Goal: Task Accomplishment & Management: Use online tool/utility

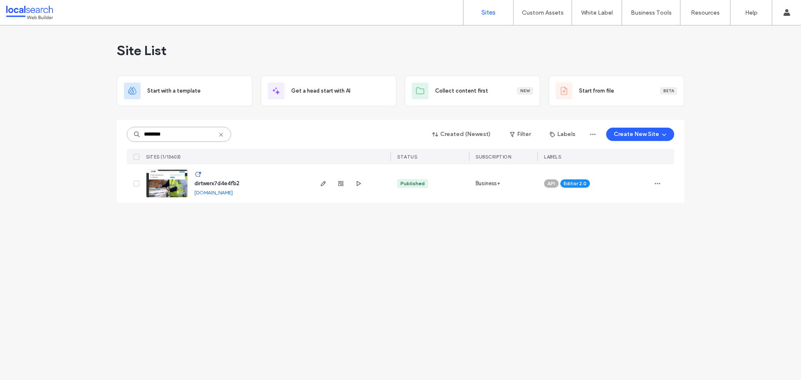
click at [183, 138] on input "********" at bounding box center [179, 134] width 104 height 15
paste input
type input "********"
click at [166, 175] on img at bounding box center [166, 198] width 41 height 57
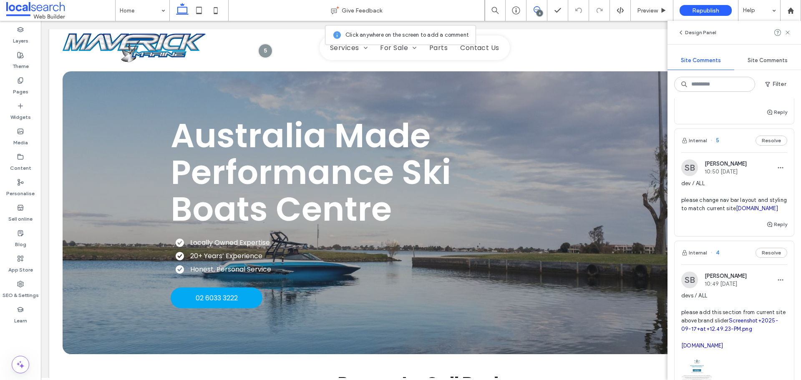
scroll to position [584, 0]
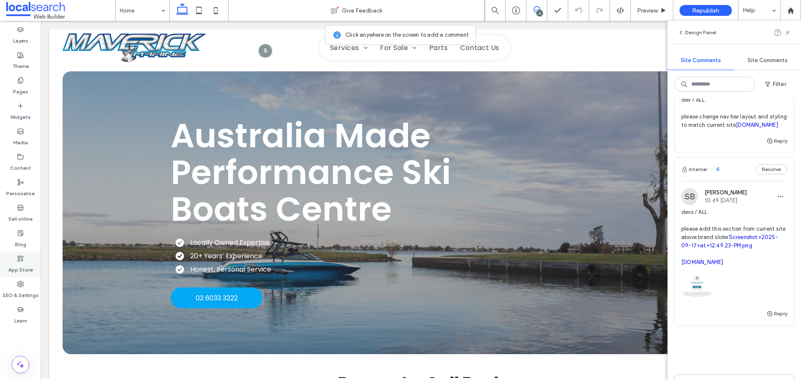
drag, startPoint x: 15, startPoint y: 291, endPoint x: 10, endPoint y: 261, distance: 30.1
click at [15, 291] on label "SEO & Settings" at bounding box center [21, 293] width 36 height 12
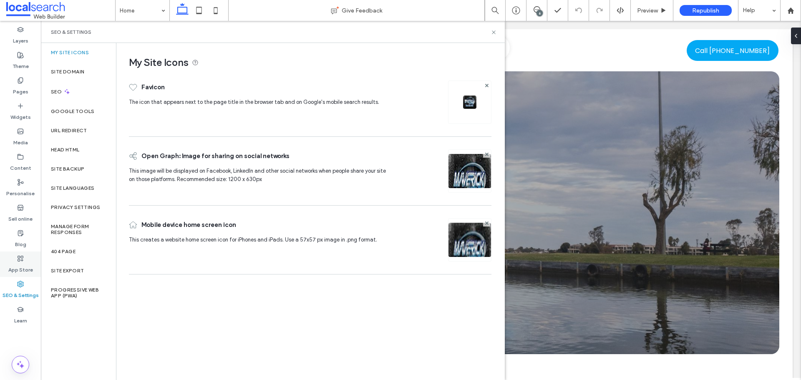
scroll to position [0, 0]
click at [69, 169] on label "Site backup" at bounding box center [67, 169] width 33 height 6
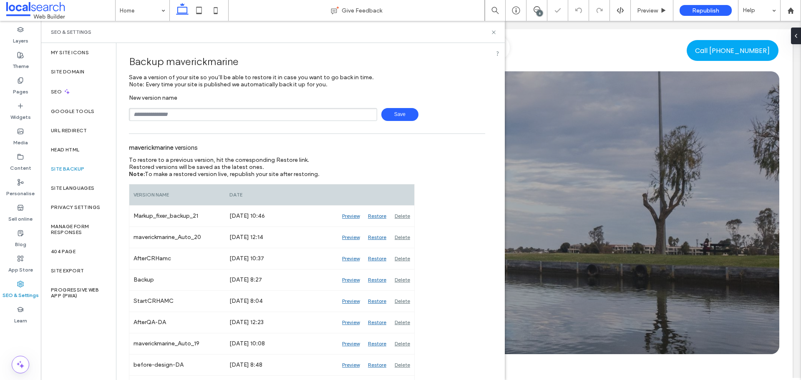
click at [150, 116] on input "text" at bounding box center [253, 114] width 248 height 13
type input "*"
type input "**********"
click at [386, 116] on span "Save" at bounding box center [399, 114] width 37 height 13
click at [493, 31] on icon at bounding box center [494, 32] width 6 height 6
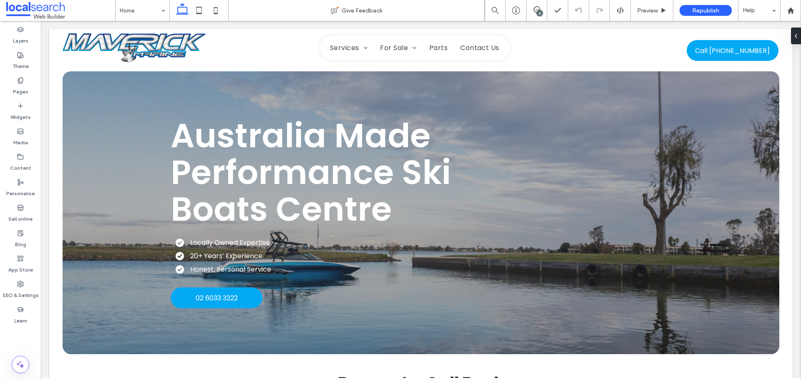
click at [537, 13] on div "6" at bounding box center [540, 13] width 6 height 6
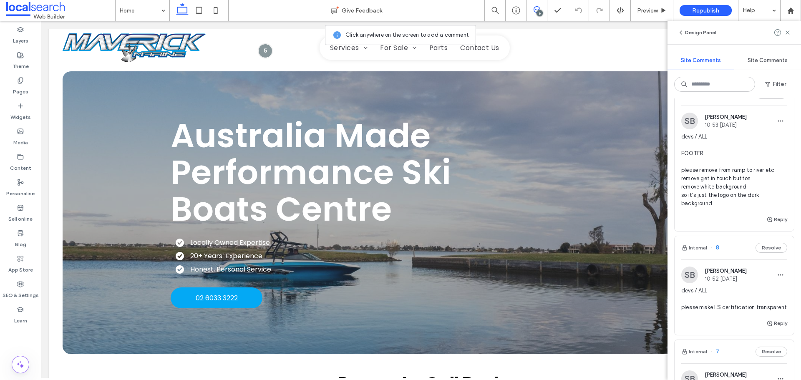
scroll to position [42, 0]
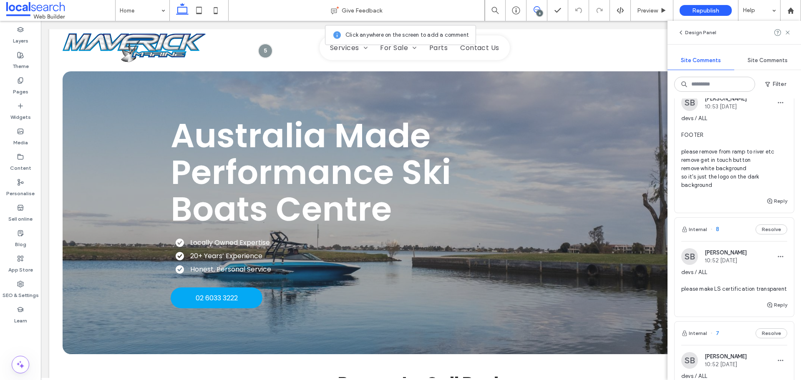
click at [716, 180] on span "devs / ALL FOOTER please remove from ramp to river etc remove get in touch butt…" at bounding box center [734, 151] width 106 height 75
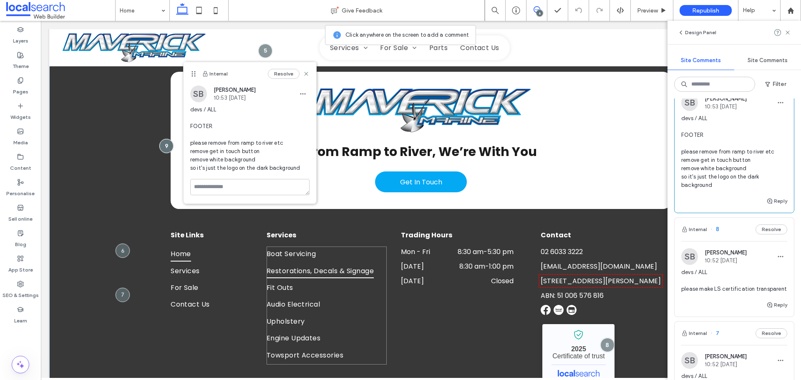
scroll to position [1812, 0]
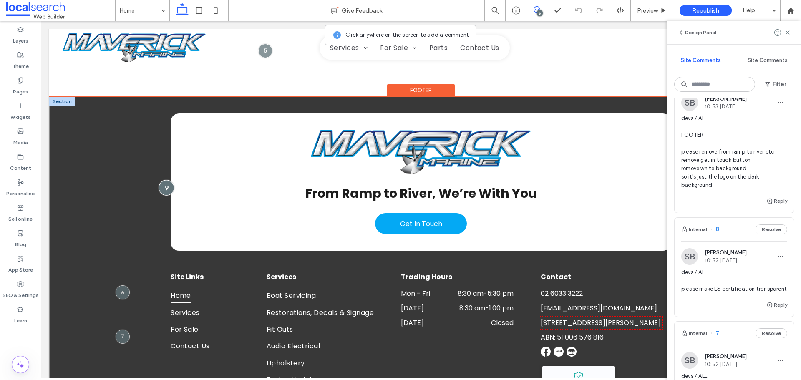
click at [164, 180] on div at bounding box center [166, 187] width 15 height 15
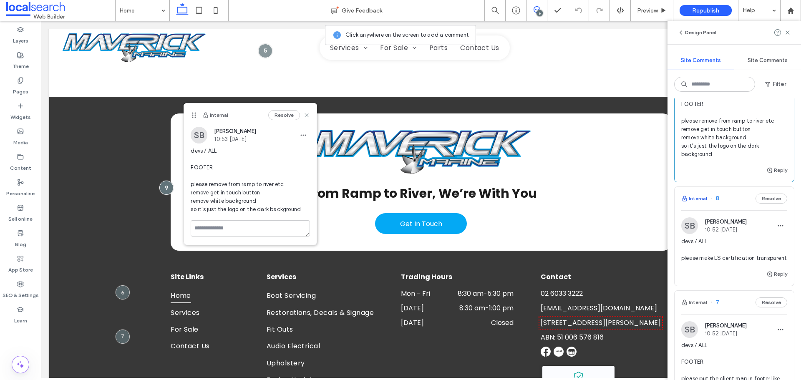
scroll to position [125, 0]
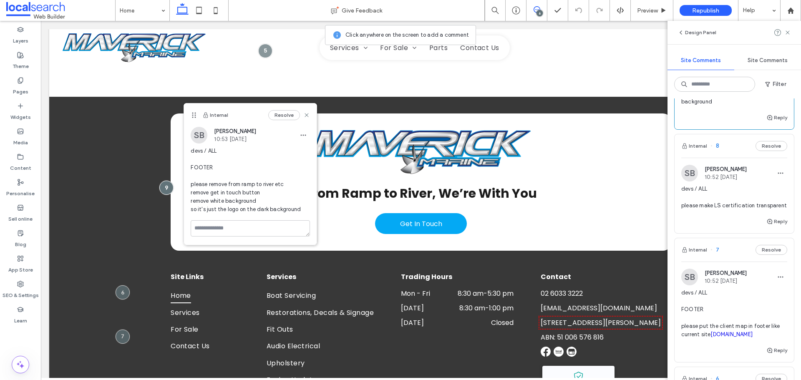
click at [704, 210] on span "devs / ALL please make LS certification transparent" at bounding box center [734, 197] width 106 height 25
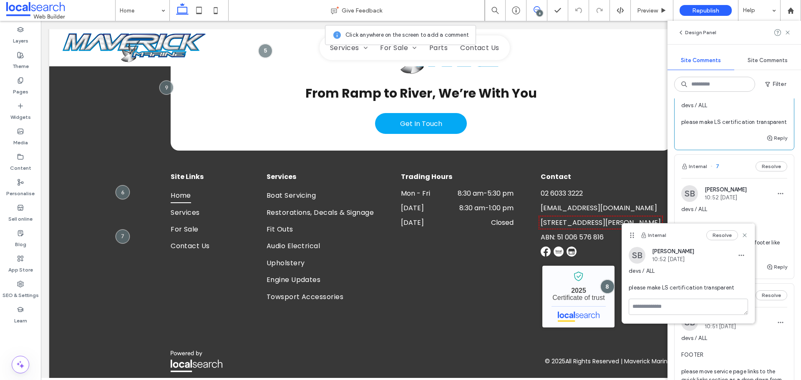
scroll to position [292, 0]
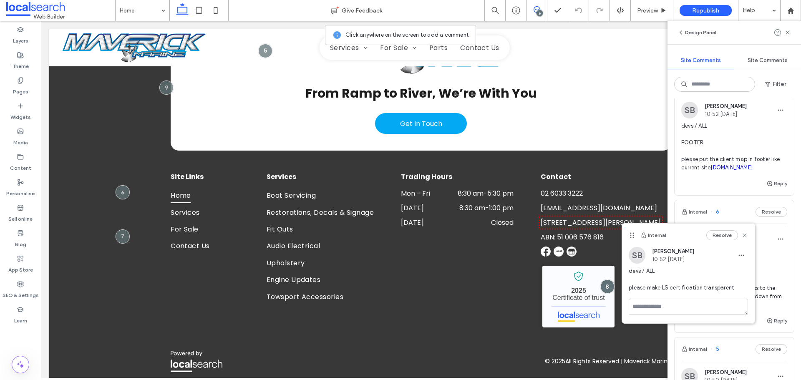
click at [754, 169] on span "devs / ALL FOOTER please put the client map in footer like current site maveric…" at bounding box center [734, 147] width 106 height 50
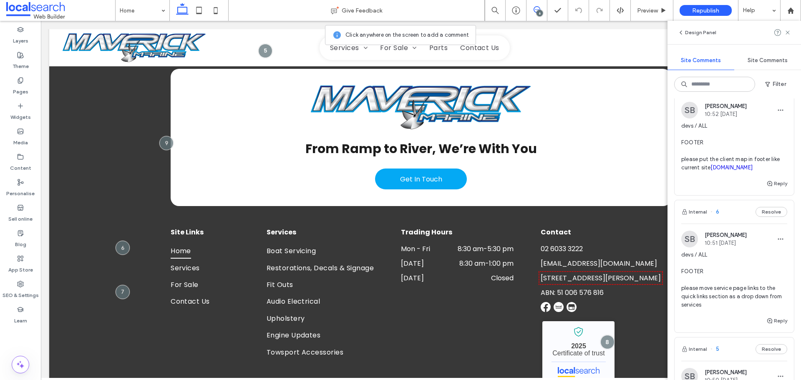
scroll to position [1854, 0]
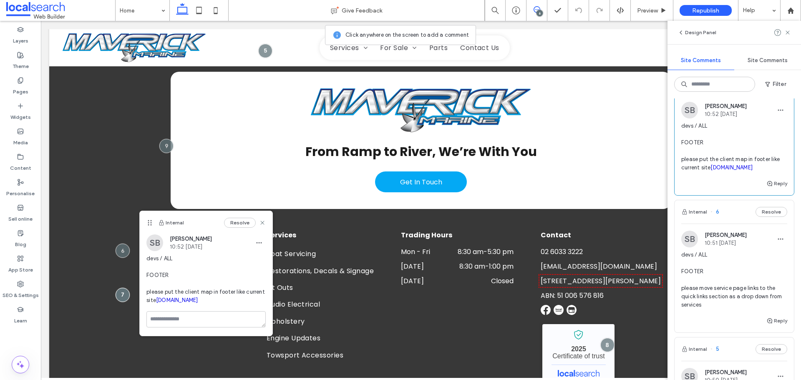
click at [192, 303] on link "[DOMAIN_NAME]" at bounding box center [177, 300] width 42 height 6
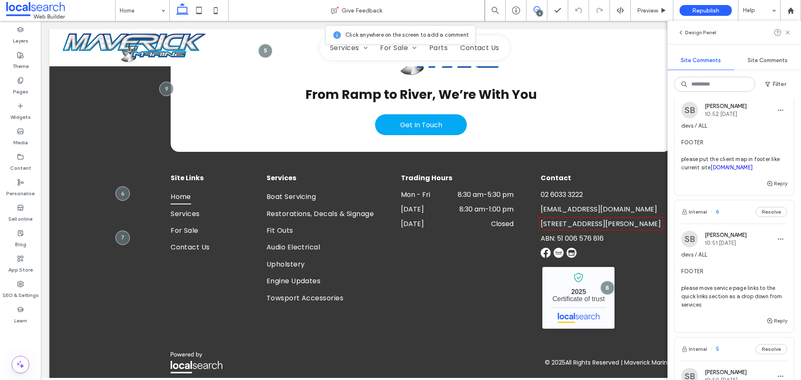
scroll to position [1912, 0]
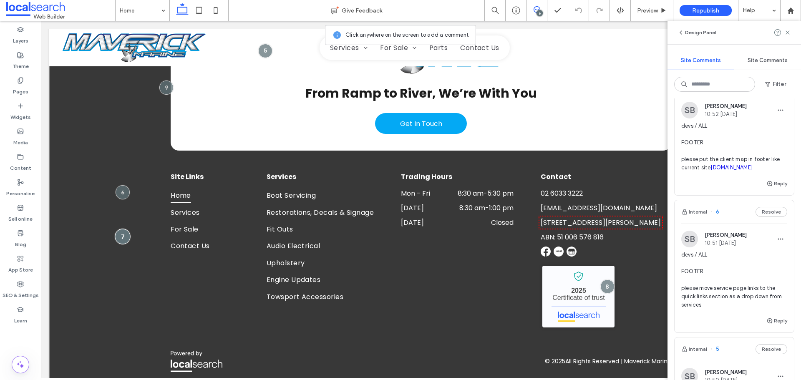
click at [123, 229] on div at bounding box center [122, 236] width 15 height 15
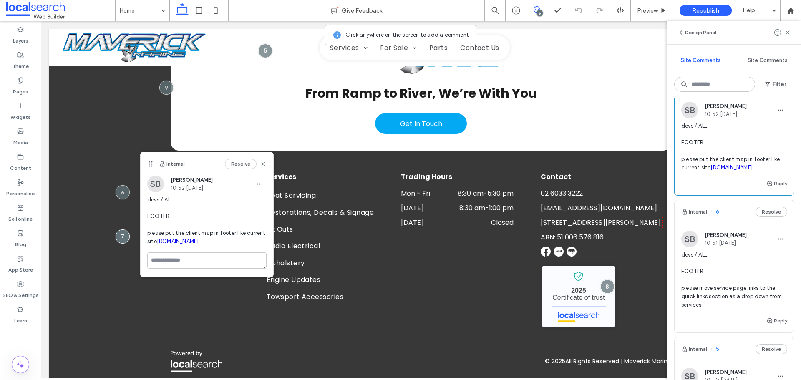
click at [712, 287] on span "devs / ALL FOOTER please move service page links to the quick links section as …" at bounding box center [734, 280] width 106 height 58
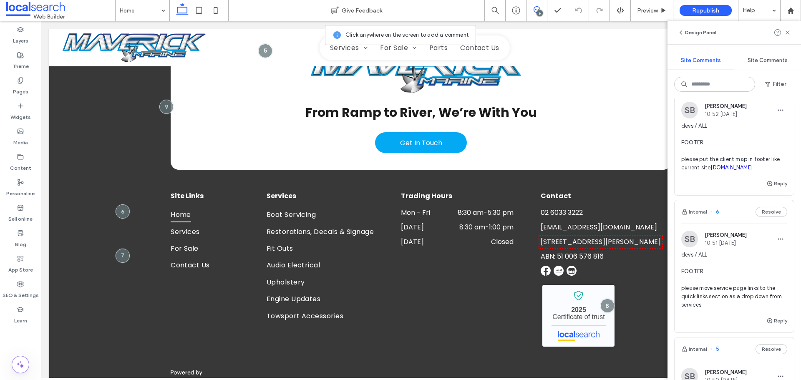
scroll to position [1854, 0]
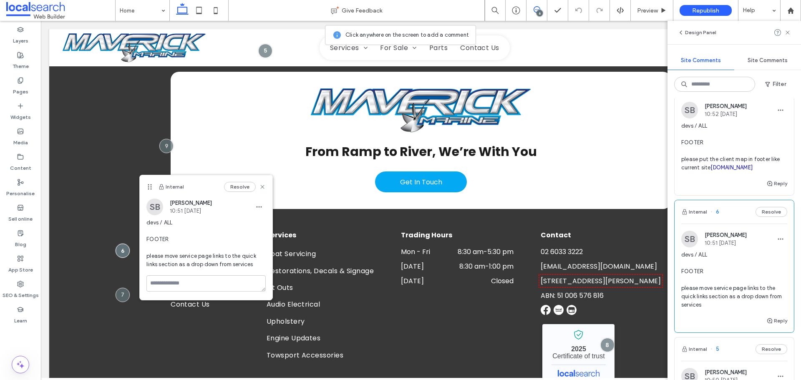
click at [29, 334] on div at bounding box center [20, 332] width 41 height 8
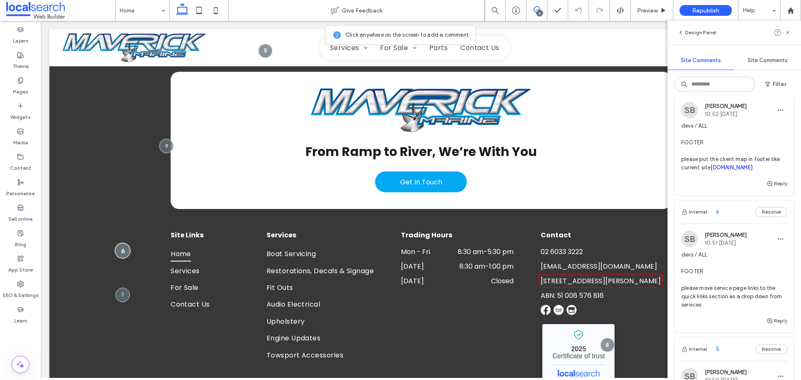
click at [120, 243] on div at bounding box center [122, 250] width 15 height 15
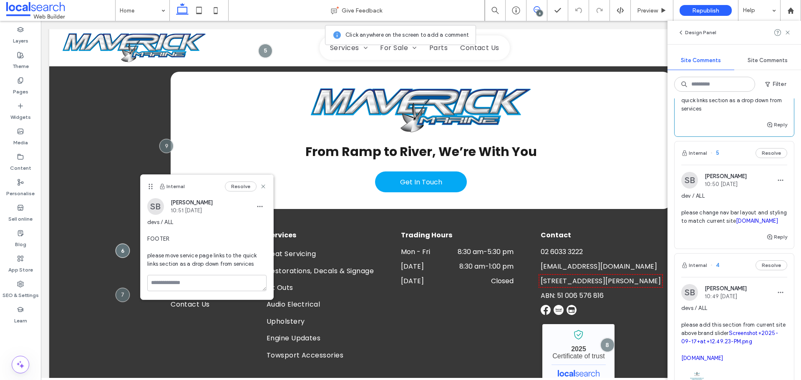
scroll to position [501, 0]
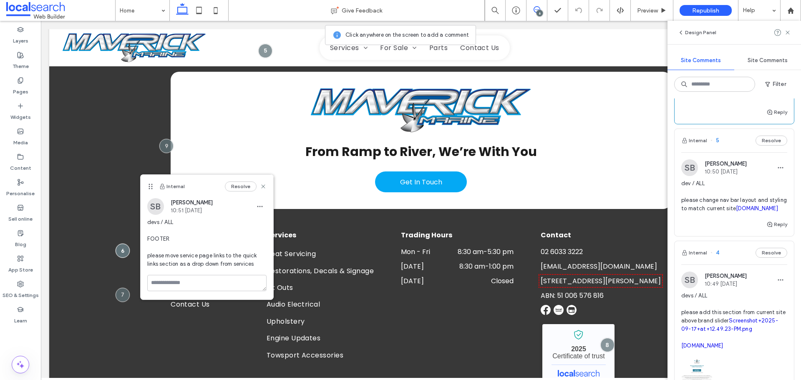
click at [704, 213] on span "dev / ALL please change nav bar layout and styling to match current site maveri…" at bounding box center [734, 195] width 106 height 33
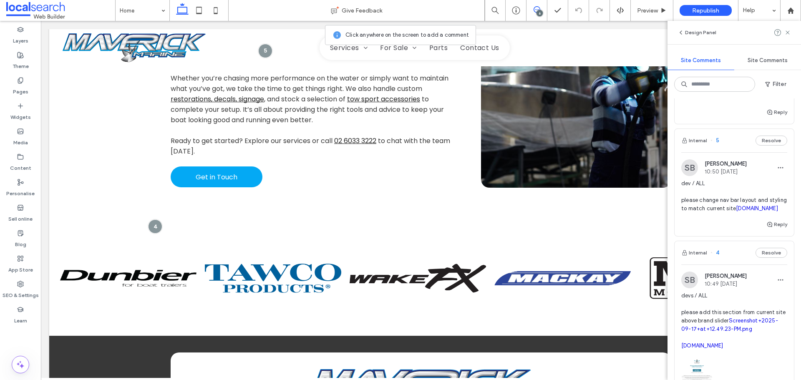
scroll to position [286, 0]
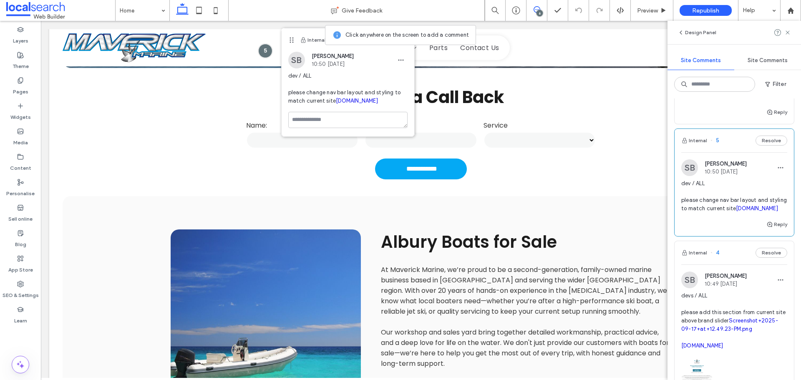
click at [336, 104] on link "[DOMAIN_NAME]" at bounding box center [357, 101] width 42 height 6
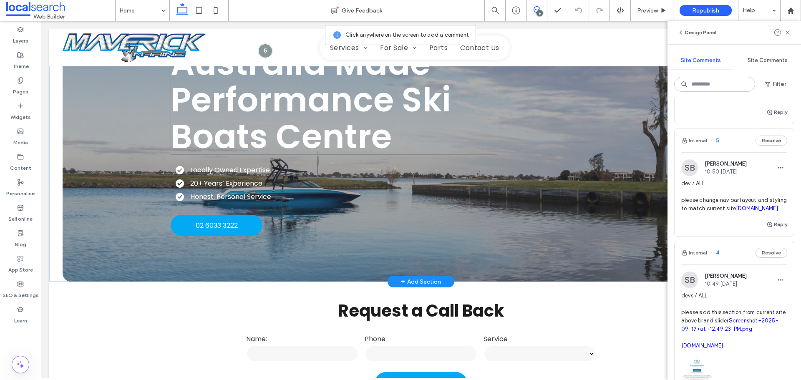
scroll to position [167, 0]
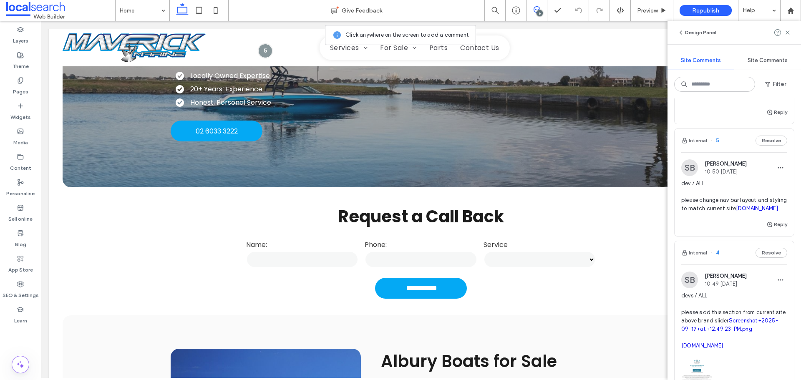
click at [711, 213] on span "dev / ALL please change nav bar layout and styling to match current site maveri…" at bounding box center [734, 195] width 106 height 33
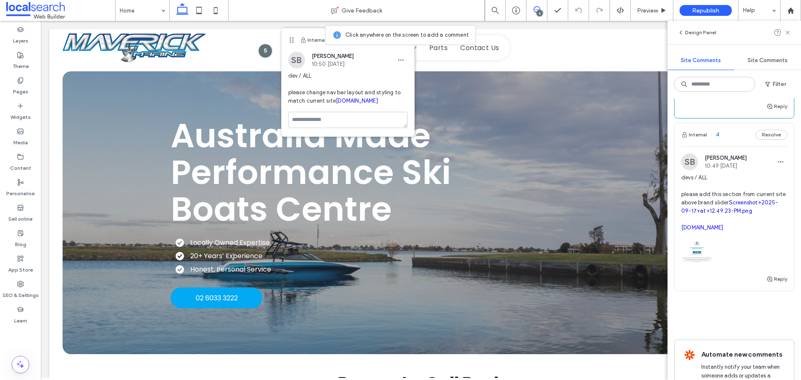
scroll to position [626, 0]
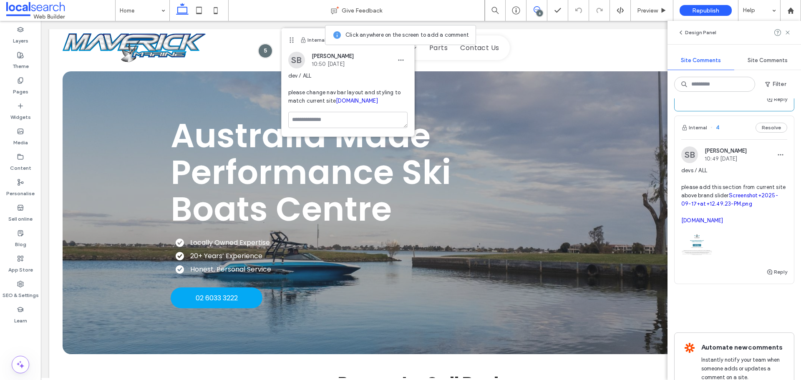
click at [726, 217] on span "devs / ALL please add this section from current site above brand slider Screens…" at bounding box center [734, 195] width 106 height 58
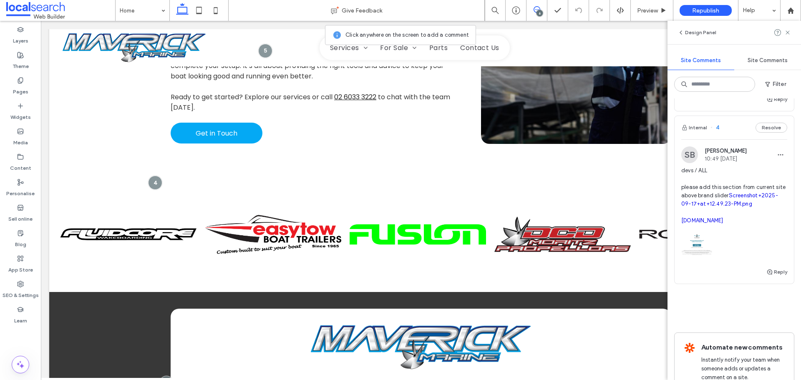
scroll to position [1618, 0]
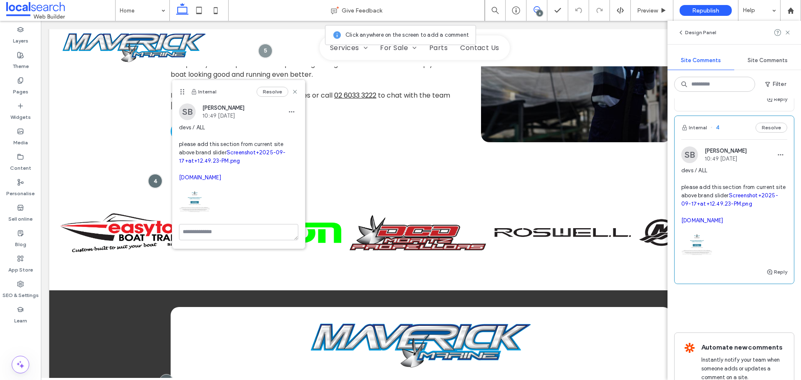
click at [221, 164] on link "Screenshot+2025-09-17+at+12.49.23-PM.png" at bounding box center [232, 156] width 106 height 15
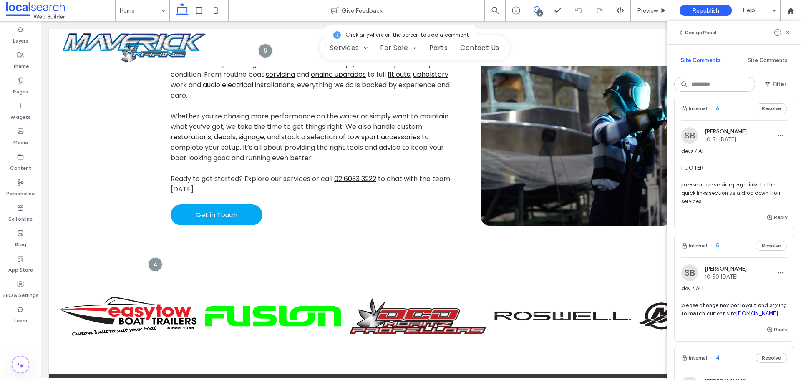
scroll to position [376, 0]
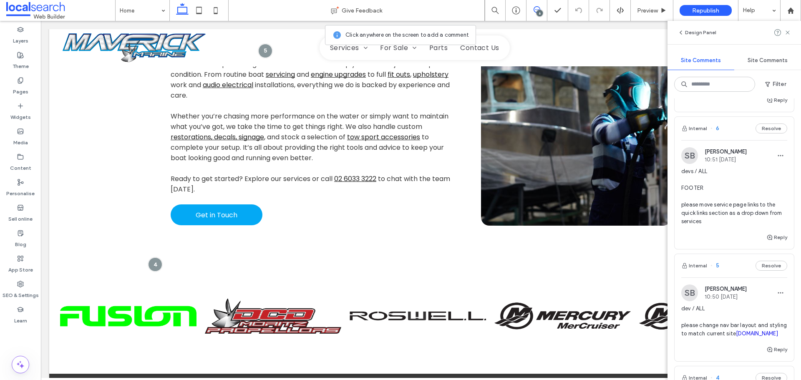
click at [701, 226] on span "devs / ALL FOOTER please move service page links to the quick links section as …" at bounding box center [734, 196] width 106 height 58
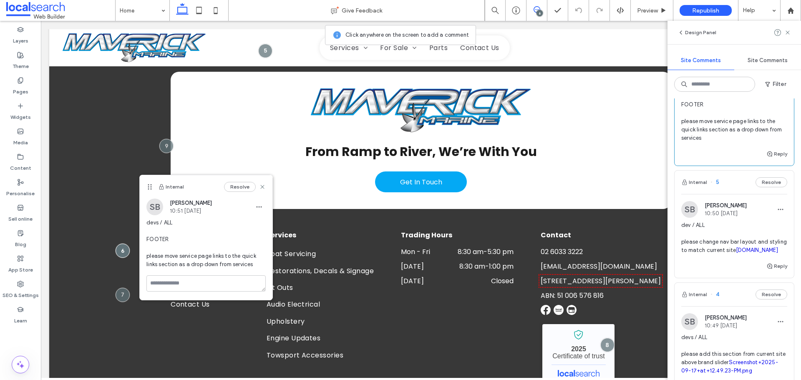
scroll to position [501, 0]
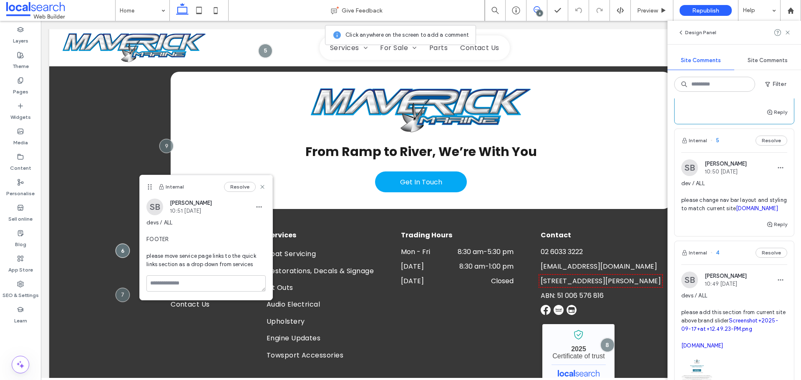
click at [718, 213] on span "dev / ALL please change nav bar layout and styling to match current site maveri…" at bounding box center [734, 195] width 106 height 33
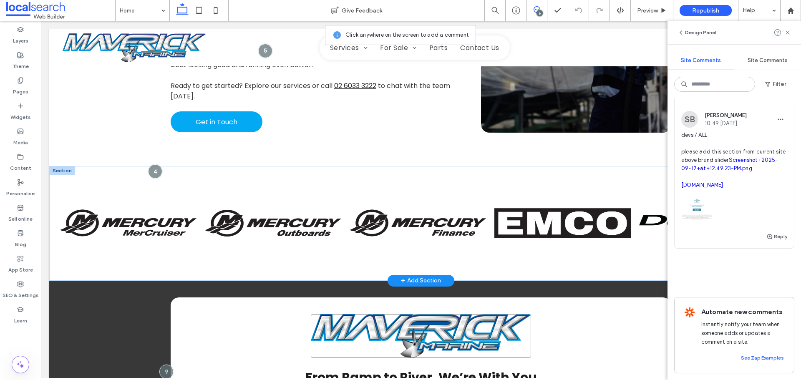
scroll to position [1570, 0]
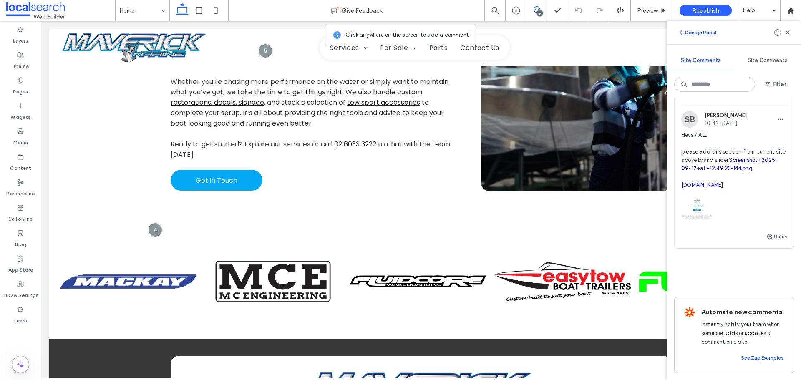
click at [681, 32] on use "button" at bounding box center [681, 32] width 2 height 3
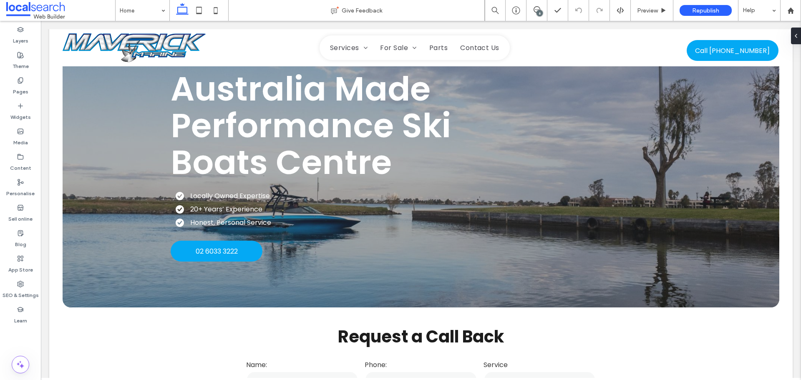
scroll to position [0, 0]
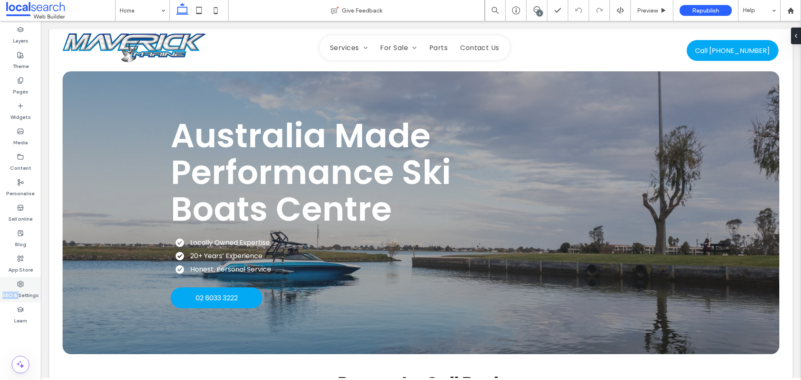
click at [18, 287] on div "SEO & Settings" at bounding box center [20, 289] width 41 height 25
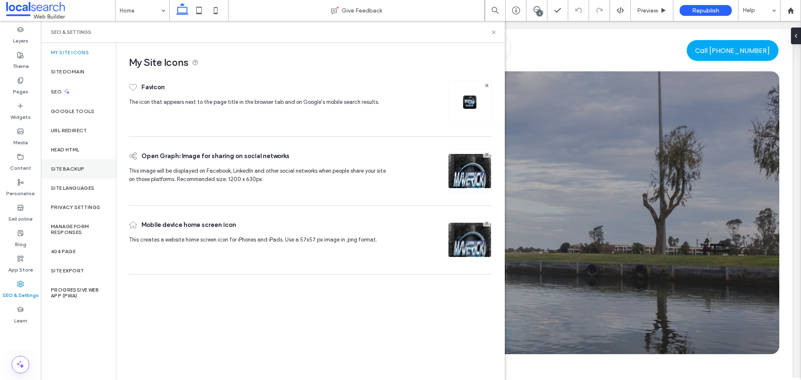
click at [74, 169] on label "Site backup" at bounding box center [67, 169] width 33 height 6
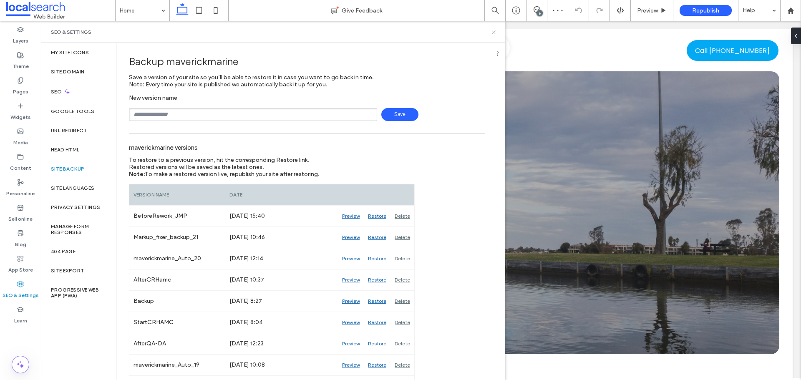
click at [496, 33] on icon at bounding box center [494, 32] width 6 height 6
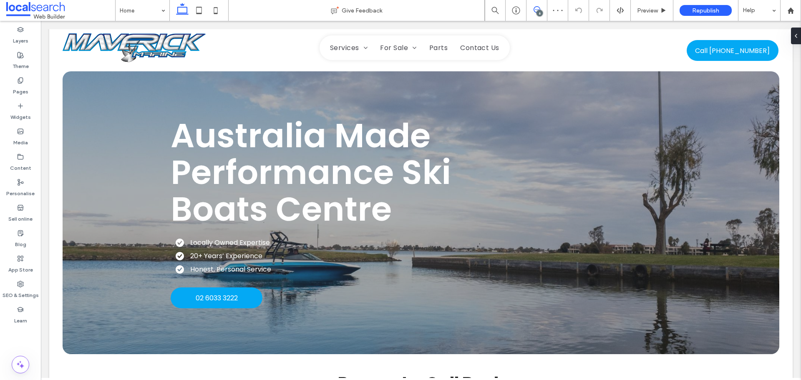
click at [536, 9] on icon at bounding box center [537, 9] width 7 height 7
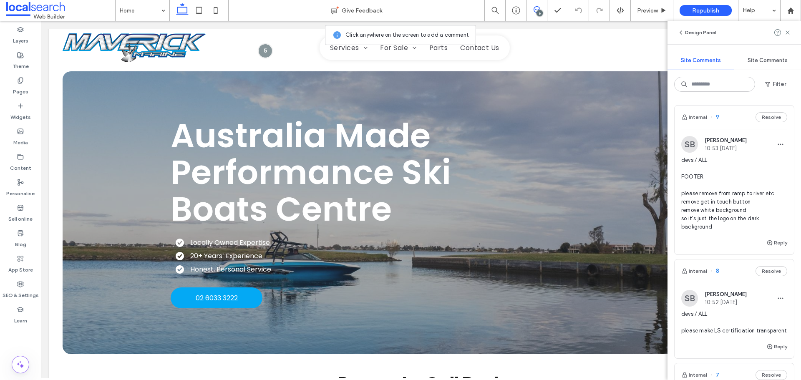
click at [742, 194] on span "devs / ALL FOOTER please remove from ramp to river etc remove get in touch butt…" at bounding box center [734, 193] width 106 height 75
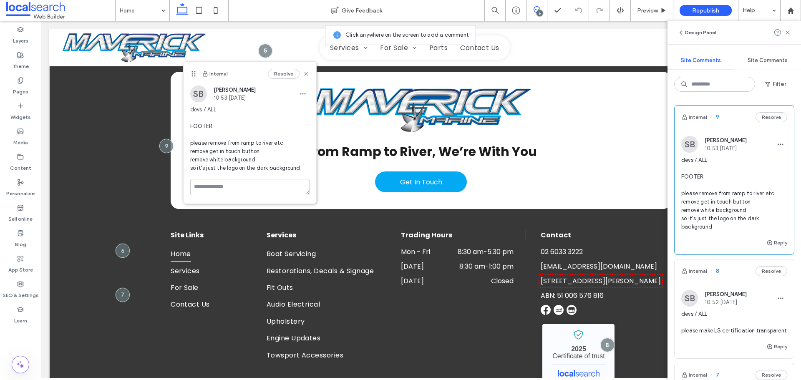
scroll to position [1770, 0]
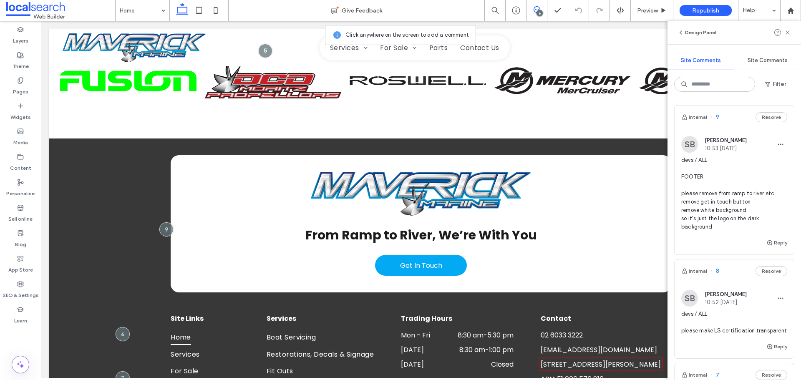
drag, startPoint x: 621, startPoint y: 20, endPoint x: 670, endPoint y: 36, distance: 52.1
click at [681, 34] on use "button" at bounding box center [681, 32] width 2 height 3
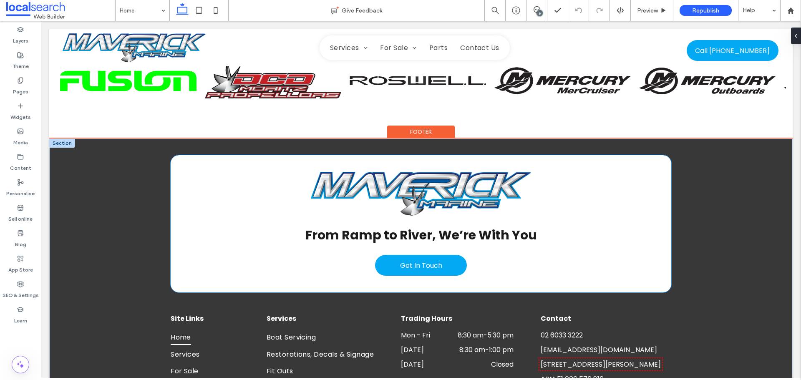
click at [499, 226] on strong "From Ramp to River, We’re With You" at bounding box center [421, 235] width 232 height 18
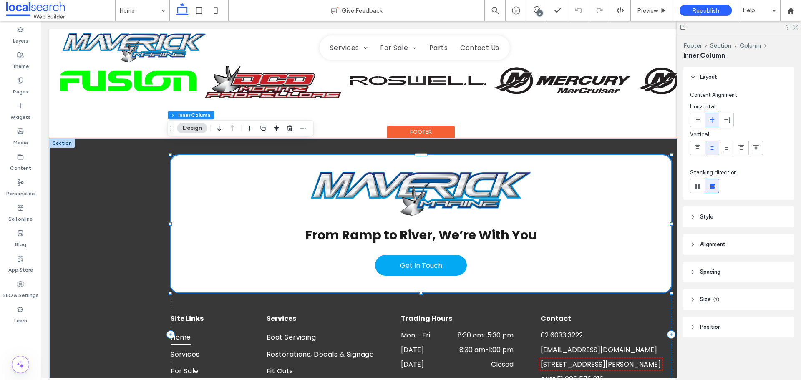
click at [499, 226] on strong "From Ramp to River, We’re With You" at bounding box center [421, 235] width 232 height 18
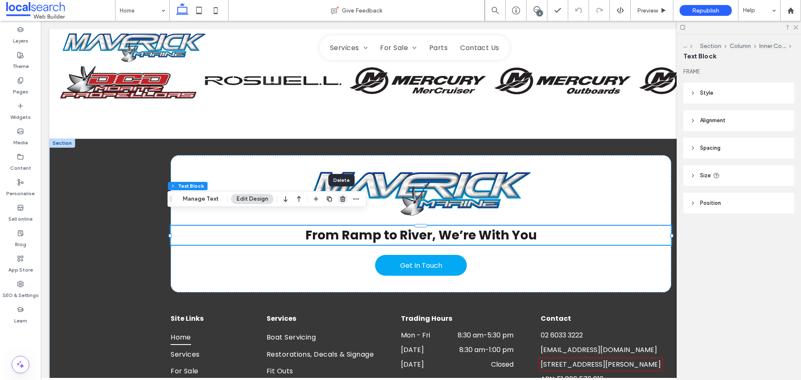
click at [341, 198] on use "button" at bounding box center [342, 198] width 5 height 5
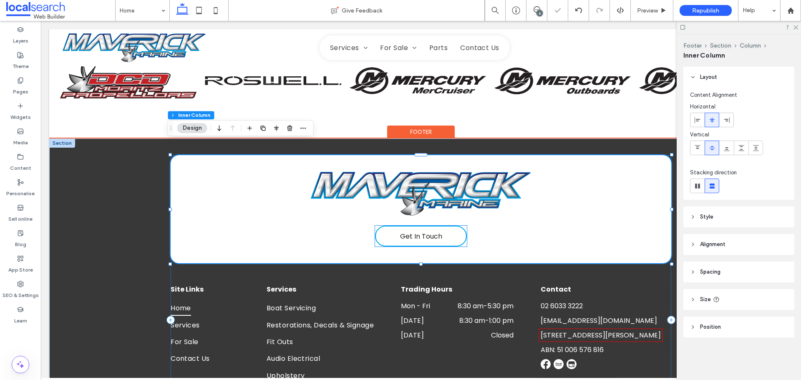
click at [415, 231] on span "Get In Touch" at bounding box center [421, 236] width 42 height 10
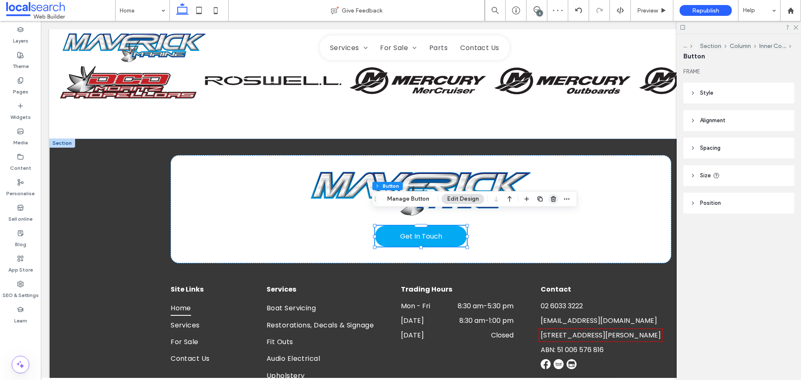
click at [554, 202] on use "button" at bounding box center [553, 198] width 5 height 5
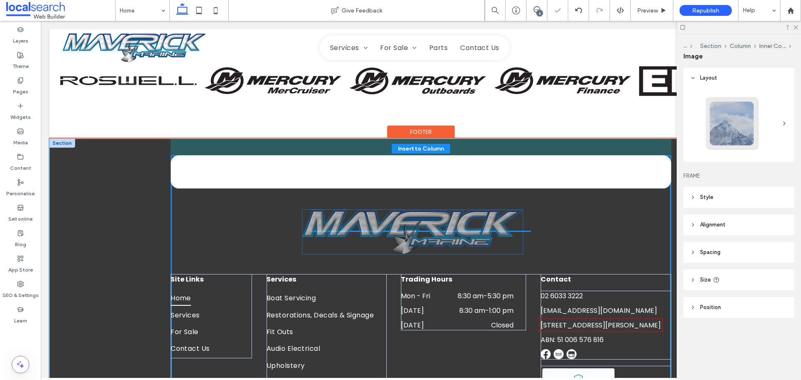
type input "*"
drag, startPoint x: 431, startPoint y: 173, endPoint x: 425, endPoint y: 226, distance: 53.3
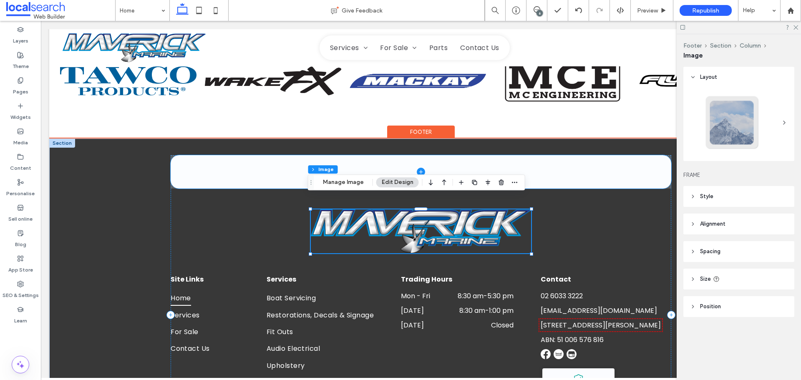
click at [595, 161] on span at bounding box center [421, 171] width 501 height 33
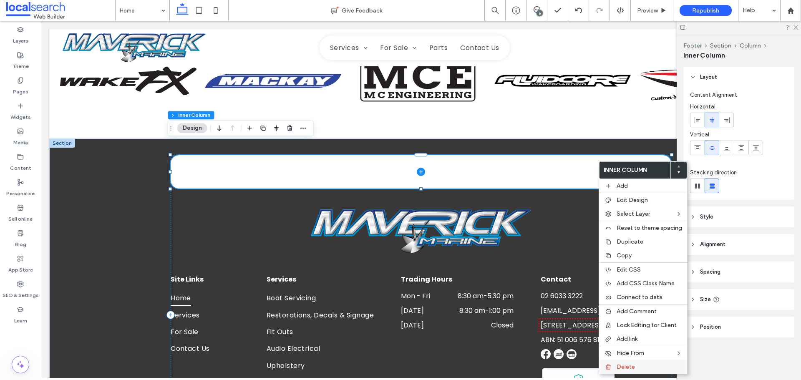
click at [630, 364] on span "Delete" at bounding box center [626, 366] width 18 height 7
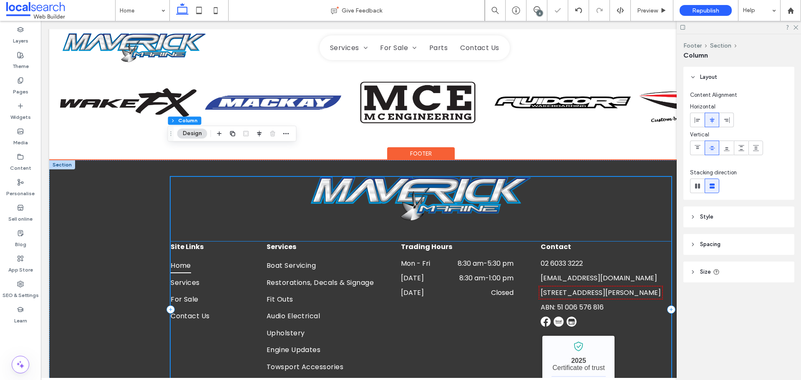
scroll to position [1729, 0]
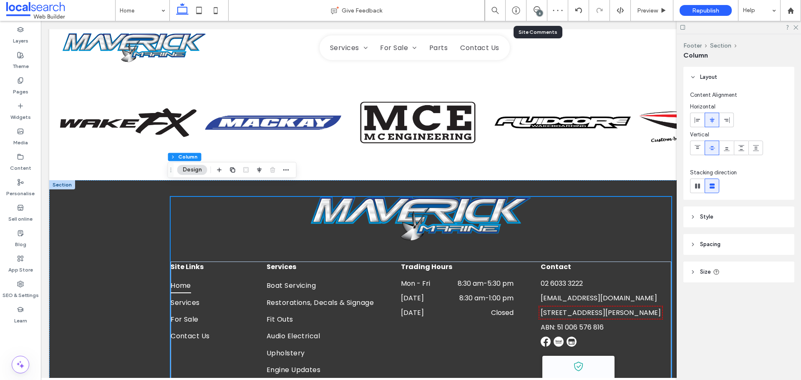
click at [535, 13] on div "6" at bounding box center [537, 10] width 20 height 8
click at [535, 10] on icon at bounding box center [537, 9] width 7 height 7
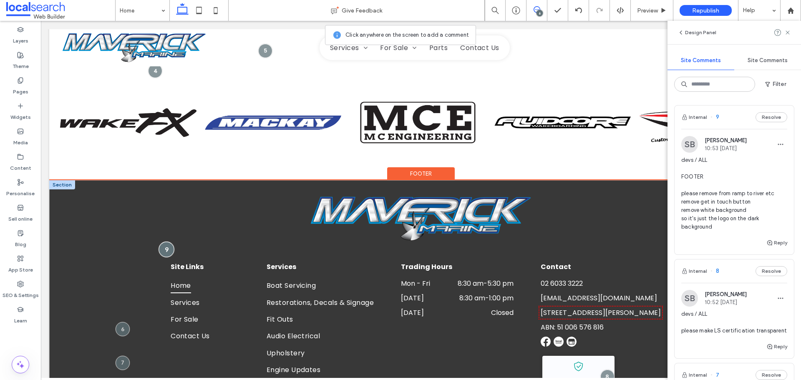
click at [168, 242] on div at bounding box center [166, 249] width 15 height 15
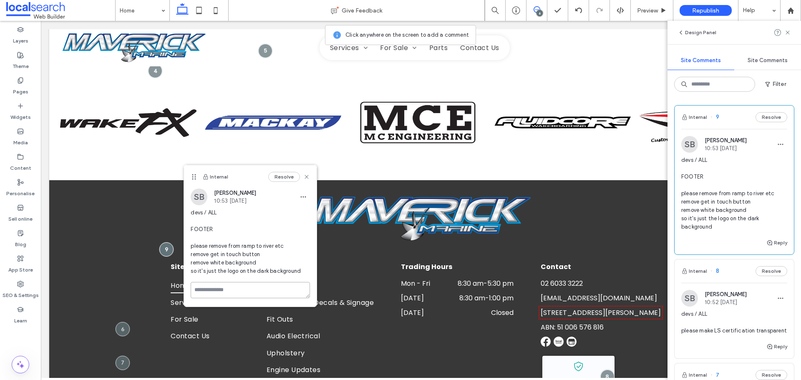
click at [208, 292] on textarea at bounding box center [250, 290] width 119 height 16
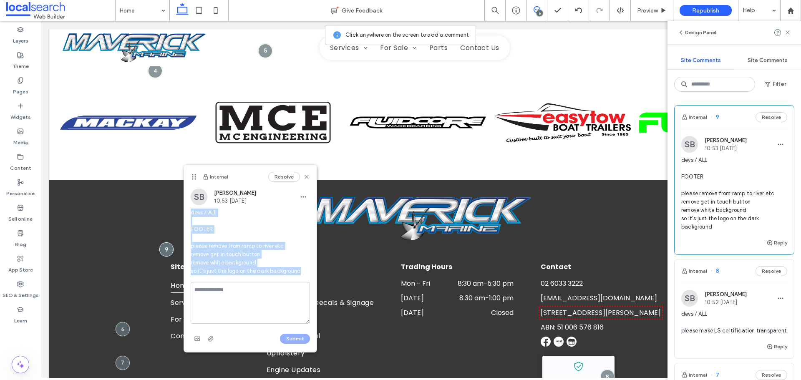
drag, startPoint x: 301, startPoint y: 270, endPoint x: 188, endPoint y: 211, distance: 127.5
click at [188, 211] on div "SB Stephanie Boniface 10:53 Sep 17 2025 devs / ALL FOOTER please remove from ra…" at bounding box center [250, 235] width 133 height 93
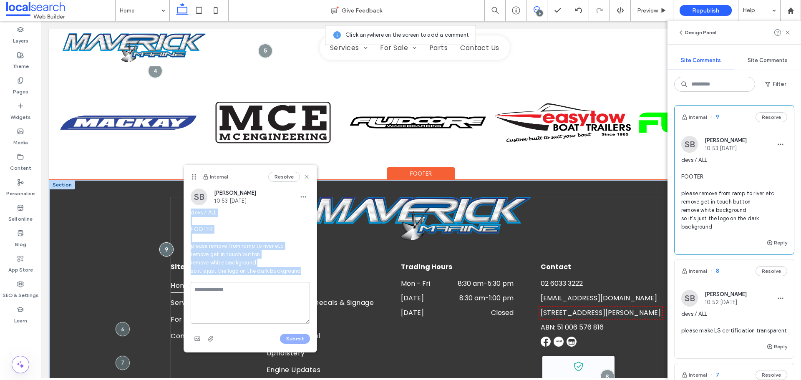
copy span "devs / ALL FOOTER please remove from ramp to river etc remove get in touch butt…"
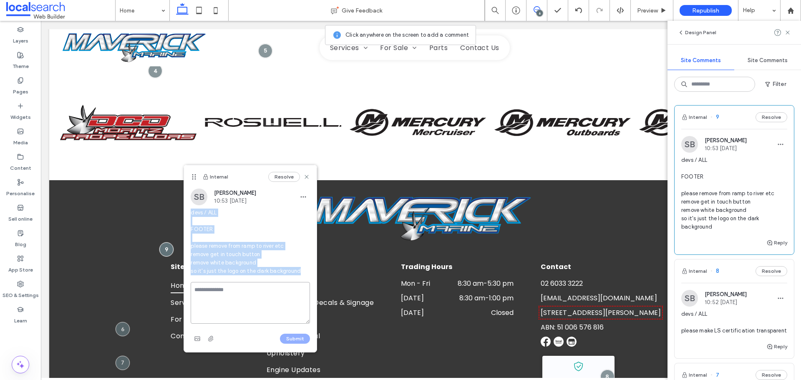
click at [209, 292] on textarea at bounding box center [250, 303] width 119 height 42
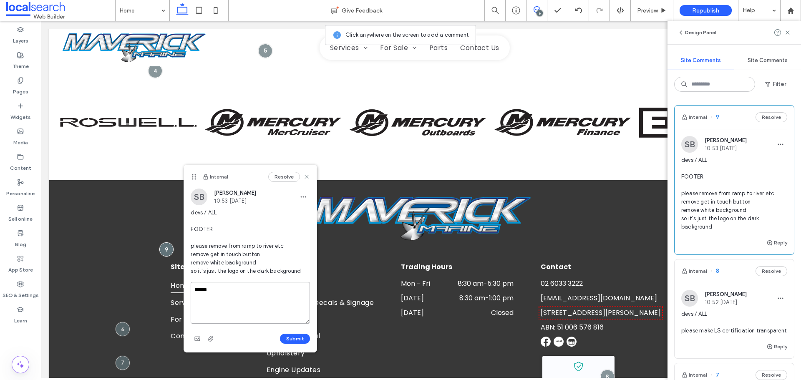
paste textarea "**********"
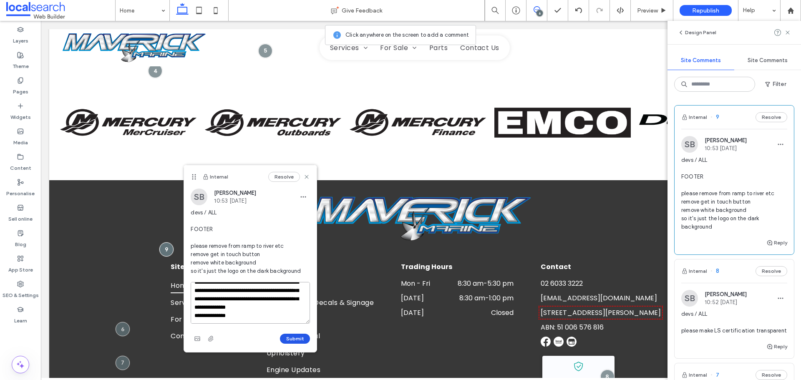
type textarea "**********"
click at [286, 335] on button "Submit" at bounding box center [295, 339] width 30 height 10
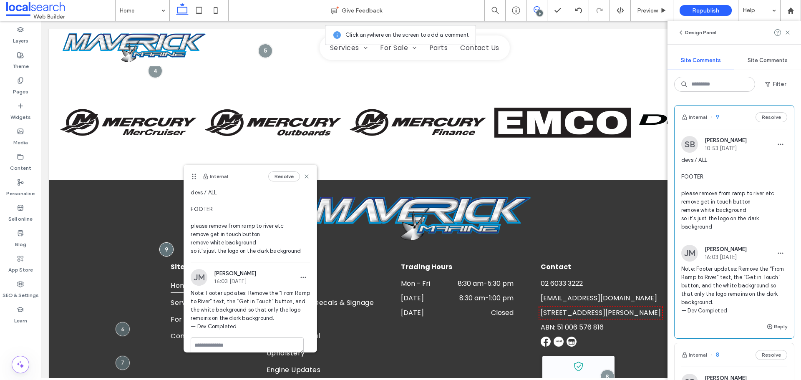
scroll to position [38, 0]
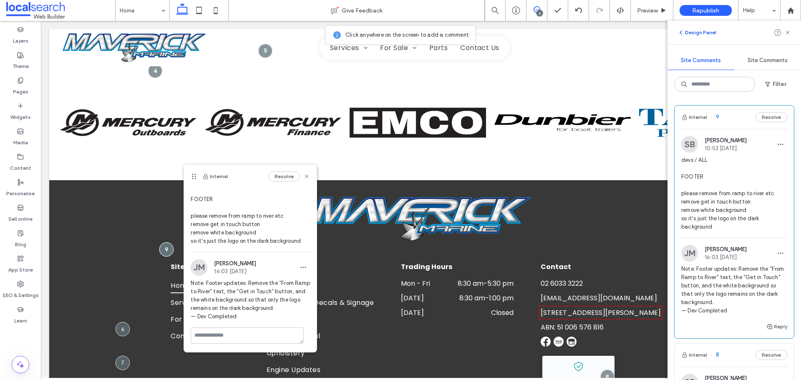
click at [685, 30] on button "Design Panel" at bounding box center [697, 33] width 39 height 10
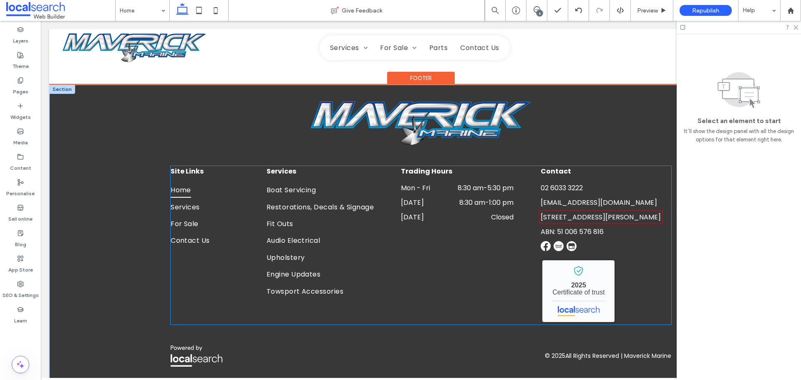
scroll to position [1825, 0]
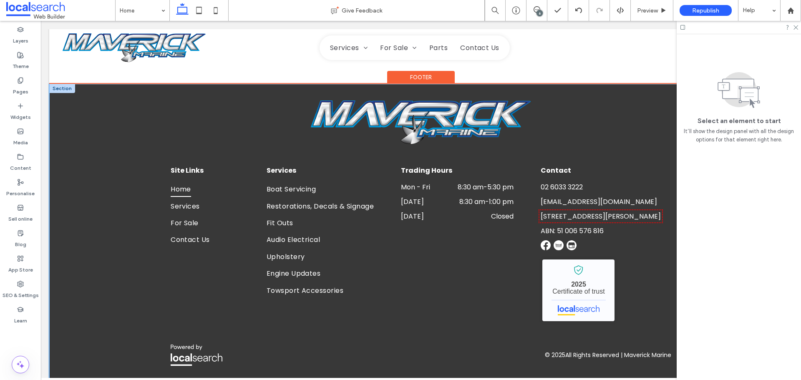
click at [116, 254] on div "Site Links Home Services For Sale Contact Us Services Boat Servicing Restoratio…" at bounding box center [421, 233] width 744 height 299
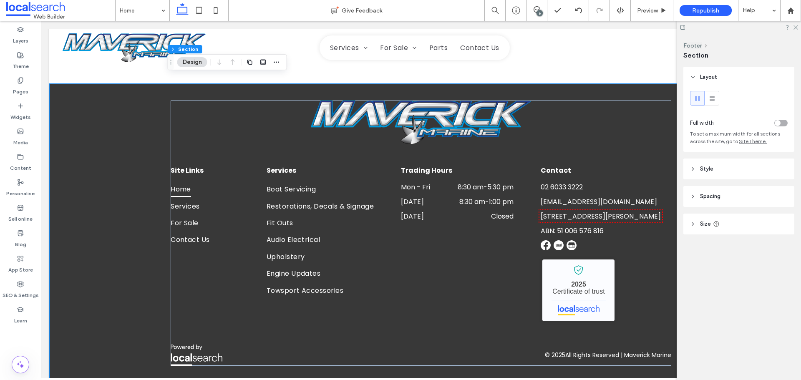
click at [708, 196] on span "Spacing" at bounding box center [710, 196] width 20 height 8
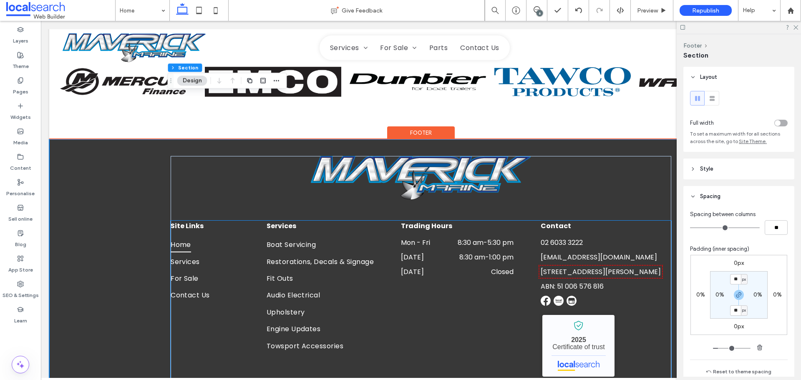
scroll to position [1700, 0]
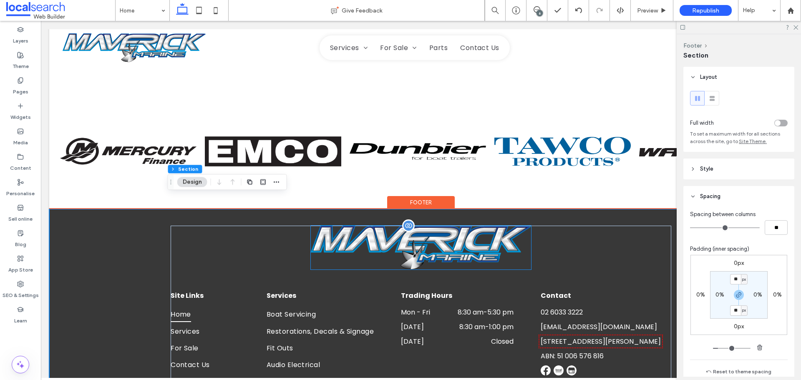
click at [427, 230] on img at bounding box center [421, 248] width 220 height 44
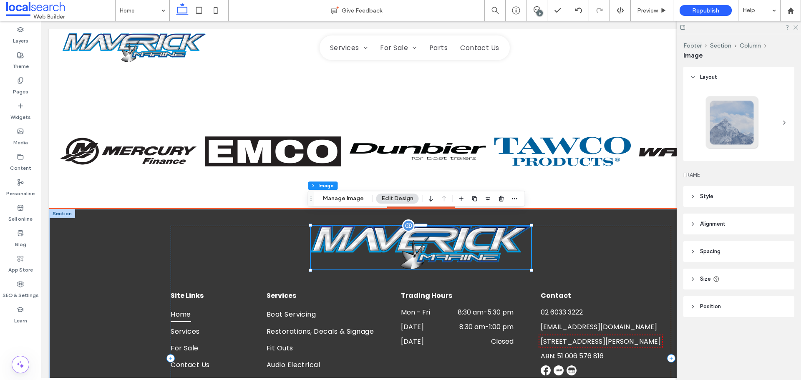
type input "*"
click at [557, 229] on div "Site Links Home Services For Sale Contact Us Services Boat Servicing Restoratio…" at bounding box center [421, 358] width 501 height 265
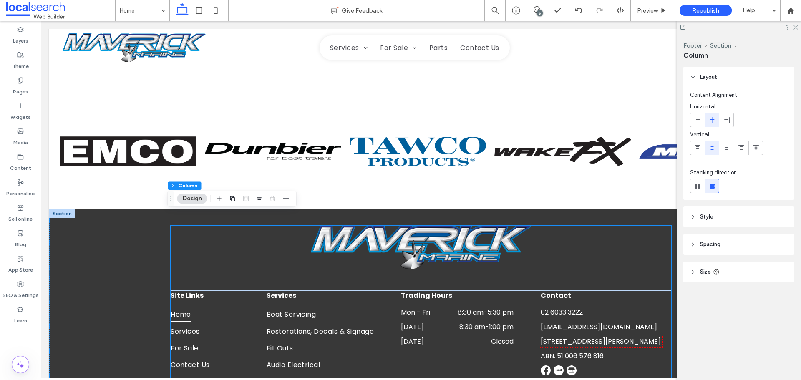
click at [707, 243] on span "Spacing" at bounding box center [710, 244] width 20 height 8
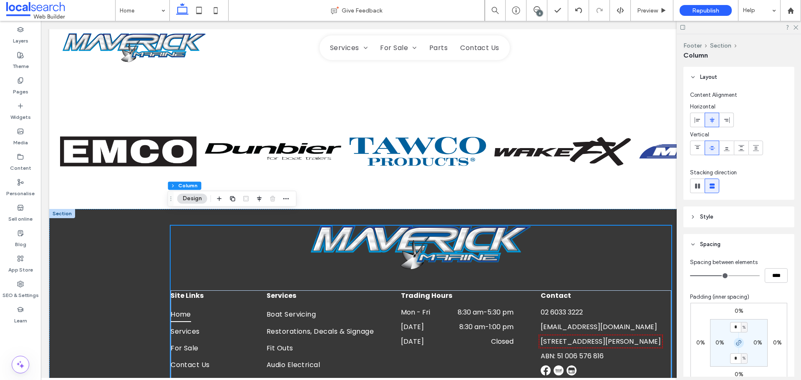
click at [737, 342] on icon "button" at bounding box center [739, 343] width 7 height 7
click at [736, 330] on input "*" at bounding box center [735, 327] width 11 height 10
type input "**"
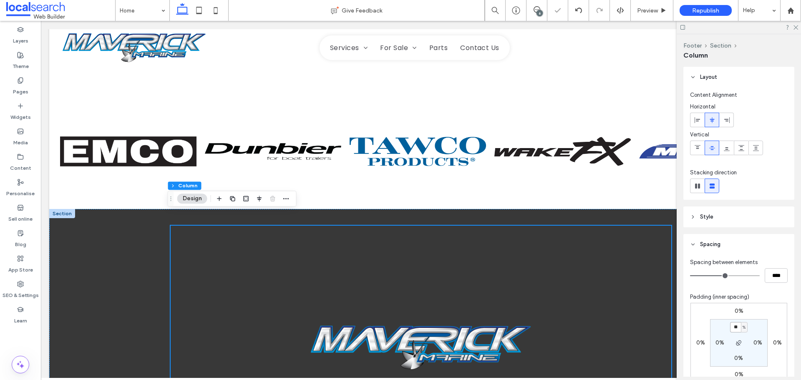
click at [736, 330] on input "**" at bounding box center [735, 327] width 11 height 10
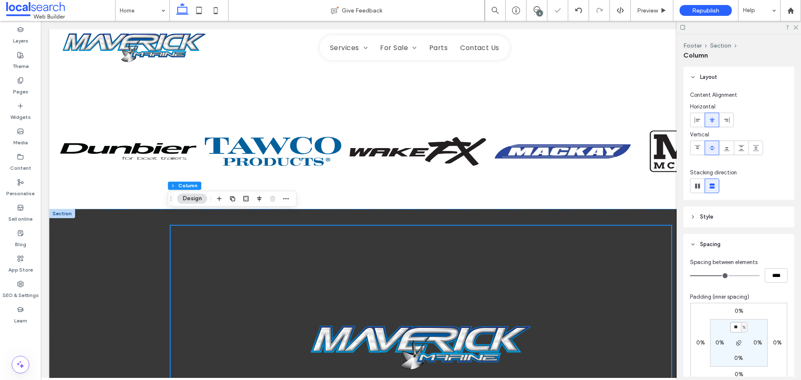
click at [736, 330] on input "**" at bounding box center [735, 327] width 11 height 10
type input "*"
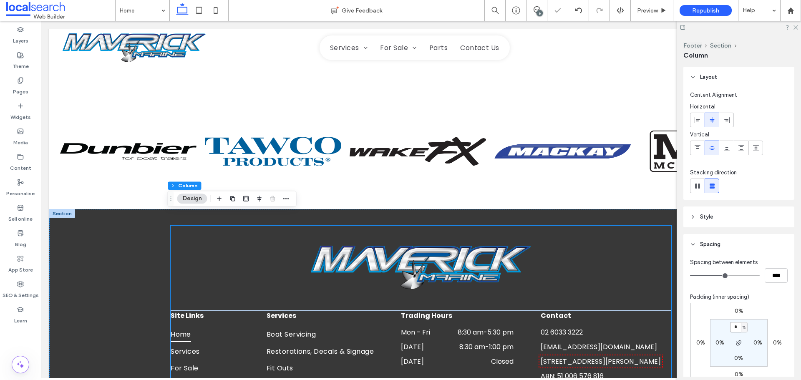
click at [736, 330] on input "*" at bounding box center [735, 327] width 11 height 10
type input "*"
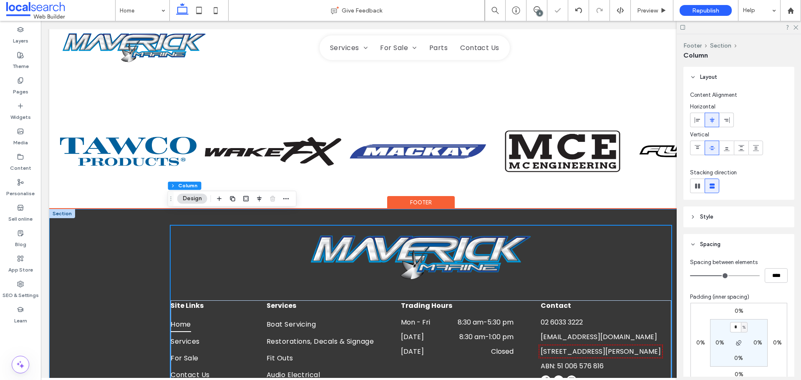
click at [135, 235] on div "Site Links Home Services For Sale Contact Us Services Boat Servicing Restoratio…" at bounding box center [421, 363] width 744 height 309
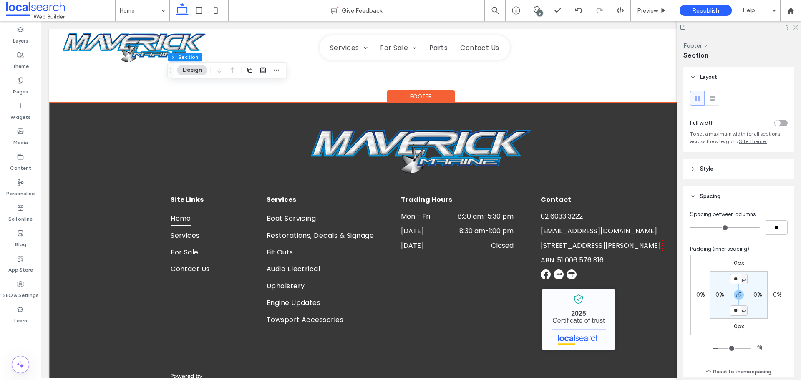
scroll to position [1793, 0]
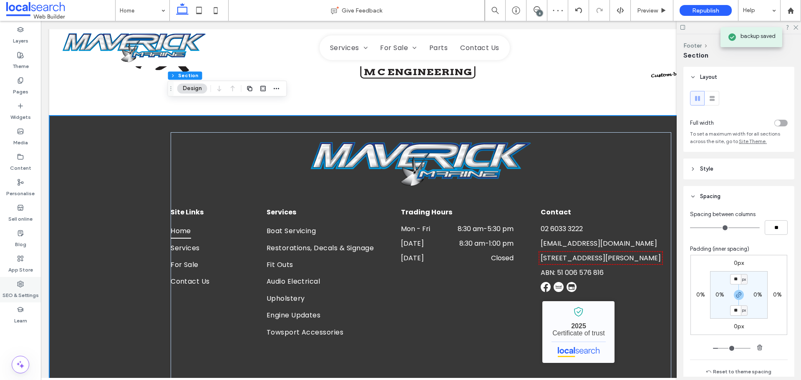
click at [33, 287] on div "SEO & Settings" at bounding box center [20, 289] width 41 height 25
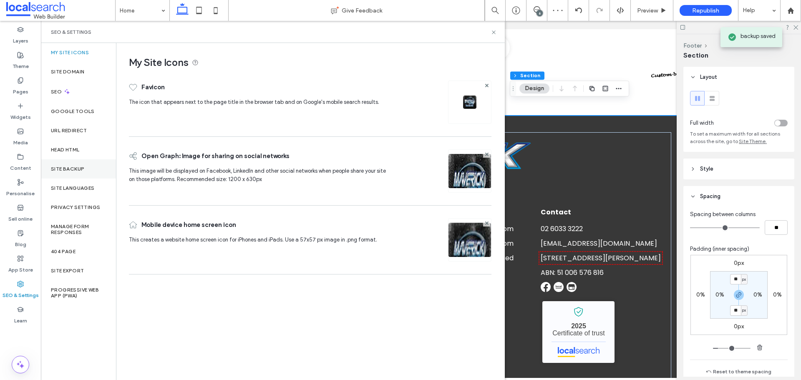
click at [62, 171] on label "Site backup" at bounding box center [67, 169] width 33 height 6
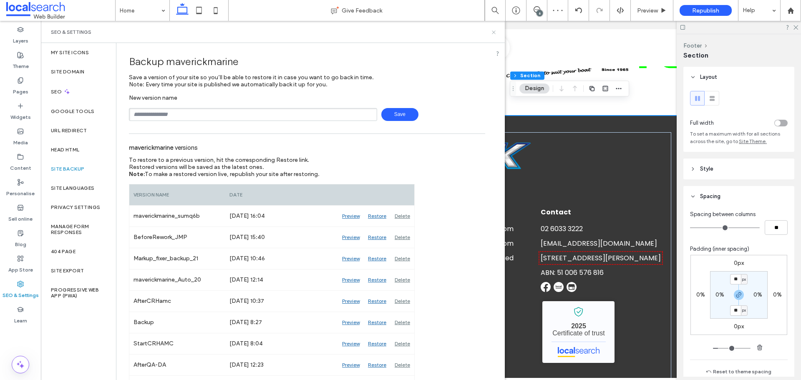
click at [495, 30] on icon at bounding box center [494, 32] width 6 height 6
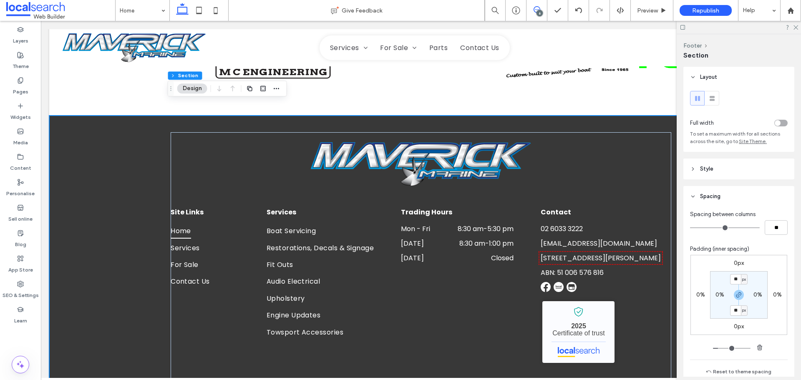
drag, startPoint x: 535, startPoint y: 12, endPoint x: 334, endPoint y: 111, distance: 223.9
click at [535, 12] on use at bounding box center [537, 9] width 7 height 7
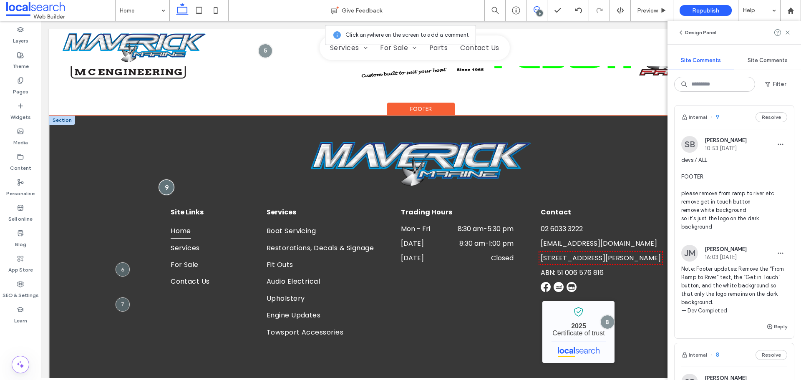
click at [167, 179] on div at bounding box center [166, 186] width 15 height 15
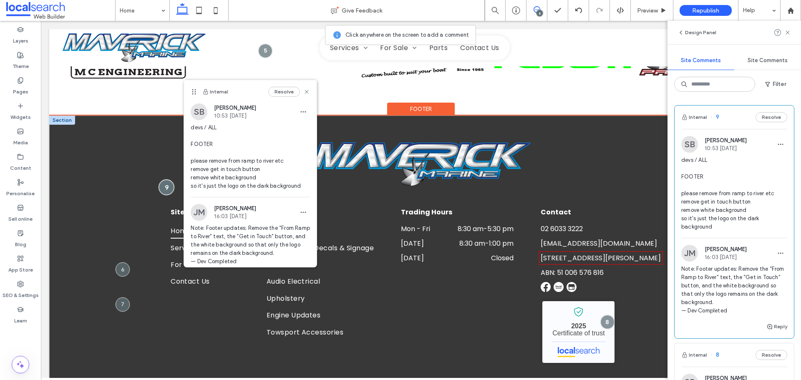
click at [167, 179] on div at bounding box center [166, 186] width 15 height 15
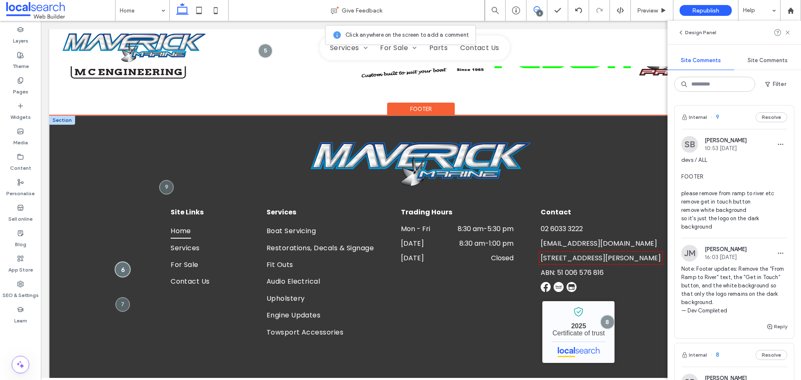
click at [118, 262] on div at bounding box center [122, 269] width 15 height 15
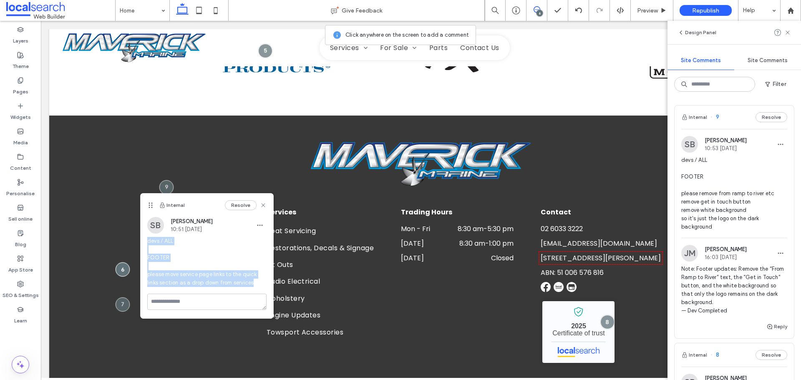
drag, startPoint x: 257, startPoint y: 281, endPoint x: 140, endPoint y: 239, distance: 124.1
click at [141, 239] on div "SB Stephanie Boniface 10:51 Sep 17 2025 devs / ALL FOOTER please move service p…" at bounding box center [207, 255] width 133 height 77
copy span "devs / ALL FOOTER please move service page links to the quick links section as …"
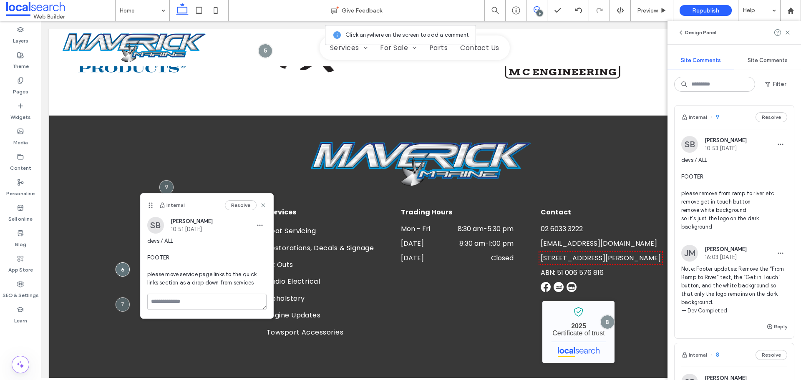
click at [25, 343] on div "Layers Theme Pages Widgets Media Content Personalise Sell online Blog App Store…" at bounding box center [20, 200] width 41 height 359
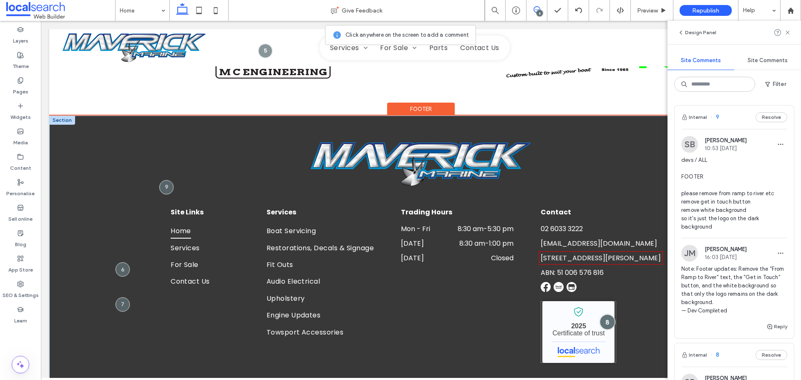
click at [603, 314] on div at bounding box center [607, 321] width 15 height 15
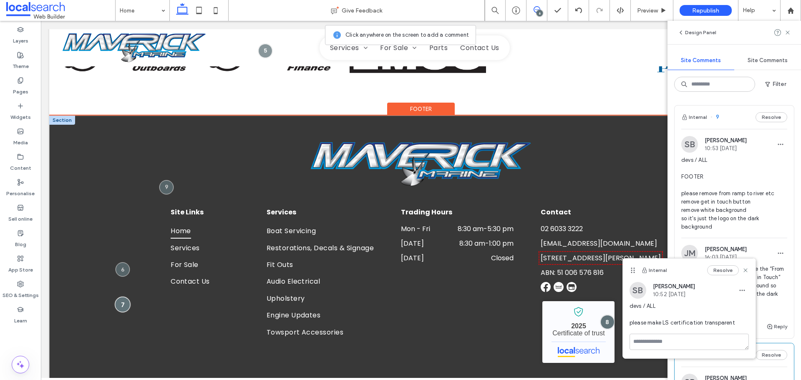
click at [120, 297] on div at bounding box center [122, 304] width 15 height 15
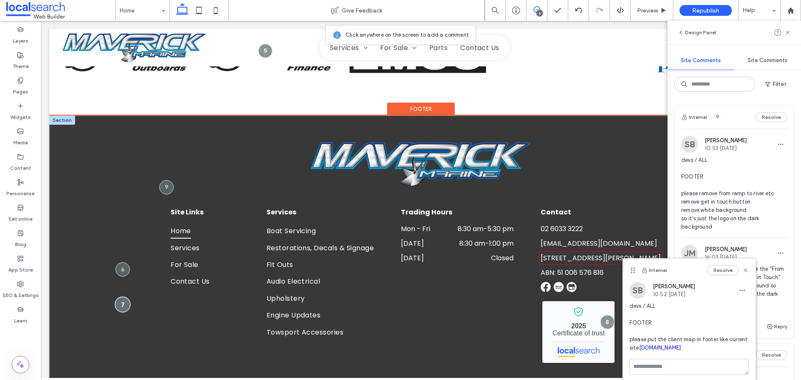
click at [121, 297] on div at bounding box center [122, 304] width 15 height 15
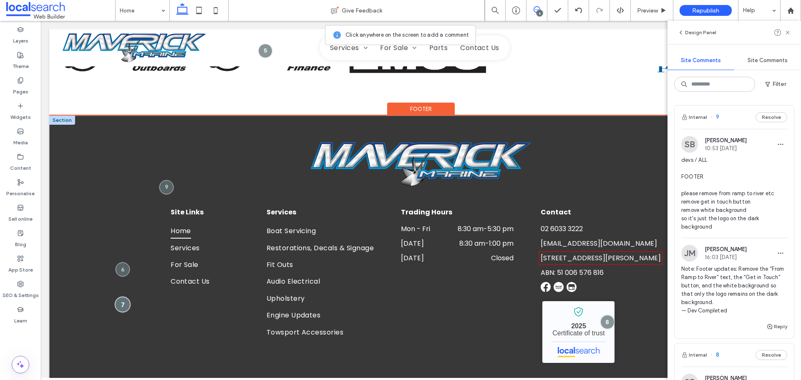
click at [121, 297] on div at bounding box center [122, 304] width 15 height 15
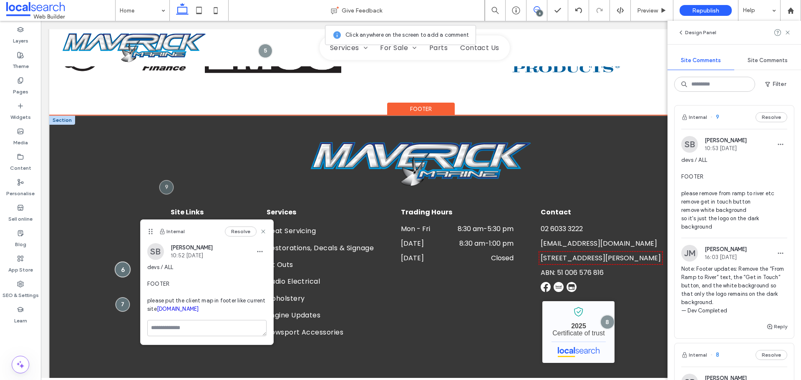
click at [123, 262] on div at bounding box center [122, 269] width 15 height 15
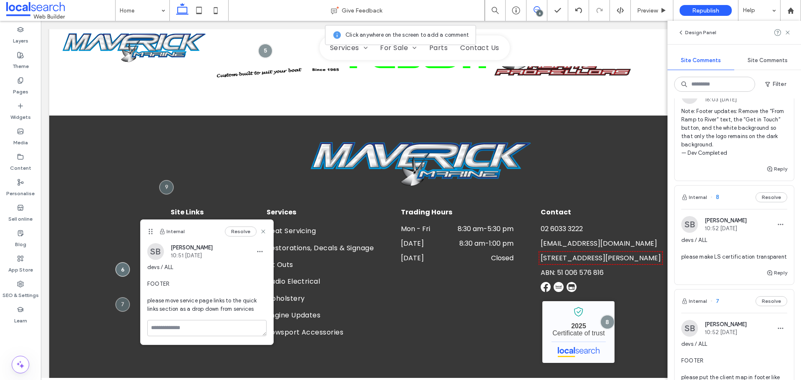
scroll to position [167, 0]
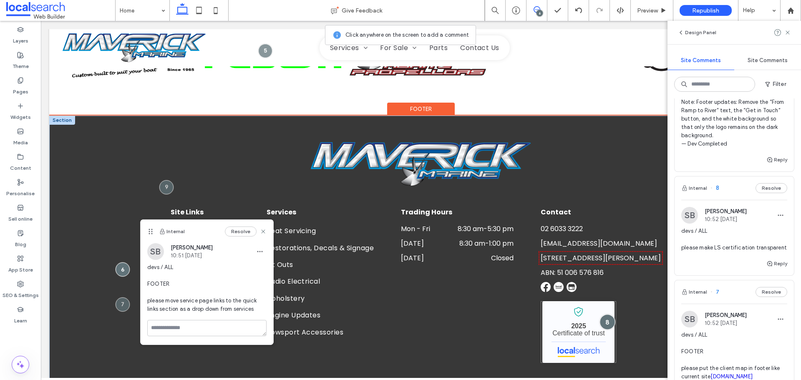
click at [605, 314] on div at bounding box center [607, 321] width 15 height 15
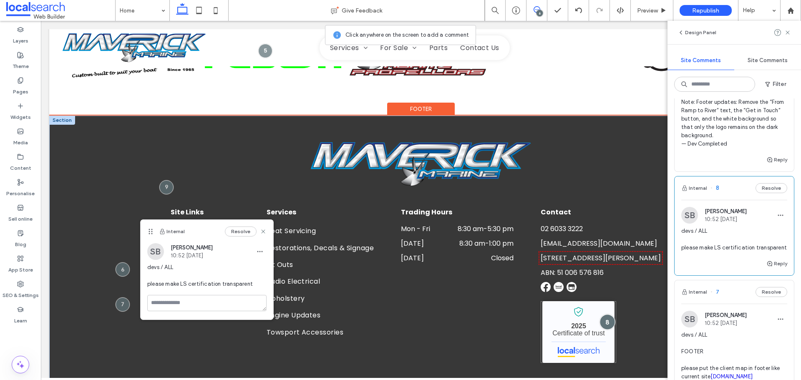
click at [604, 314] on div at bounding box center [607, 321] width 15 height 15
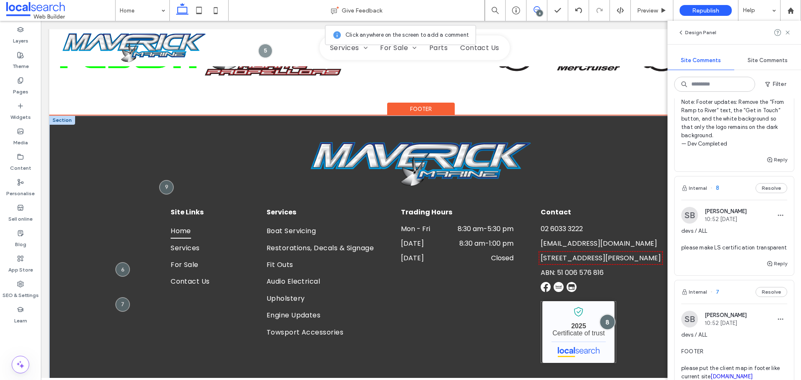
click at [604, 314] on div at bounding box center [607, 321] width 15 height 15
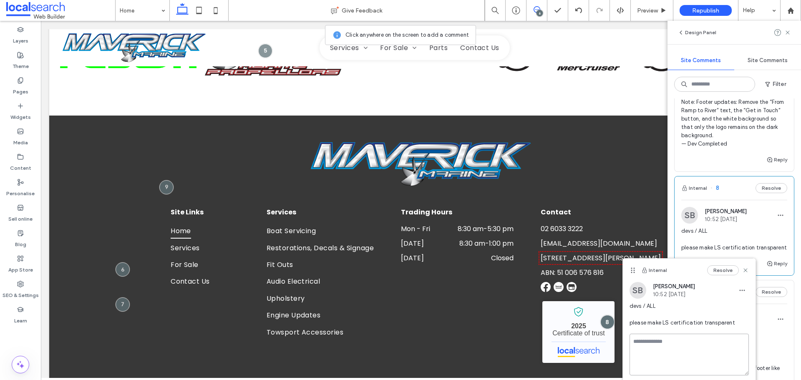
click at [644, 345] on textarea at bounding box center [689, 355] width 119 height 42
paste textarea "**********"
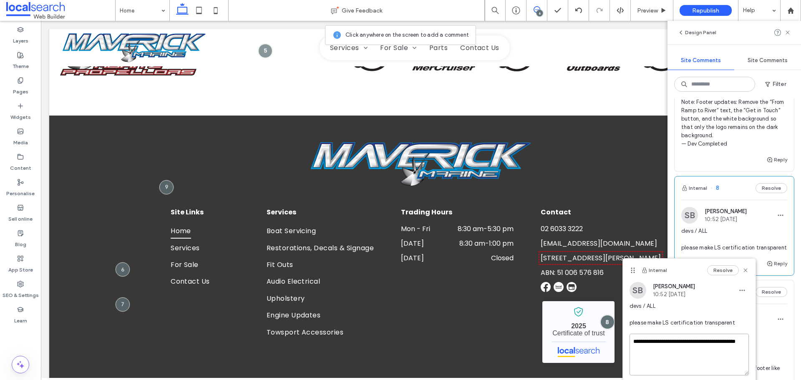
type textarea "**********"
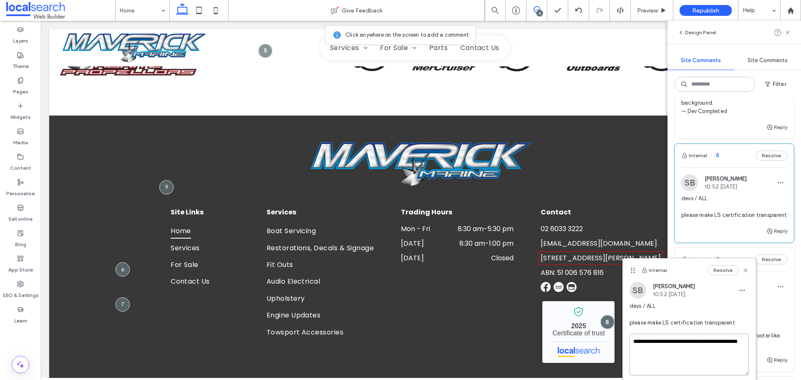
scroll to position [250, 0]
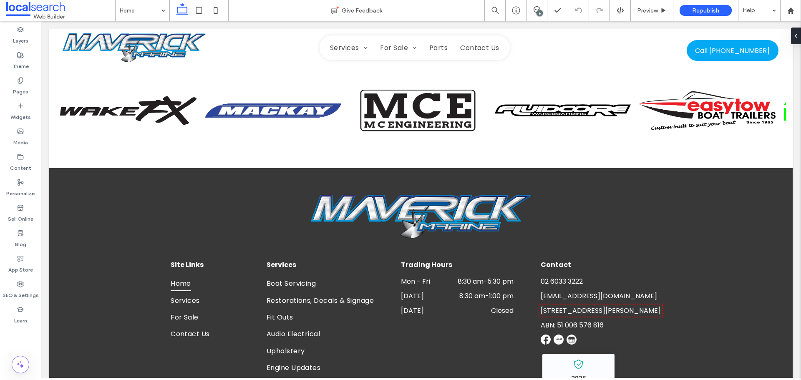
scroll to position [1662, 0]
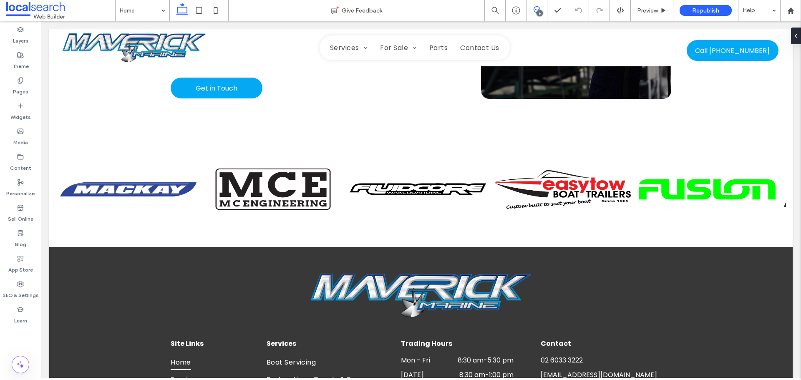
click at [536, 8] on icon at bounding box center [537, 9] width 7 height 7
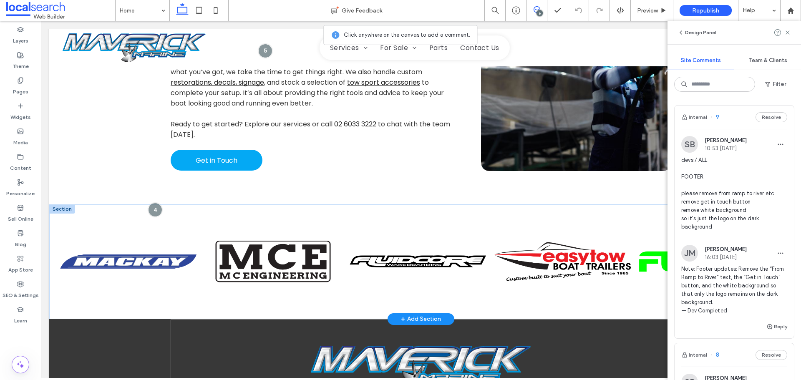
scroll to position [1578, 0]
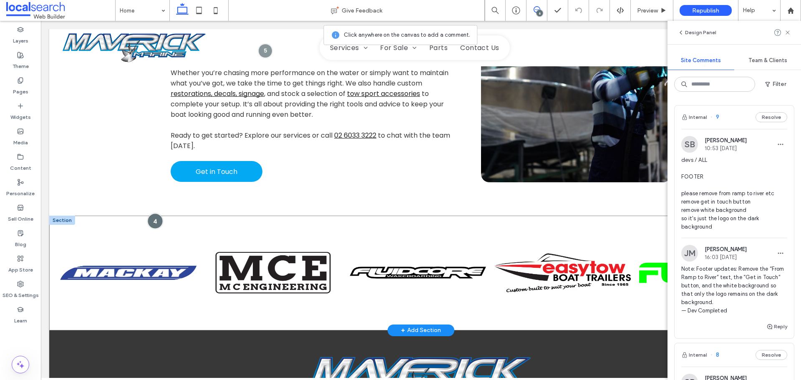
click at [155, 214] on div at bounding box center [155, 221] width 15 height 15
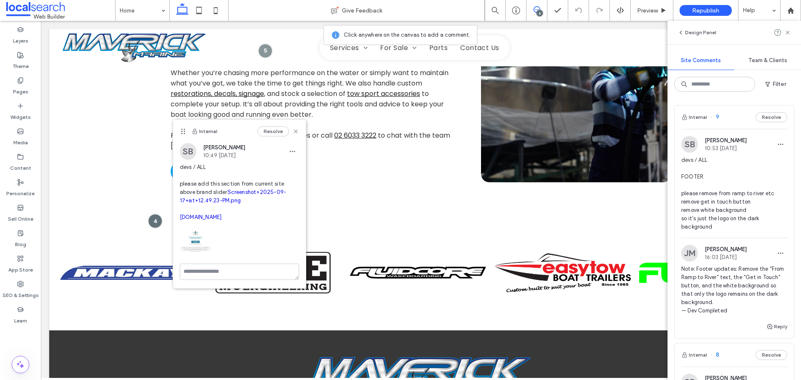
click at [206, 204] on link "Screenshot+2025-09-17+at+12.49.23-PM.png" at bounding box center [233, 196] width 106 height 15
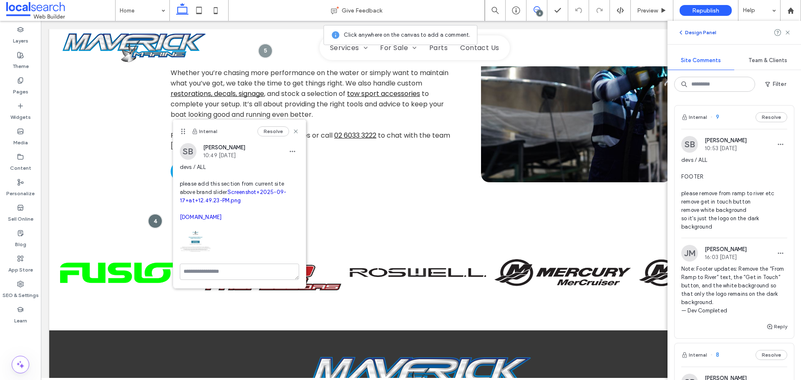
click at [681, 34] on icon "button" at bounding box center [681, 32] width 7 height 7
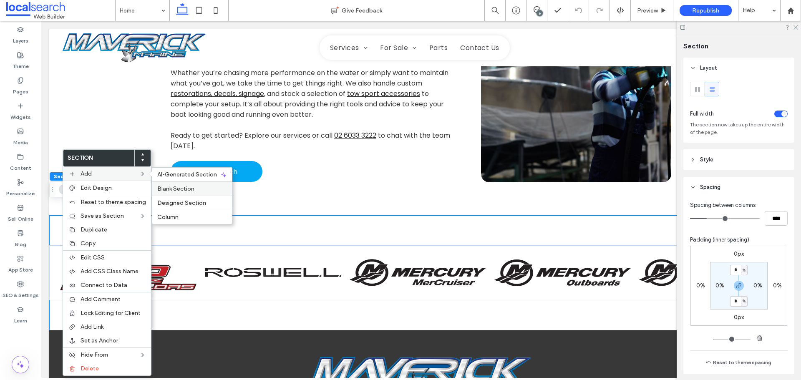
click at [172, 187] on span "Blank Section" at bounding box center [175, 188] width 37 height 7
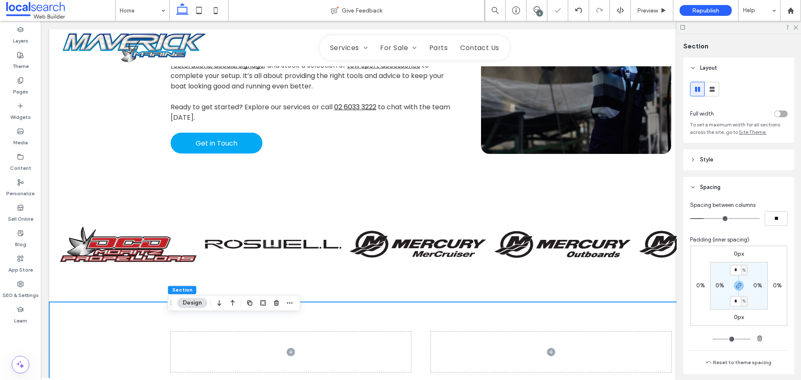
scroll to position [1620, 0]
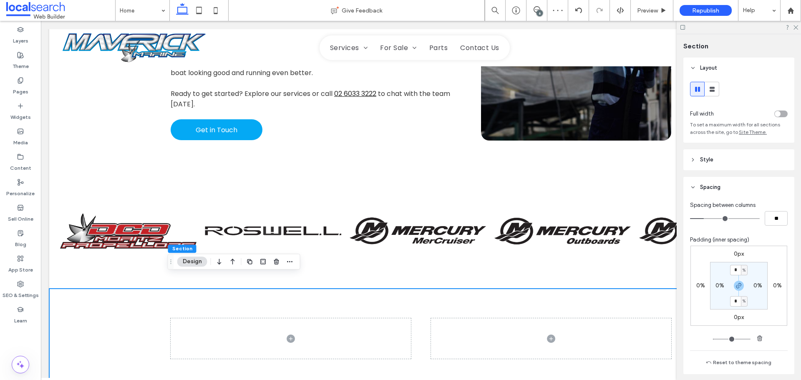
click at [196, 289] on div at bounding box center [421, 339] width 501 height 100
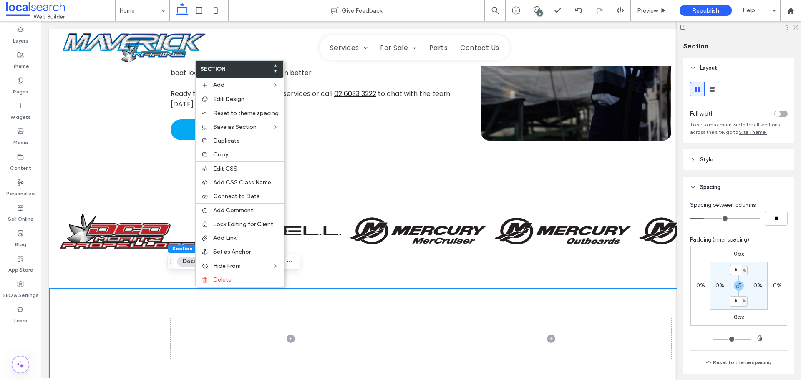
click at [274, 64] on icon at bounding box center [275, 65] width 3 height 3
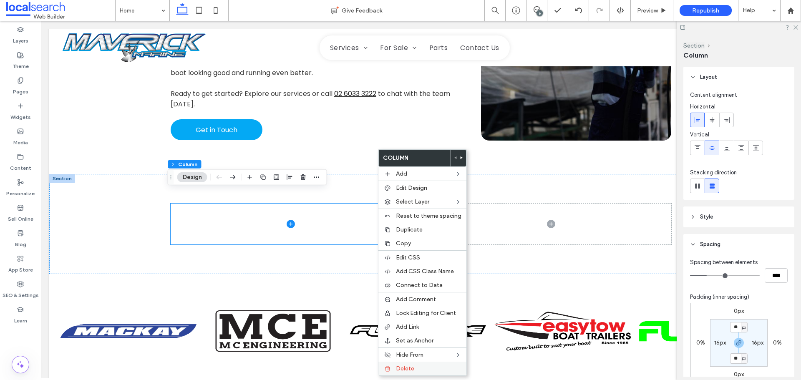
click at [407, 370] on span "Delete" at bounding box center [405, 368] width 18 height 7
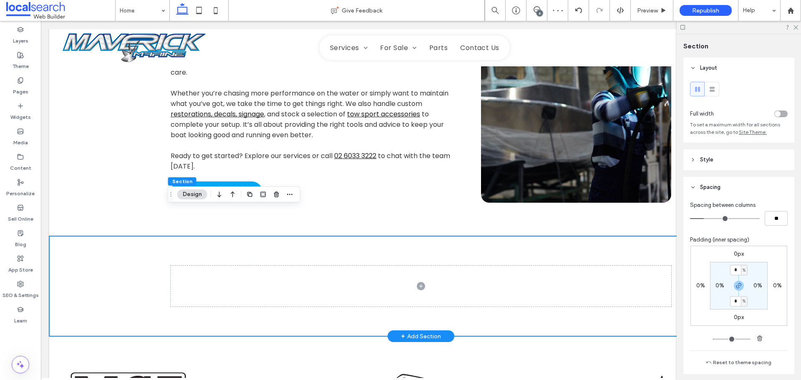
scroll to position [1578, 0]
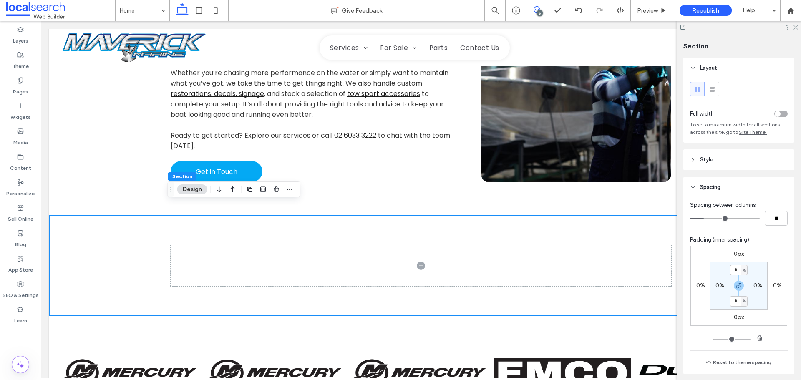
click at [535, 9] on icon at bounding box center [537, 9] width 7 height 7
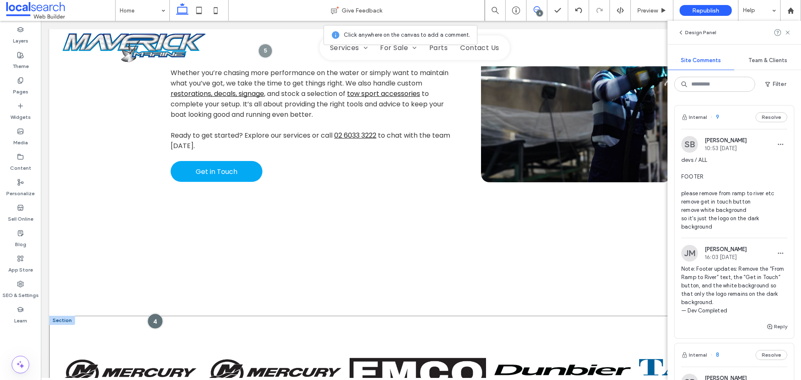
click at [152, 314] on div at bounding box center [155, 321] width 15 height 15
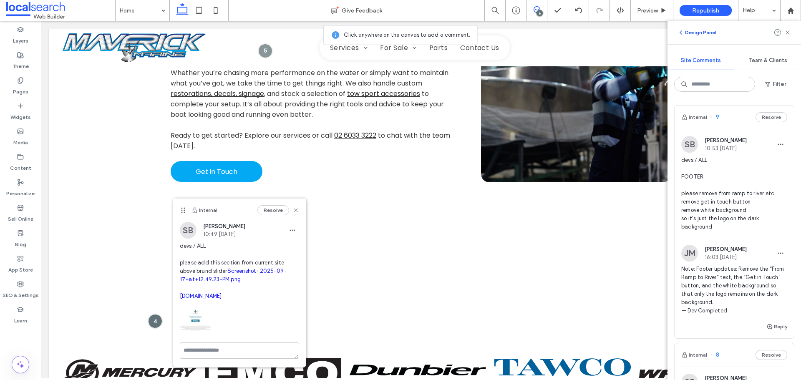
drag, startPoint x: 685, startPoint y: 33, endPoint x: 381, endPoint y: 18, distance: 304.5
click at [685, 33] on span "button" at bounding box center [682, 32] width 8 height 9
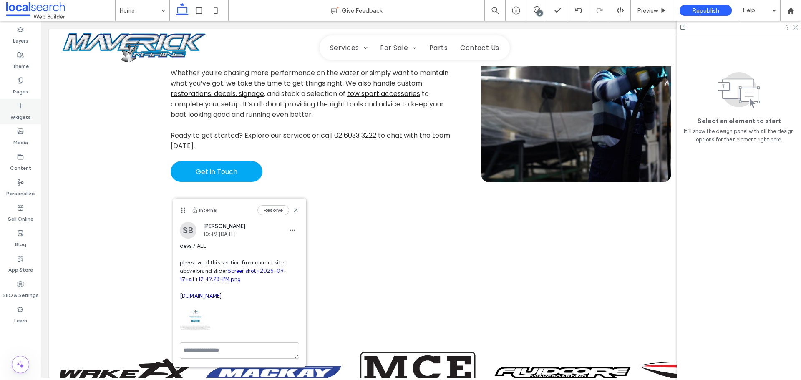
drag, startPoint x: 17, startPoint y: 106, endPoint x: 17, endPoint y: 121, distance: 15.0
click at [17, 106] on div "Widgets" at bounding box center [20, 111] width 41 height 25
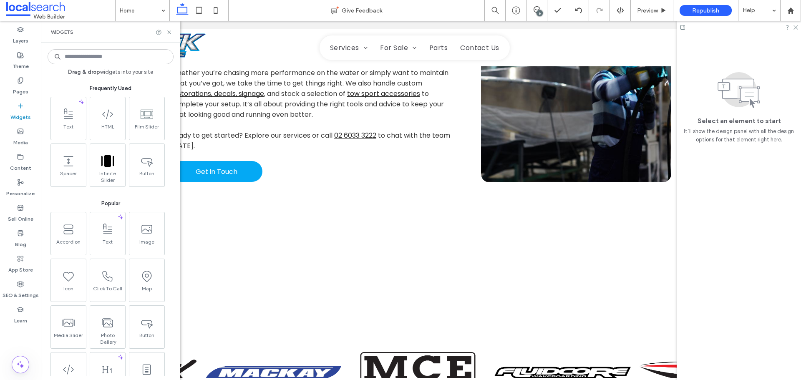
click at [85, 58] on input at bounding box center [111, 56] width 126 height 15
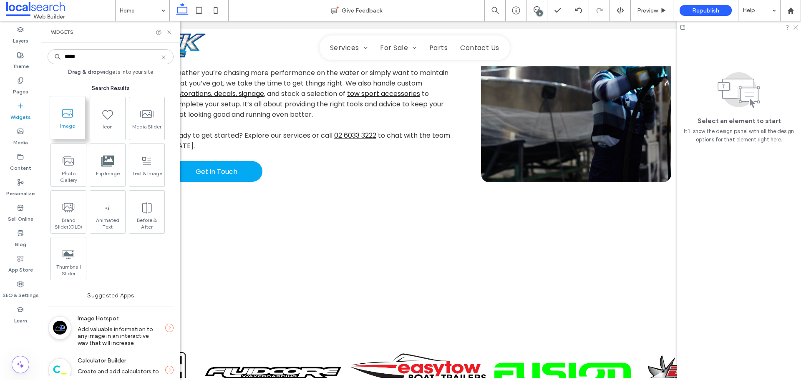
type input "*****"
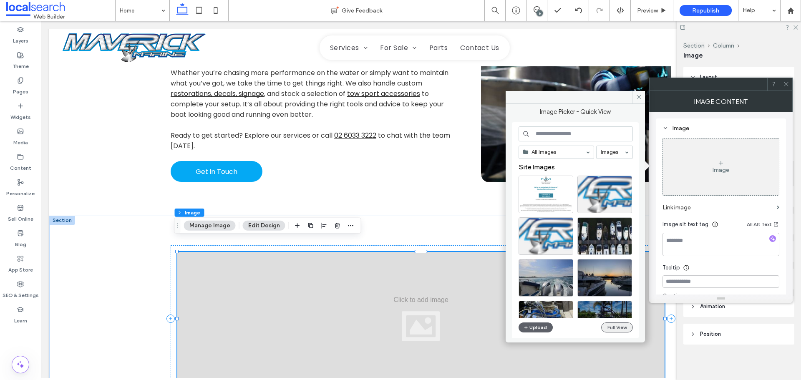
click at [622, 324] on button "Full View" at bounding box center [617, 328] width 32 height 10
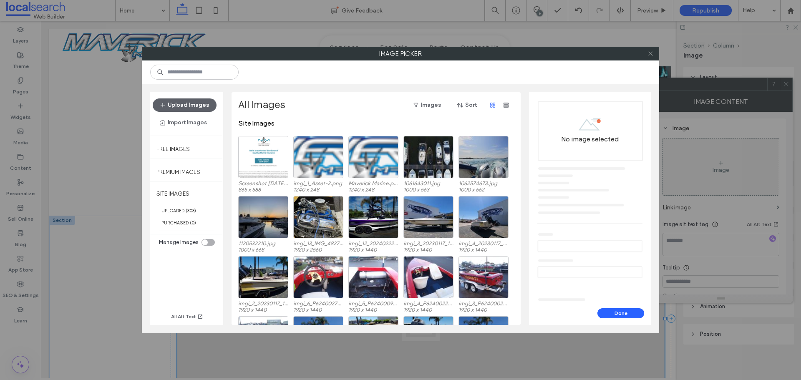
click at [650, 53] on icon at bounding box center [651, 53] width 6 height 6
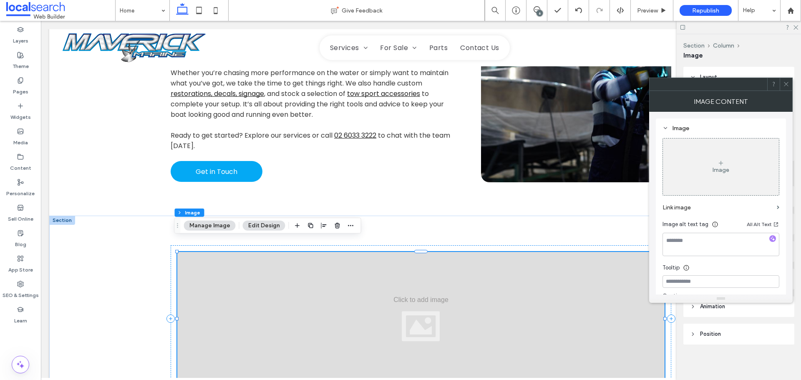
click at [787, 83] on use at bounding box center [786, 84] width 4 height 4
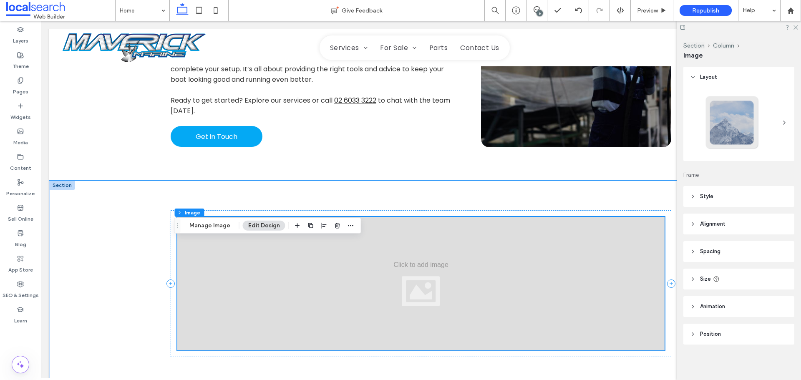
scroll to position [1662, 0]
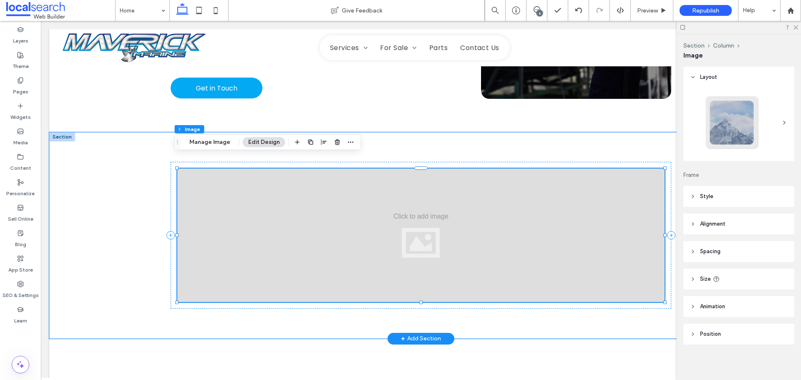
click at [305, 234] on div at bounding box center [420, 236] width 487 height 134
click at [476, 209] on div at bounding box center [420, 236] width 487 height 134
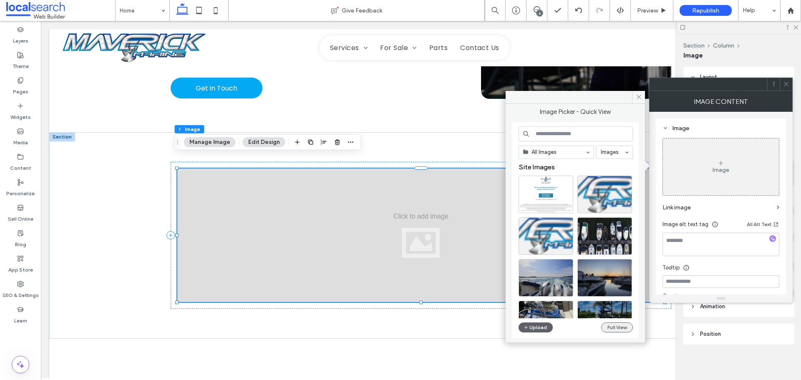
click at [613, 329] on button "Full View" at bounding box center [617, 328] width 32 height 10
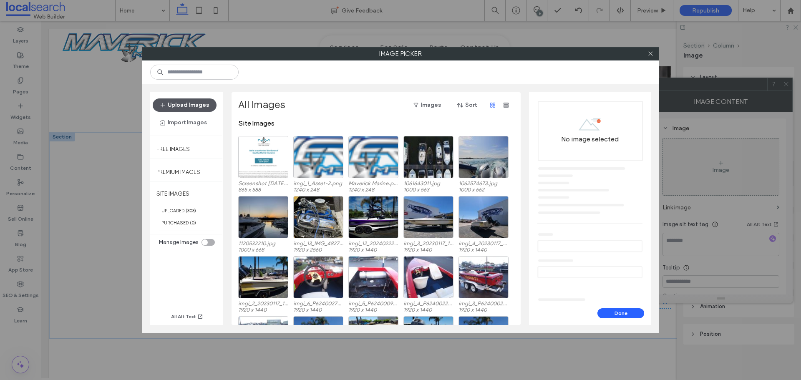
click at [204, 106] on button "Upload Images" at bounding box center [185, 104] width 64 height 13
click at [260, 159] on div "Select" at bounding box center [263, 157] width 50 height 42
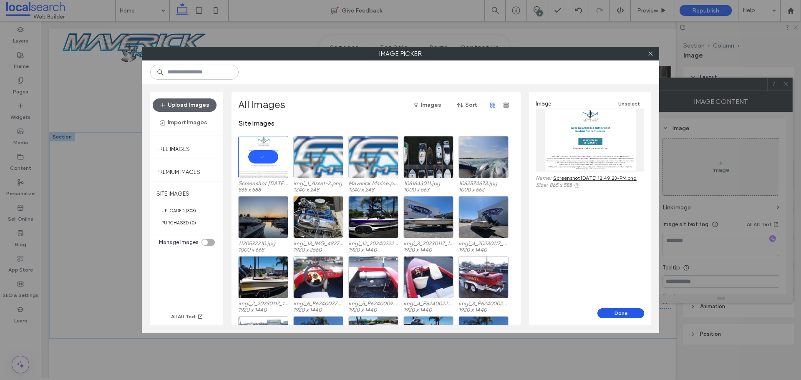
drag, startPoint x: 617, startPoint y: 313, endPoint x: 618, endPoint y: 305, distance: 7.1
click at [617, 313] on button "Done" at bounding box center [620, 313] width 47 height 10
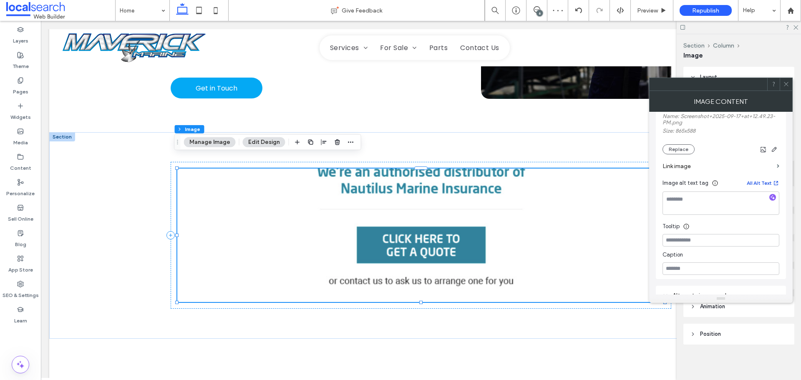
scroll to position [167, 0]
click at [788, 87] on icon at bounding box center [786, 84] width 6 height 6
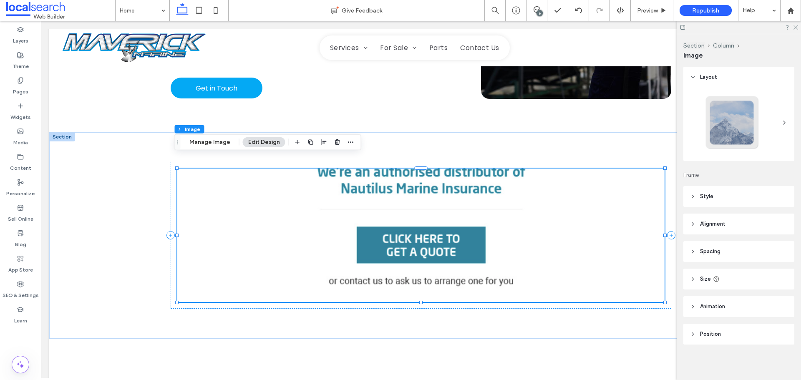
click at [703, 278] on span "Size" at bounding box center [705, 279] width 11 height 8
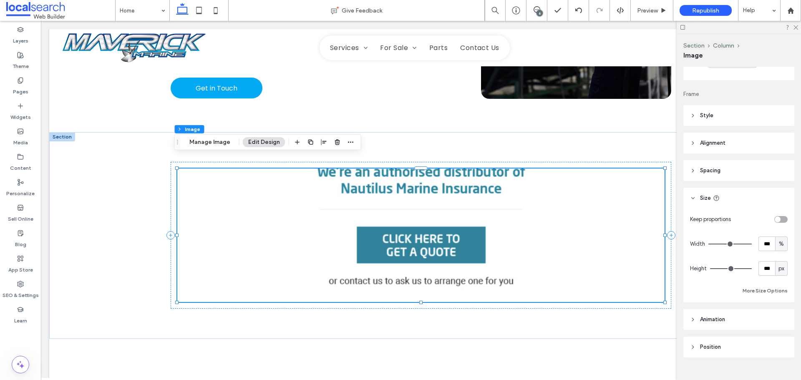
scroll to position [83, 0]
click at [776, 217] on div "toggle" at bounding box center [780, 217] width 13 height 7
type input "*"
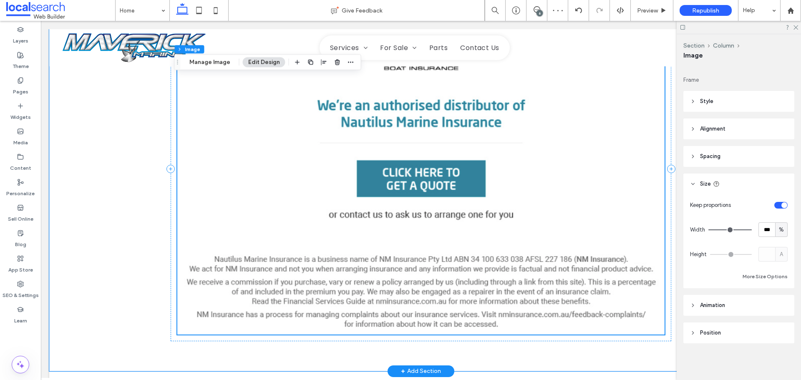
scroll to position [1829, 0]
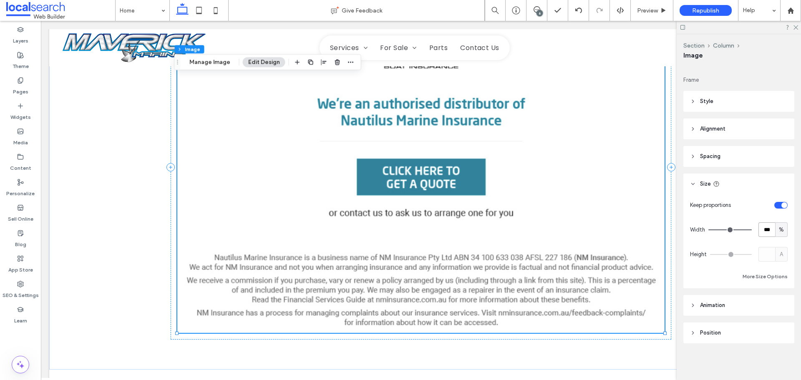
click at [763, 229] on input "***" at bounding box center [767, 229] width 17 height 15
type input "**"
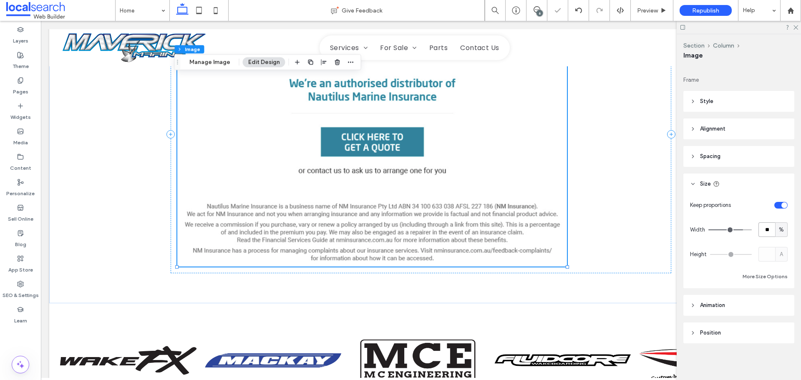
click at [765, 229] on input "**" at bounding box center [767, 229] width 17 height 15
type input "**"
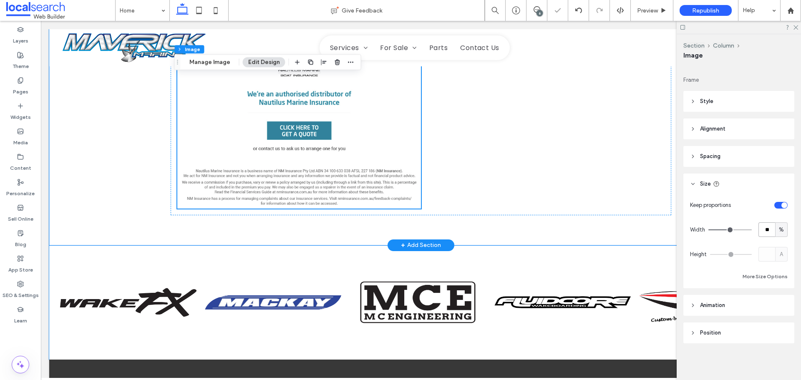
scroll to position [1745, 0]
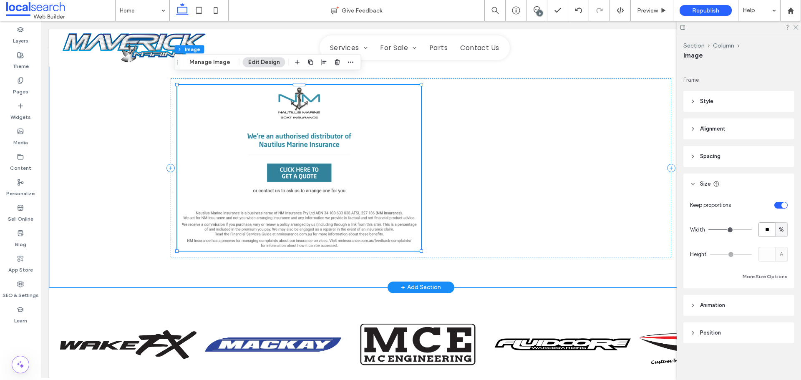
click at [323, 180] on img at bounding box center [299, 168] width 244 height 166
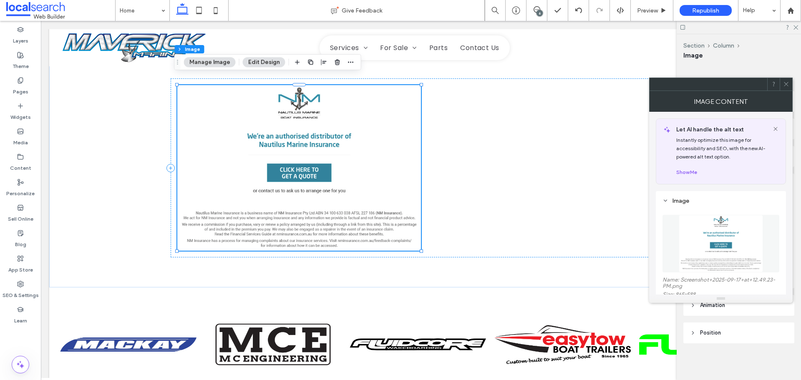
click at [706, 234] on img at bounding box center [721, 244] width 84 height 58
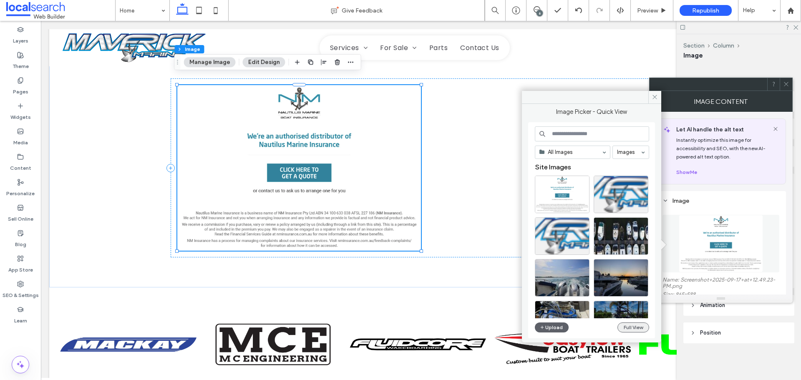
click at [631, 324] on button "Full View" at bounding box center [634, 328] width 32 height 10
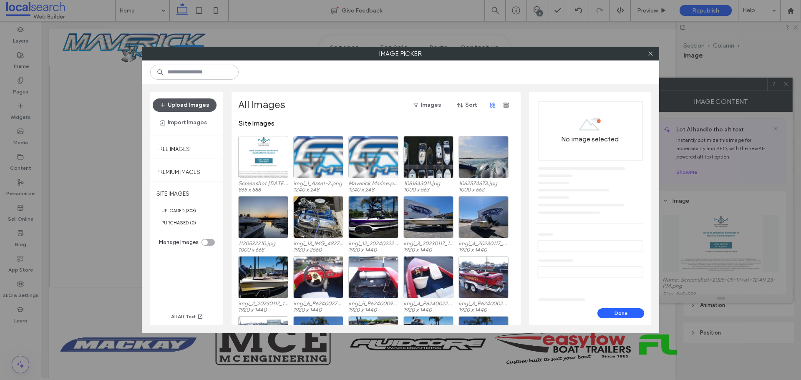
click at [201, 103] on button "Upload Images" at bounding box center [185, 104] width 64 height 13
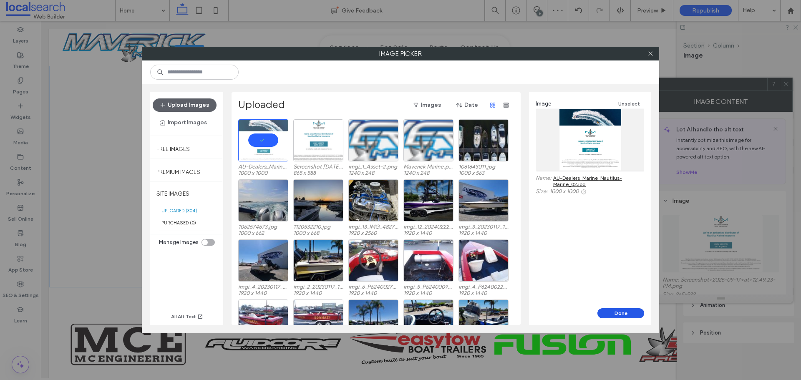
click at [614, 313] on button "Done" at bounding box center [620, 313] width 47 height 10
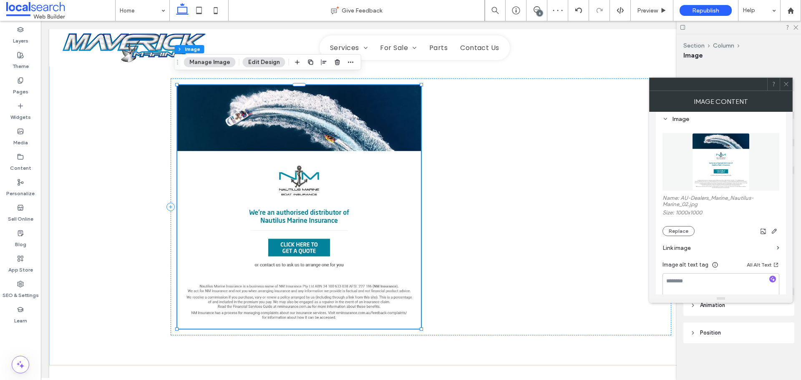
scroll to position [83, 0]
click at [773, 232] on use "button" at bounding box center [774, 229] width 5 height 5
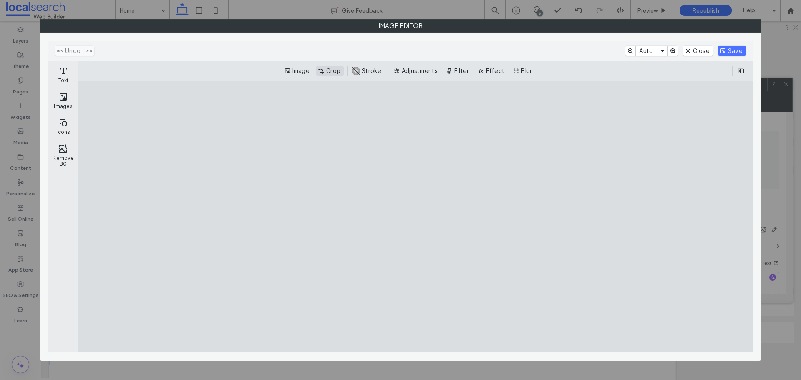
click at [333, 69] on button "Crop" at bounding box center [330, 71] width 28 height 10
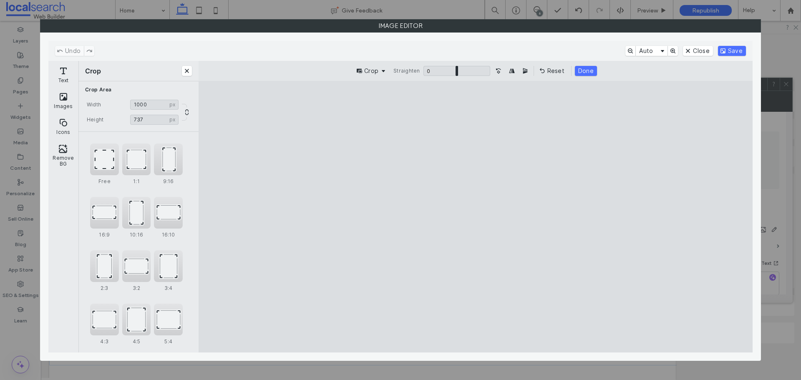
type input "***"
drag, startPoint x: 370, startPoint y: 110, endPoint x: 355, endPoint y: 170, distance: 62.2
click at [476, 217] on cesdk-canvas "Editor canvas" at bounding box center [476, 217] width 0 height 0
click at [583, 70] on button "Done" at bounding box center [586, 71] width 22 height 10
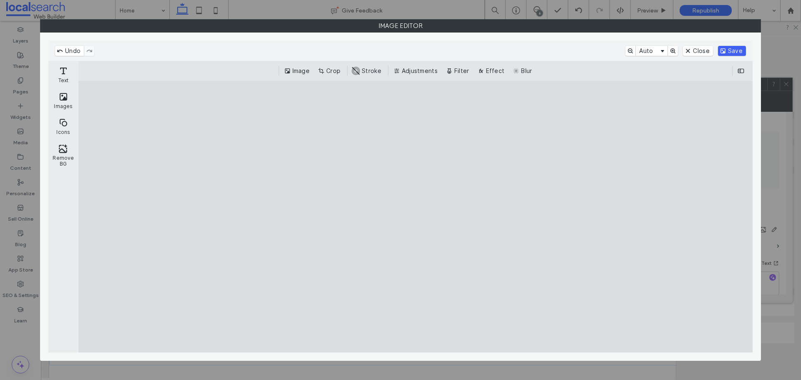
click at [731, 50] on button "Save" at bounding box center [732, 51] width 28 height 10
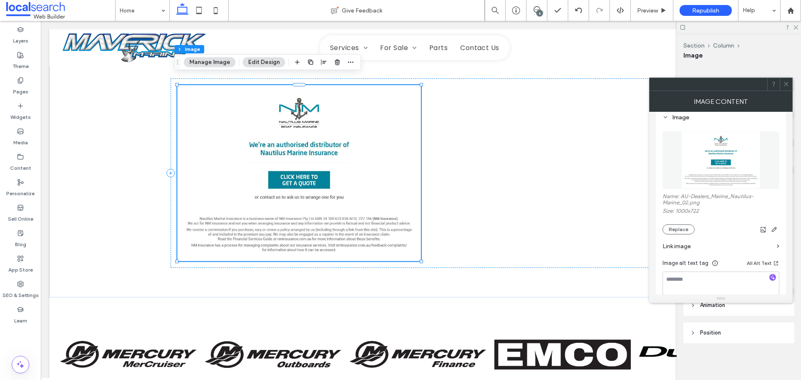
click at [700, 243] on label "Link image" at bounding box center [718, 246] width 111 height 15
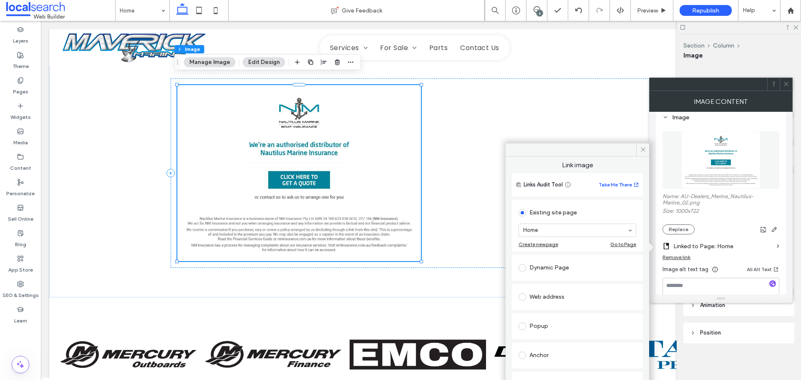
click at [521, 295] on span at bounding box center [523, 297] width 8 height 8
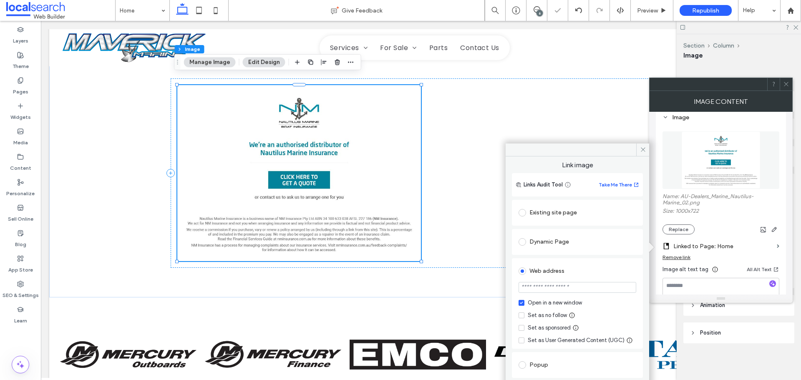
click at [535, 288] on input "url" at bounding box center [578, 287] width 118 height 11
paste input "**********"
type input "**********"
click at [607, 272] on div "Web address" at bounding box center [578, 271] width 118 height 13
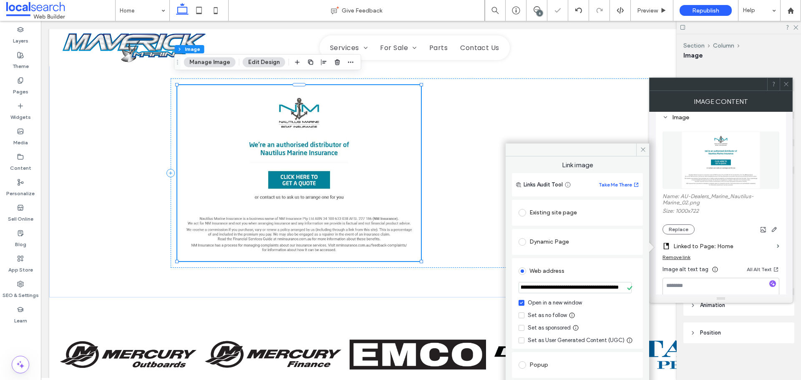
scroll to position [0, 0]
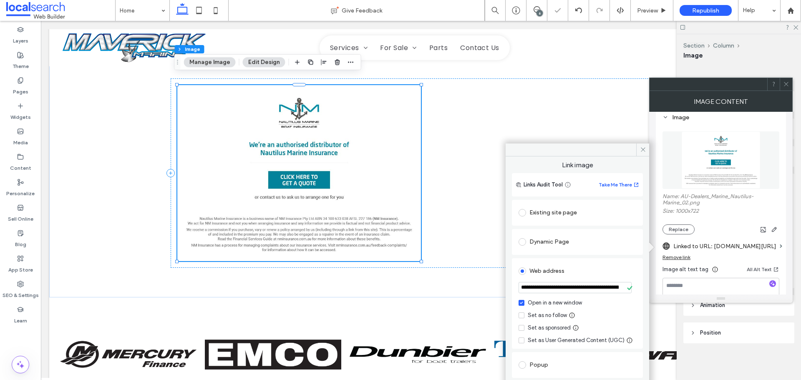
click at [536, 313] on div "Set as no follow" at bounding box center [547, 315] width 39 height 8
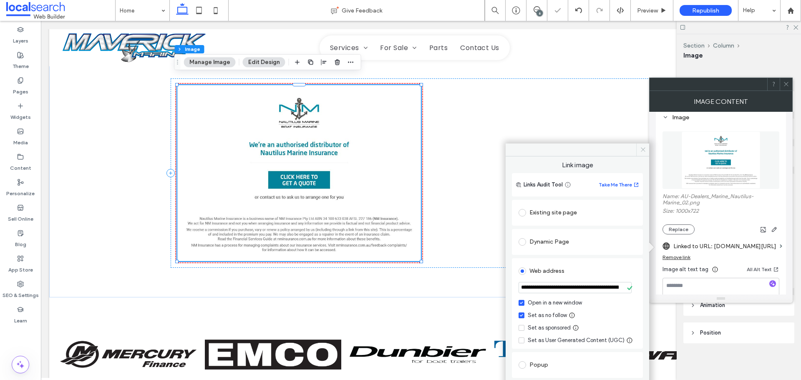
click at [639, 151] on span at bounding box center [642, 150] width 13 height 13
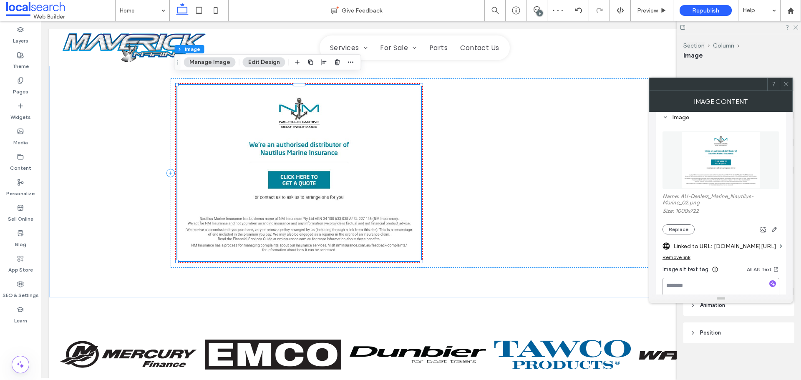
click at [683, 286] on textarea at bounding box center [721, 289] width 117 height 23
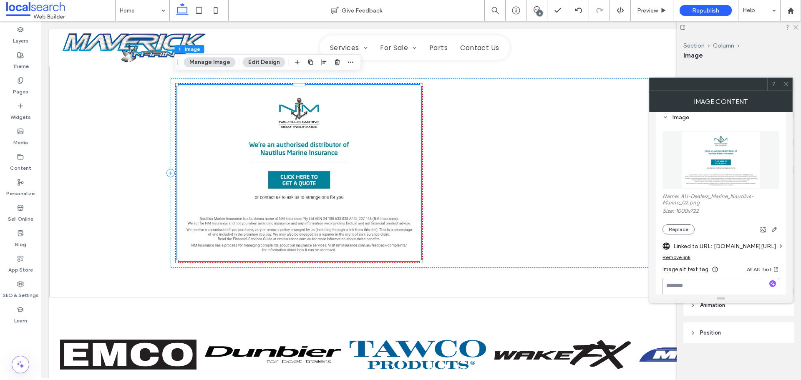
click at [678, 293] on textarea at bounding box center [721, 289] width 117 height 23
paste textarea "**********"
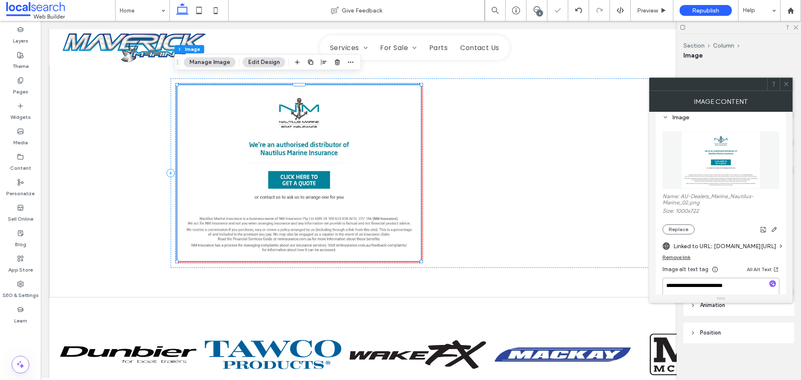
scroll to position [125, 0]
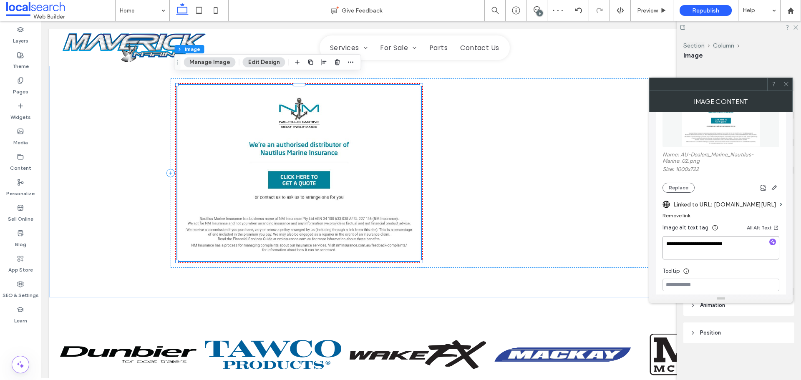
type textarea "**********"
click at [702, 270] on div "Tooltip" at bounding box center [721, 269] width 117 height 13
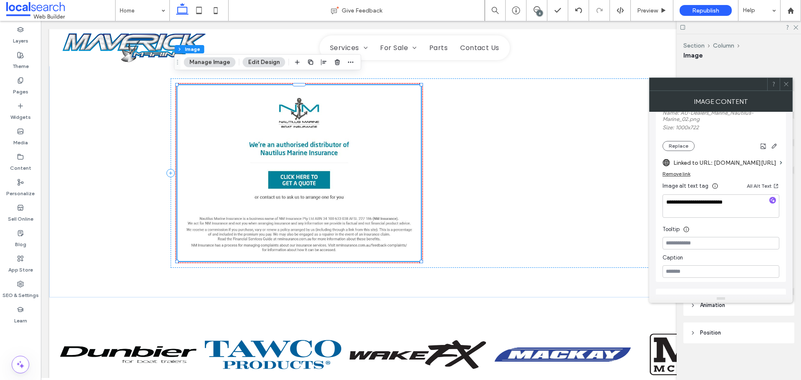
click at [785, 81] on icon at bounding box center [786, 84] width 6 height 6
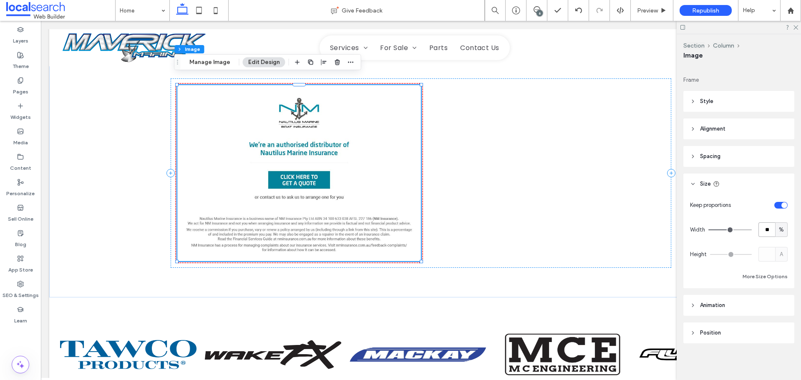
click at [764, 229] on input "**" at bounding box center [767, 229] width 17 height 15
type input "**"
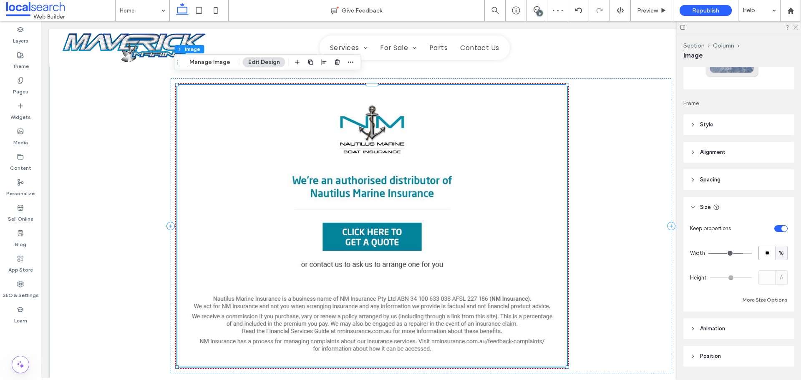
scroll to position [53, 0]
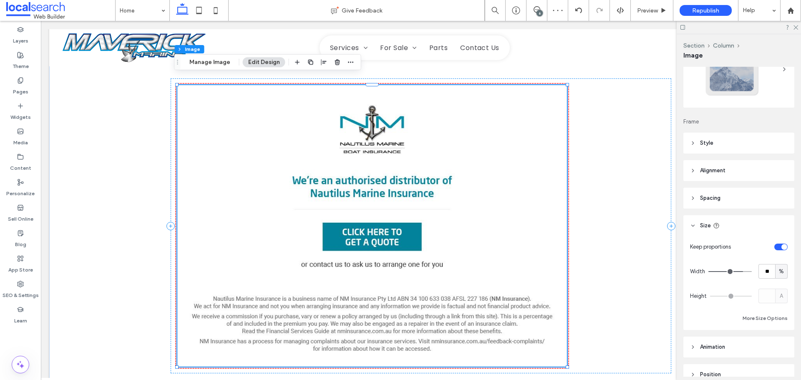
click at [713, 171] on span "Alignment" at bounding box center [712, 170] width 25 height 8
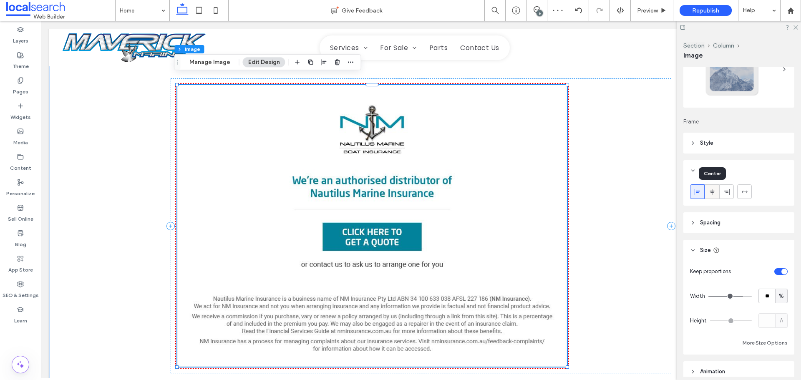
click at [713, 193] on icon at bounding box center [712, 192] width 7 height 7
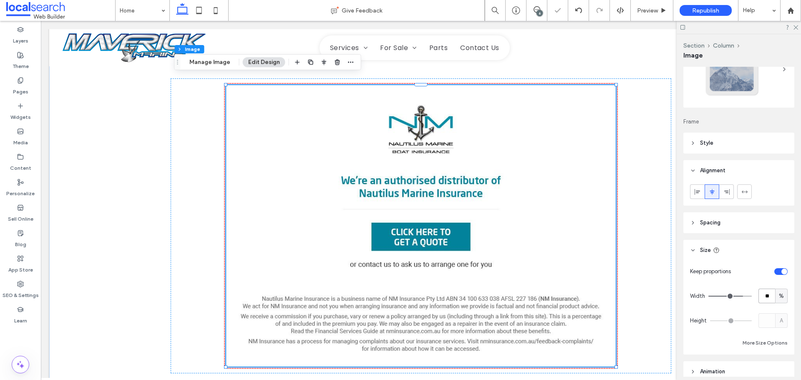
click at [760, 295] on input "**" at bounding box center [767, 296] width 17 height 15
type input "**"
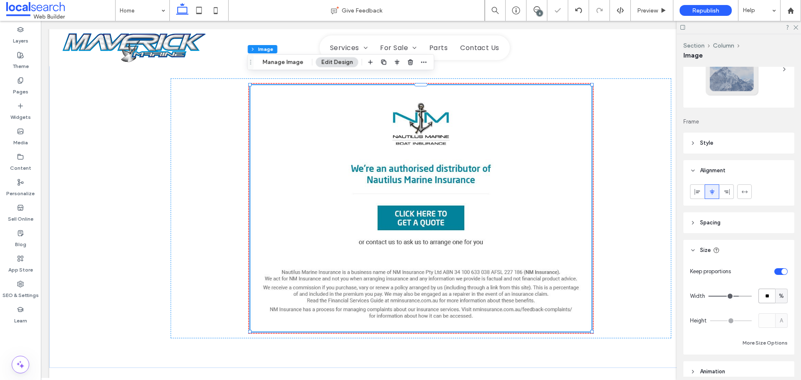
click at [759, 294] on input "**" at bounding box center [767, 296] width 17 height 15
type input "***"
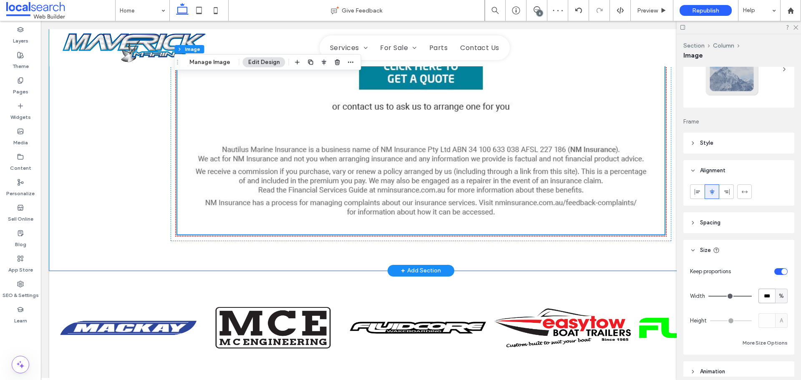
scroll to position [1954, 0]
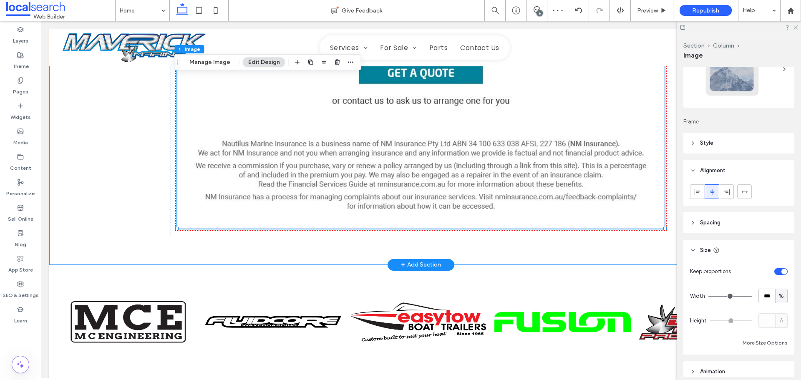
click at [111, 162] on div at bounding box center [421, 52] width 744 height 425
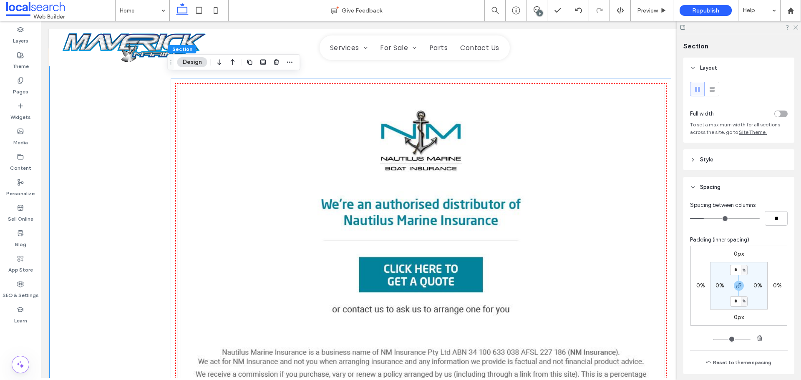
scroll to position [1787, 0]
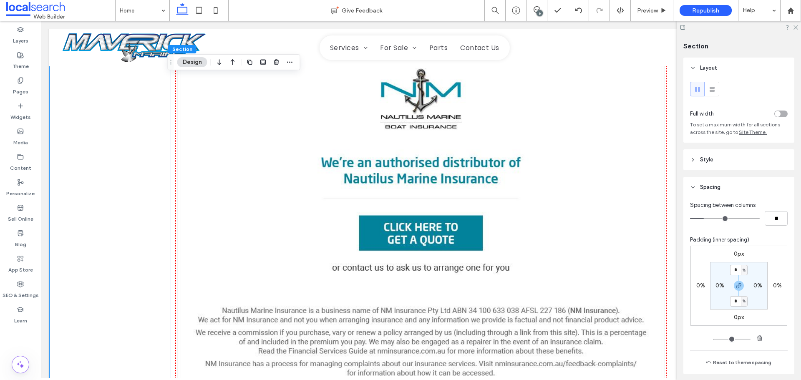
click at [681, 26] on icon at bounding box center [683, 27] width 6 height 6
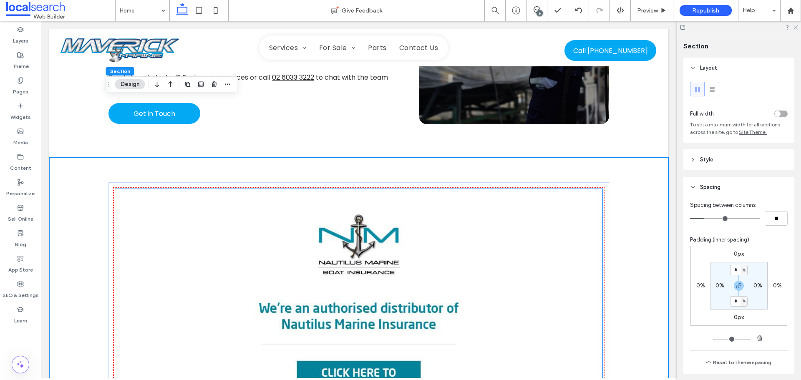
scroll to position [1620, 0]
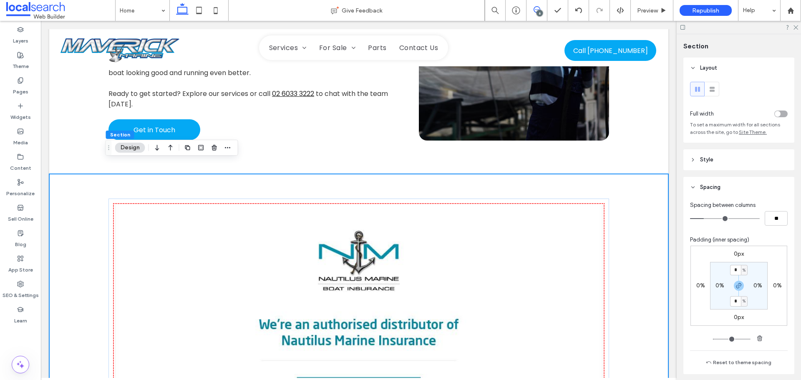
click at [536, 7] on use at bounding box center [537, 9] width 7 height 7
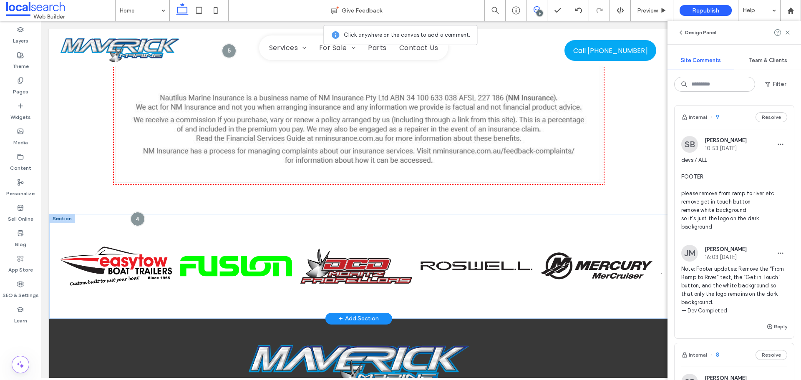
scroll to position [1996, 0]
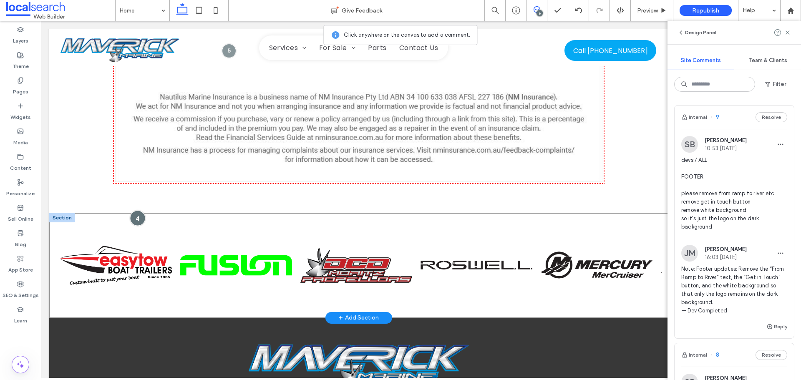
click at [139, 211] on div at bounding box center [137, 218] width 15 height 15
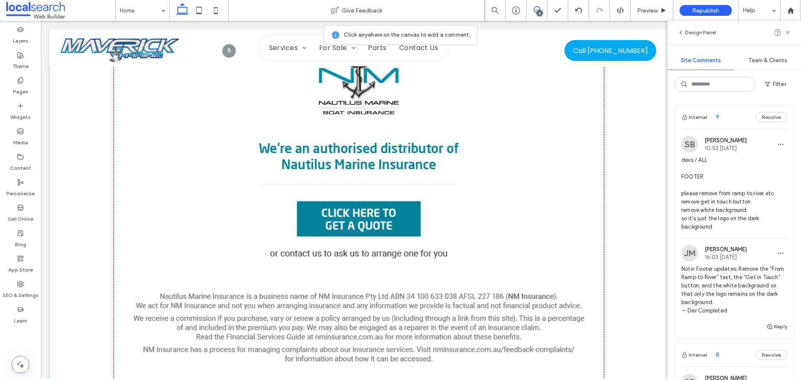
scroll to position [1745, 0]
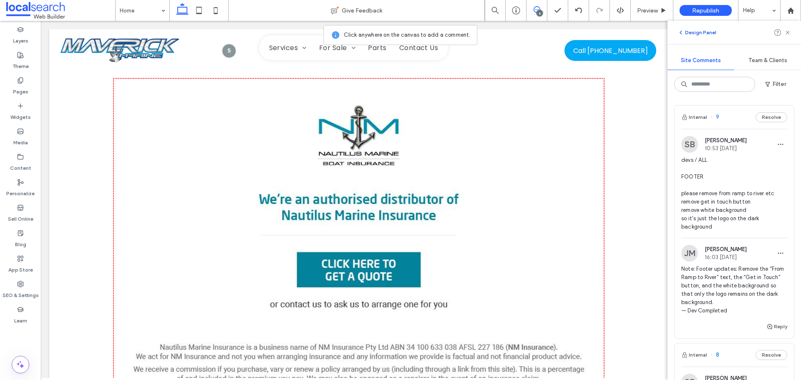
click at [684, 32] on span "button" at bounding box center [682, 32] width 8 height 9
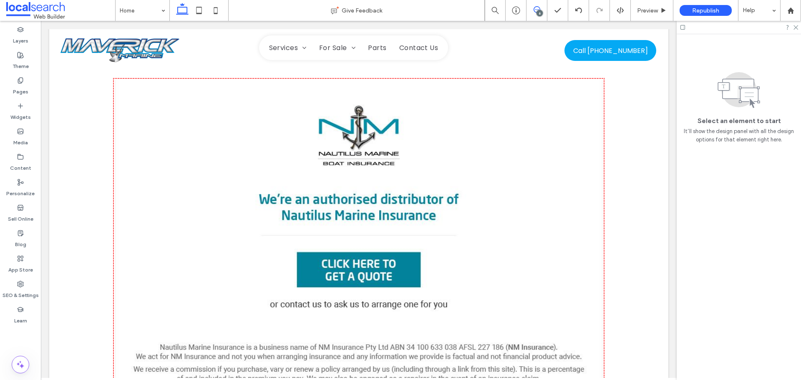
drag, startPoint x: 538, startPoint y: 8, endPoint x: 310, endPoint y: 102, distance: 246.2
click at [538, 8] on icon at bounding box center [537, 9] width 7 height 7
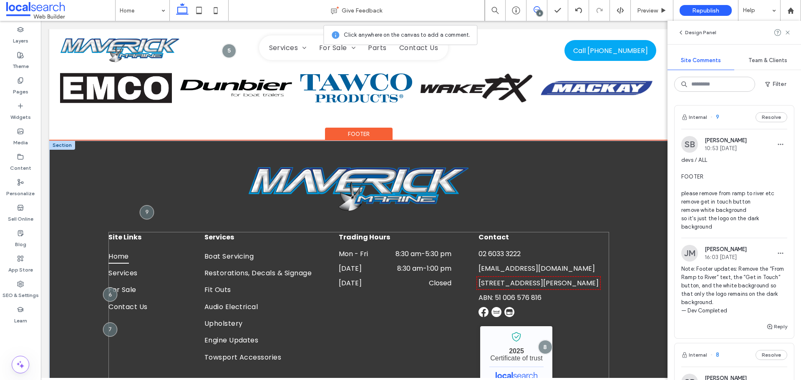
scroll to position [2233, 0]
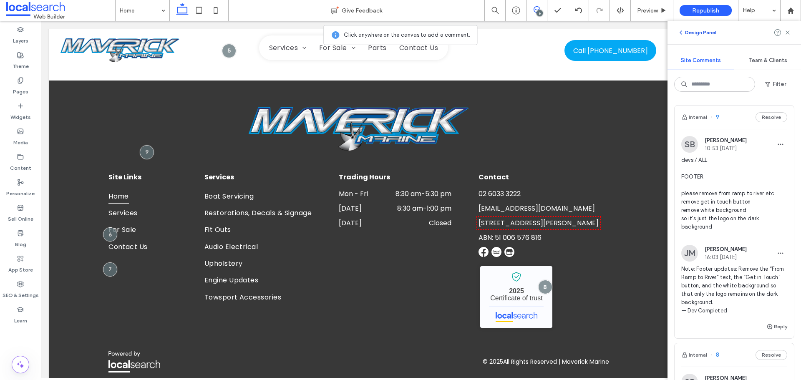
drag, startPoint x: 684, startPoint y: 33, endPoint x: 270, endPoint y: 156, distance: 431.8
click at [684, 33] on icon "button" at bounding box center [681, 32] width 7 height 7
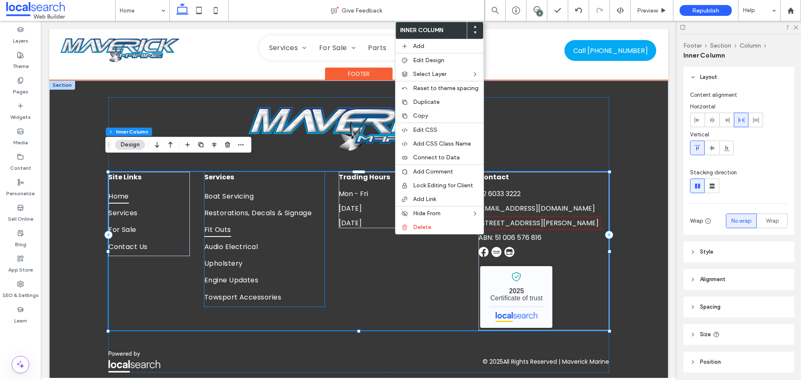
click at [315, 222] on link "Fit Outs" at bounding box center [264, 230] width 120 height 17
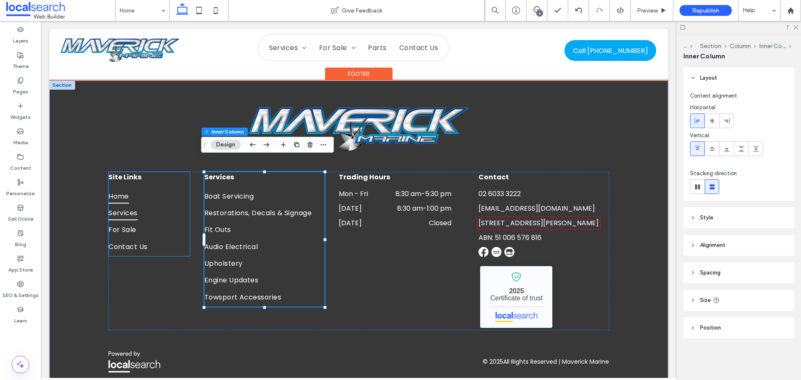
click at [131, 206] on span "Services" at bounding box center [122, 213] width 29 height 15
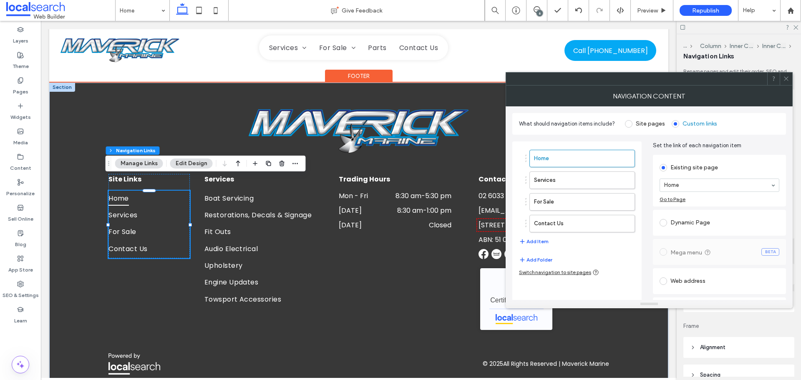
type input "***"
type input "****"
click at [536, 242] on button "Add Item" at bounding box center [534, 242] width 30 height 10
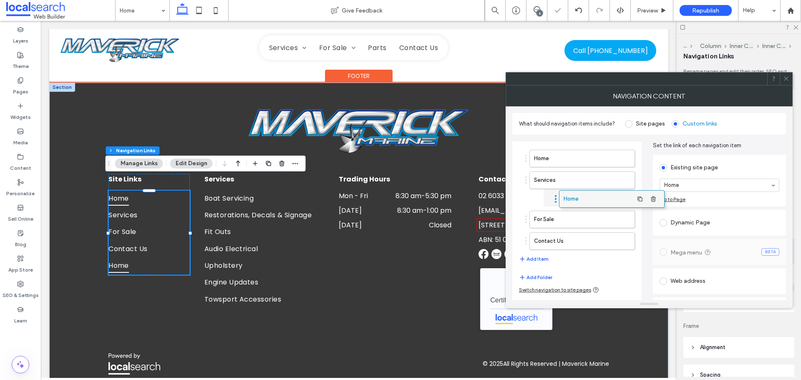
drag, startPoint x: 561, startPoint y: 185, endPoint x: 567, endPoint y: 197, distance: 13.8
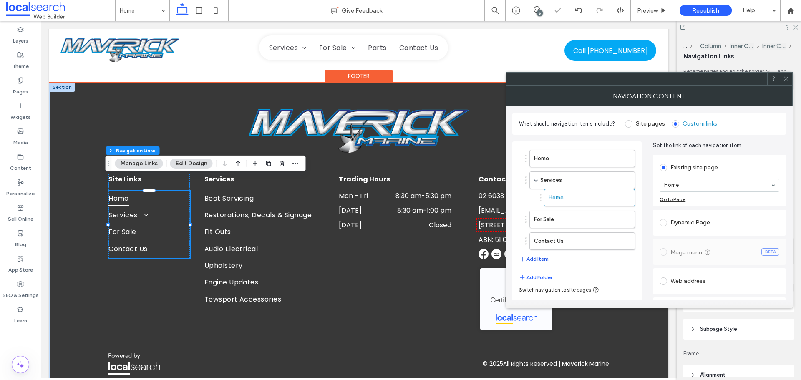
click at [536, 259] on button "Add Item" at bounding box center [534, 259] width 30 height 10
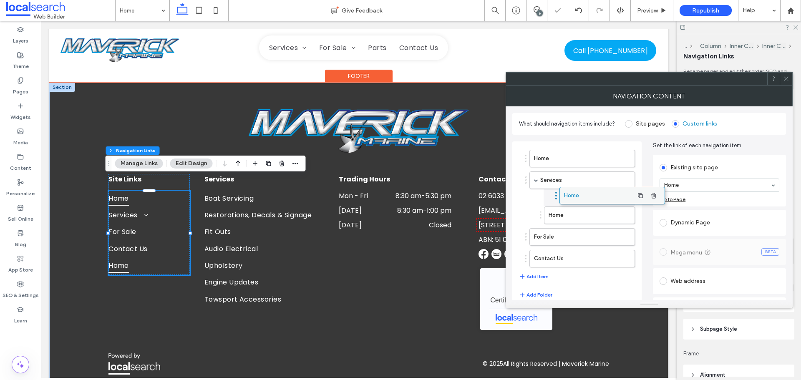
drag, startPoint x: 542, startPoint y: 261, endPoint x: 572, endPoint y: 194, distance: 73.6
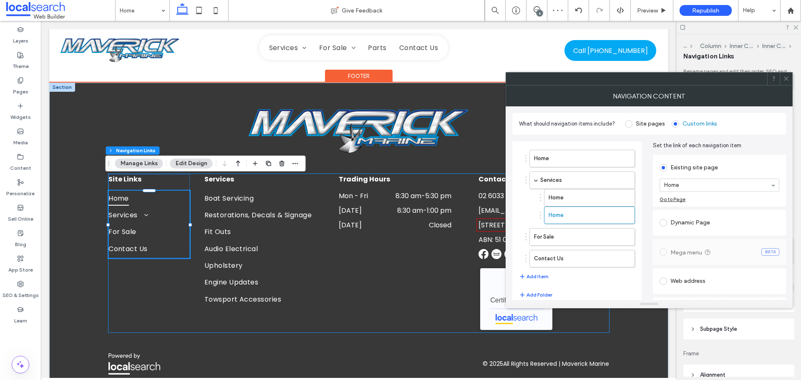
click at [153, 271] on div "Site Links Home Services Home Home For Sale Contact Us Services Boat Servicing …" at bounding box center [358, 253] width 501 height 159
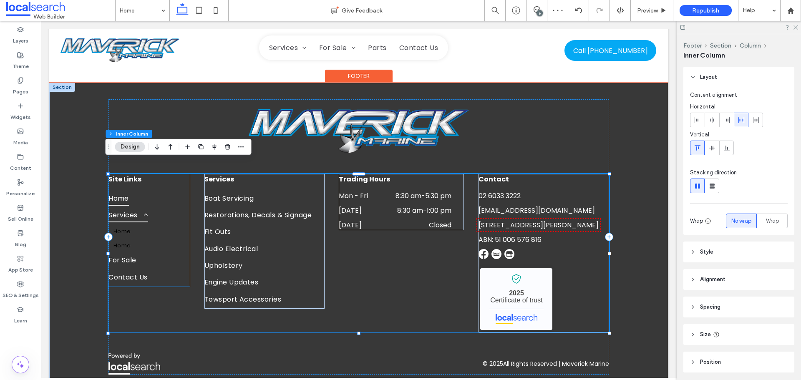
click at [138, 208] on span "Services" at bounding box center [128, 215] width 40 height 15
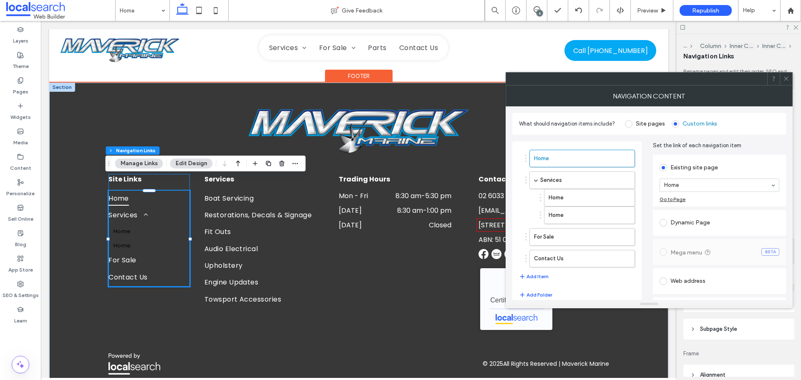
type input "***"
type input "****"
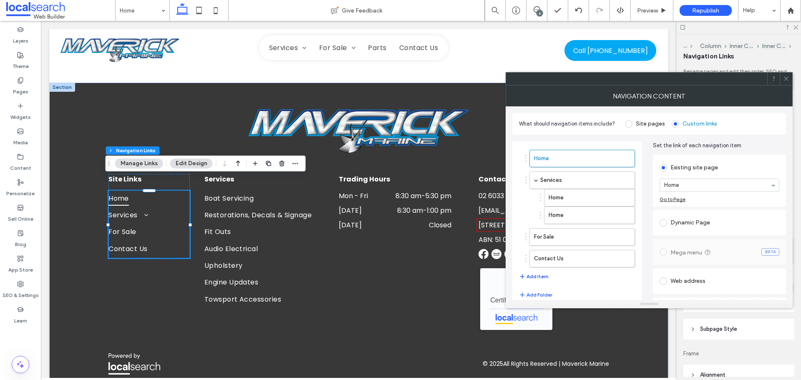
click at [540, 278] on button "Add Item" at bounding box center [534, 277] width 30 height 10
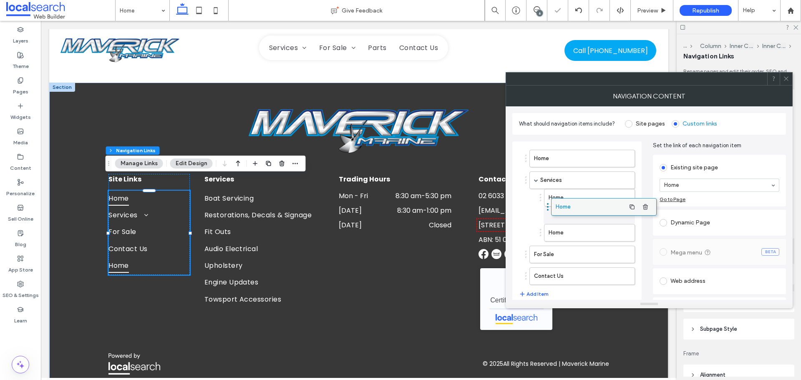
drag, startPoint x: 554, startPoint y: 279, endPoint x: 575, endPoint y: 205, distance: 76.6
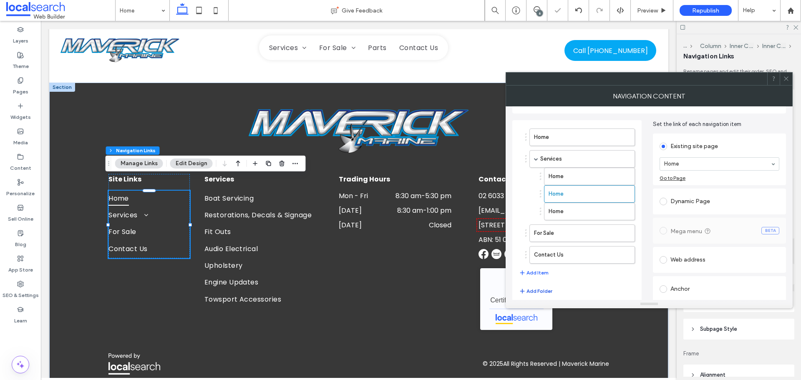
scroll to position [33, 0]
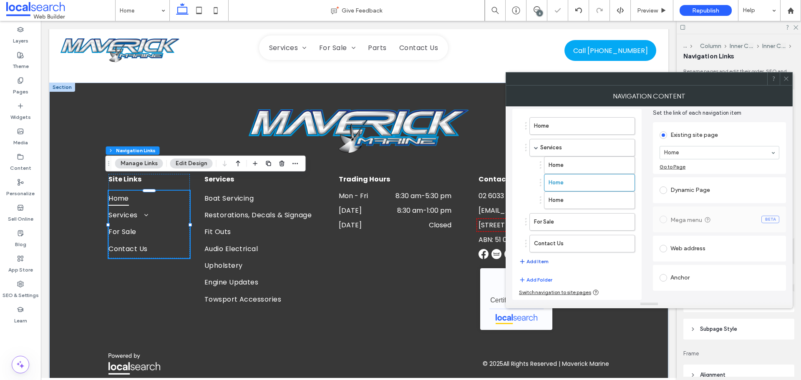
click at [536, 260] on button "Add Item" at bounding box center [534, 262] width 30 height 10
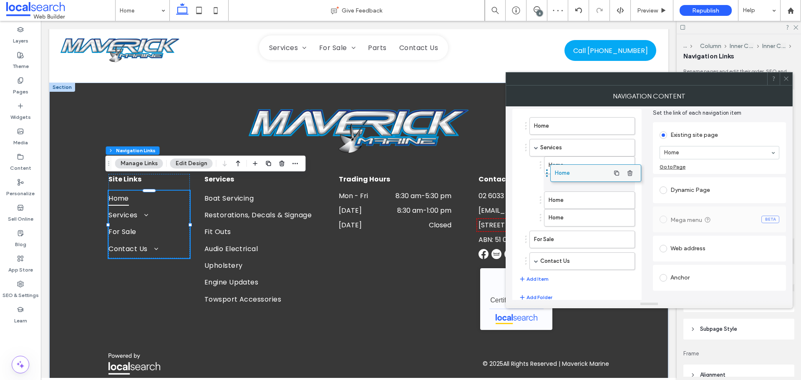
drag, startPoint x: 553, startPoint y: 257, endPoint x: 560, endPoint y: 164, distance: 92.4
click at [534, 279] on button "Add Item" at bounding box center [534, 279] width 30 height 10
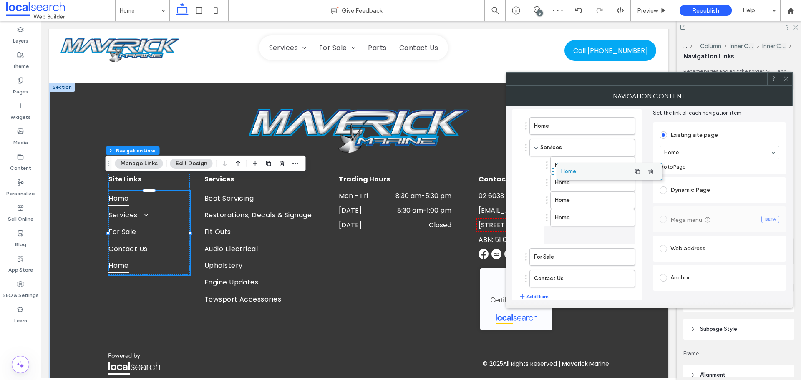
drag, startPoint x: 547, startPoint y: 280, endPoint x: 574, endPoint y: 168, distance: 114.7
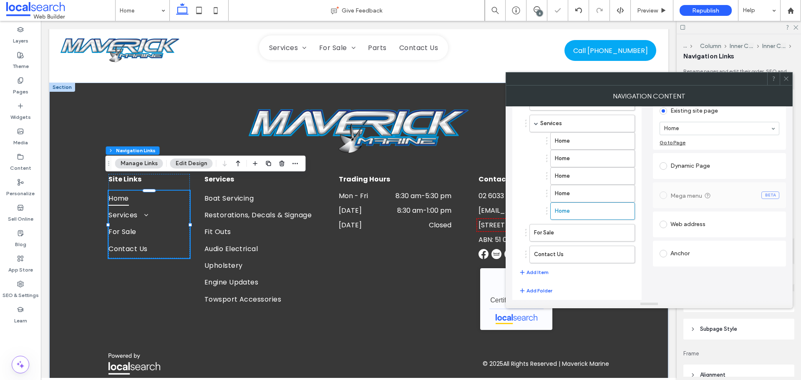
scroll to position [68, 0]
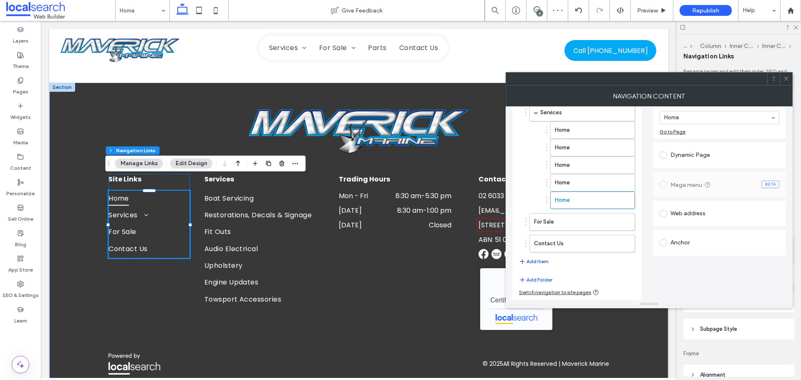
click at [536, 259] on button "Add Item" at bounding box center [534, 262] width 30 height 10
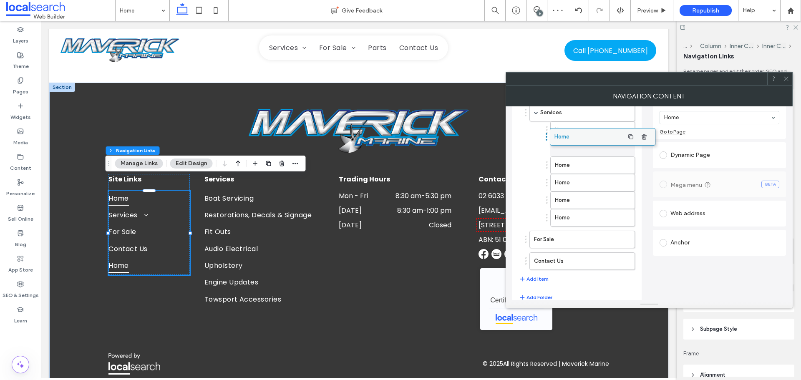
drag, startPoint x: 554, startPoint y: 267, endPoint x: 574, endPoint y: 139, distance: 130.1
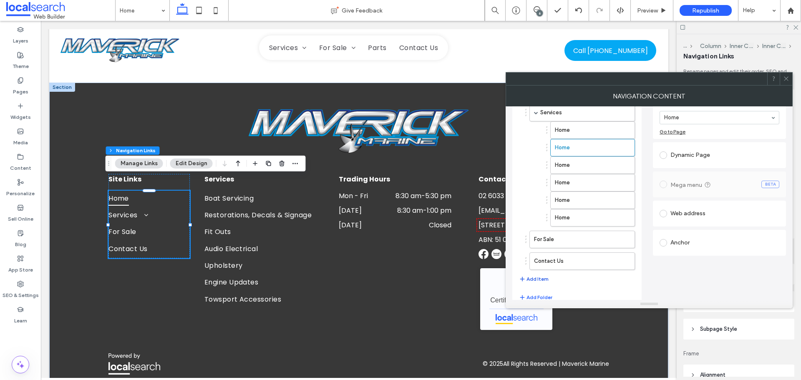
click at [540, 280] on button "Add Item" at bounding box center [534, 279] width 30 height 10
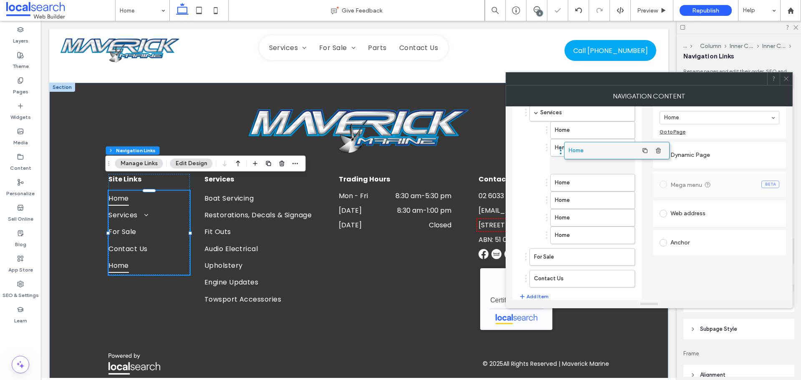
drag, startPoint x: 547, startPoint y: 280, endPoint x: 582, endPoint y: 147, distance: 136.7
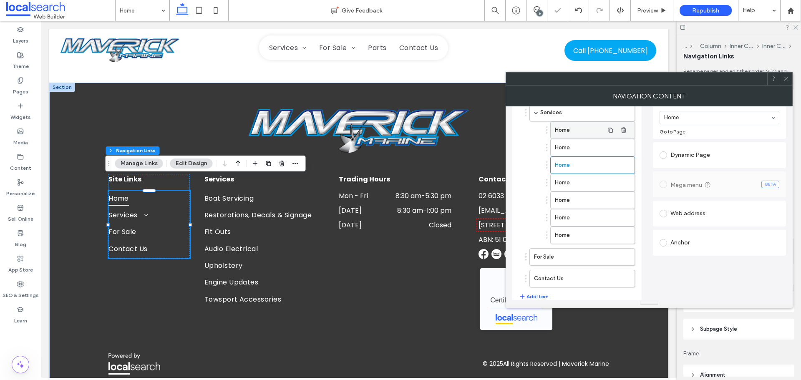
click at [569, 128] on label "Home" at bounding box center [579, 130] width 49 height 17
click at [588, 146] on label "Home" at bounding box center [579, 147] width 49 height 17
click at [571, 168] on label "Home" at bounding box center [579, 165] width 49 height 17
click at [571, 182] on label "Home" at bounding box center [579, 182] width 49 height 17
click at [579, 197] on label "Home" at bounding box center [579, 200] width 49 height 17
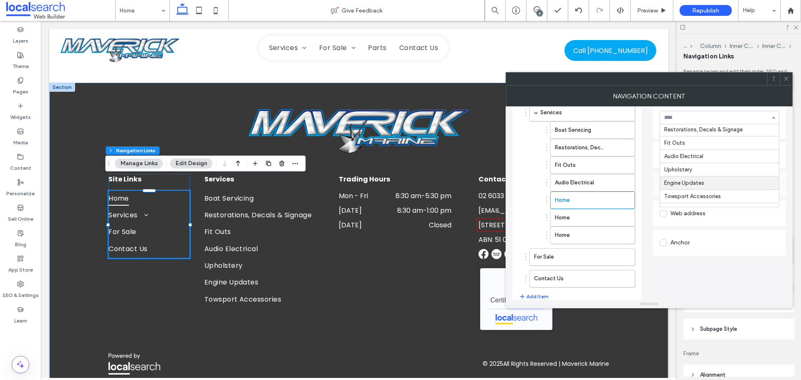
scroll to position [42, 0]
click at [570, 217] on label "Home" at bounding box center [579, 217] width 49 height 17
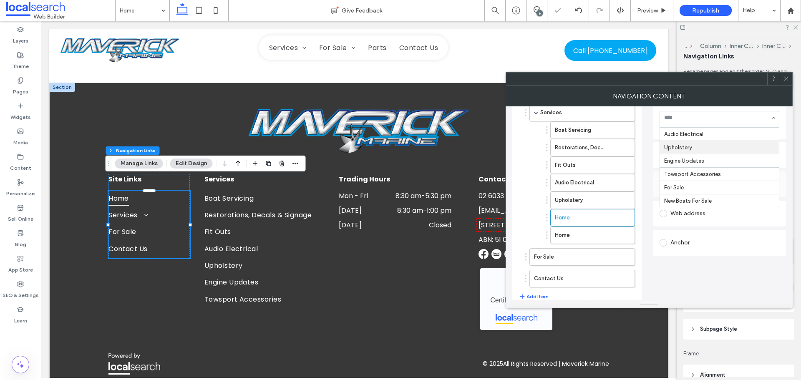
scroll to position [83, 0]
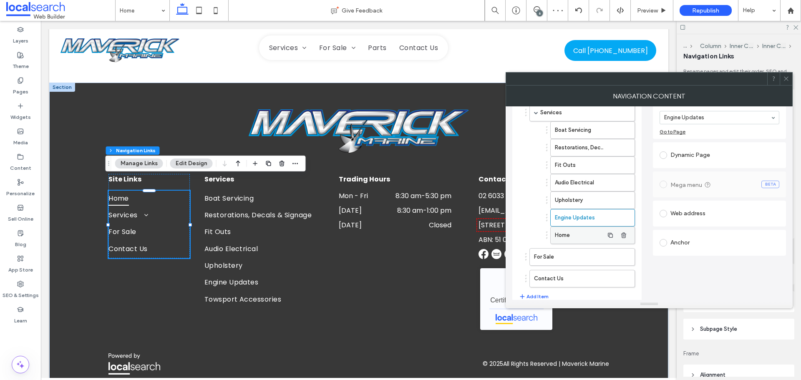
click at [569, 234] on label "Home" at bounding box center [579, 235] width 49 height 17
click at [787, 79] on icon at bounding box center [786, 79] width 6 height 6
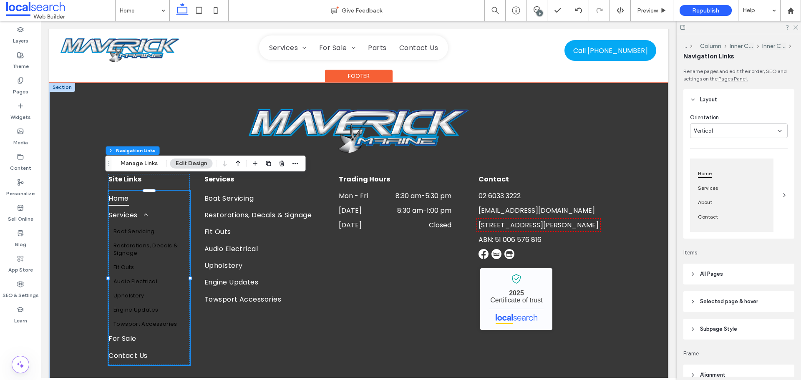
click at [135, 239] on link "Restorations, Decals & Signage" at bounding box center [148, 250] width 81 height 22
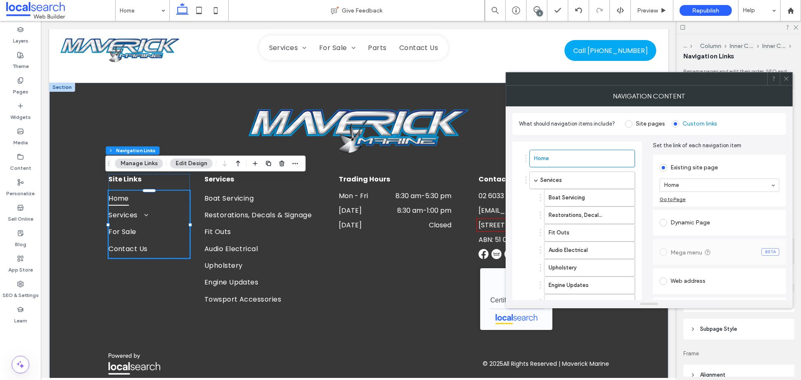
click at [784, 76] on icon at bounding box center [786, 79] width 6 height 6
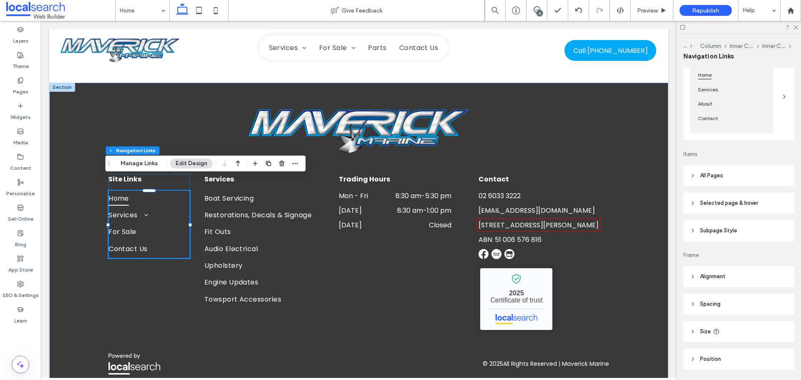
scroll to position [125, 0]
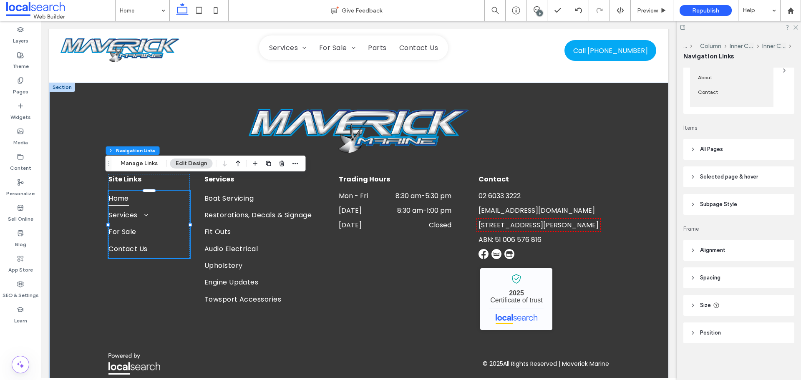
click at [711, 204] on span "Subpage Style" at bounding box center [718, 204] width 37 height 8
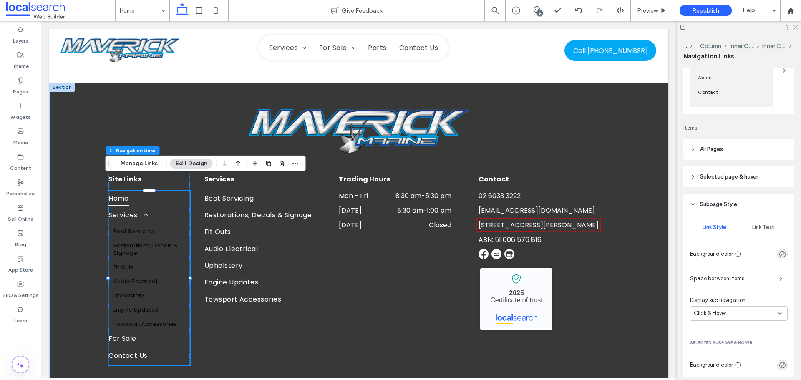
click at [754, 225] on span "Link Text" at bounding box center [763, 227] width 22 height 7
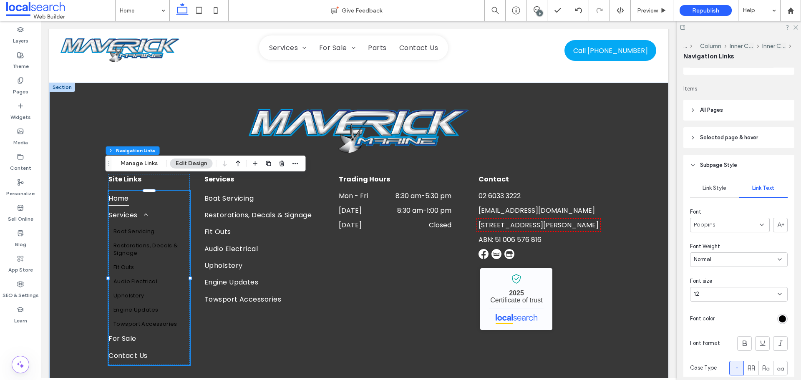
scroll to position [208, 0]
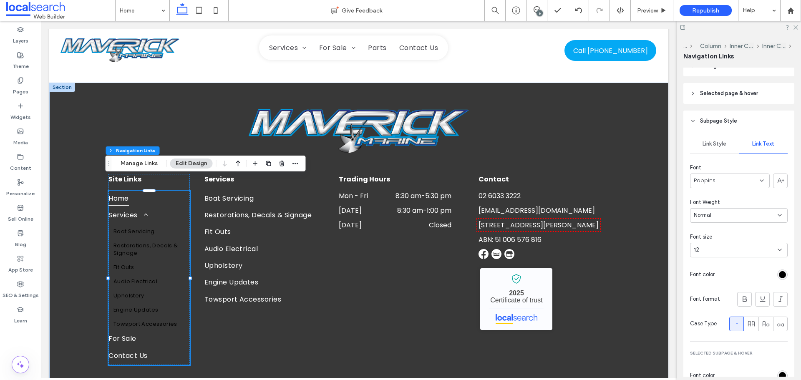
click at [706, 243] on div "12" at bounding box center [739, 250] width 98 height 15
click at [698, 337] on span "14" at bounding box center [696, 338] width 5 height 8
click at [779, 277] on div "rgb(0, 0, 0)" at bounding box center [782, 274] width 7 height 7
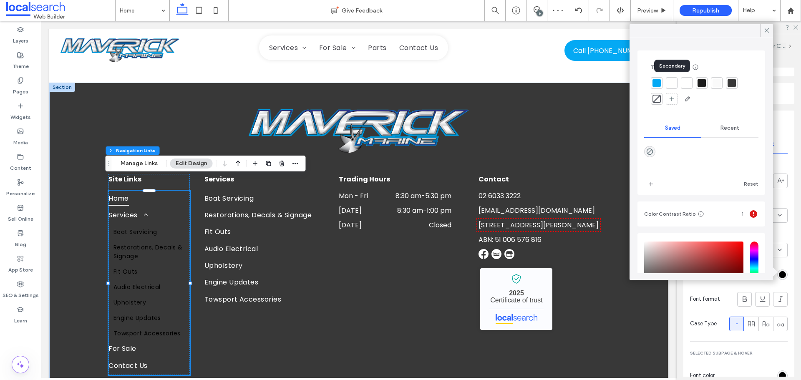
click at [673, 79] on div at bounding box center [672, 83] width 8 height 8
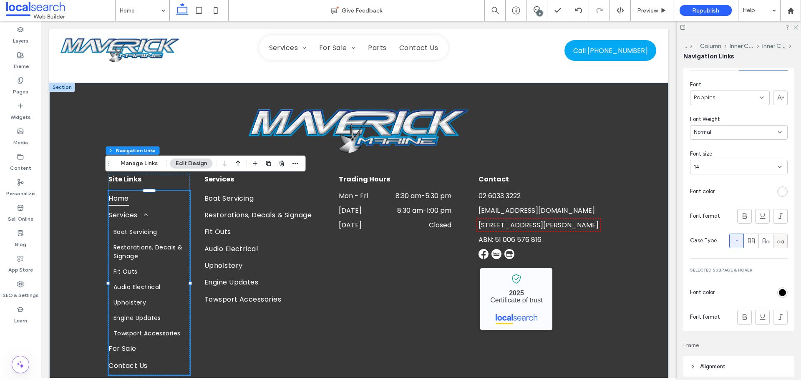
scroll to position [292, 0]
click at [779, 291] on div "rgb(0, 0, 0)" at bounding box center [782, 292] width 7 height 7
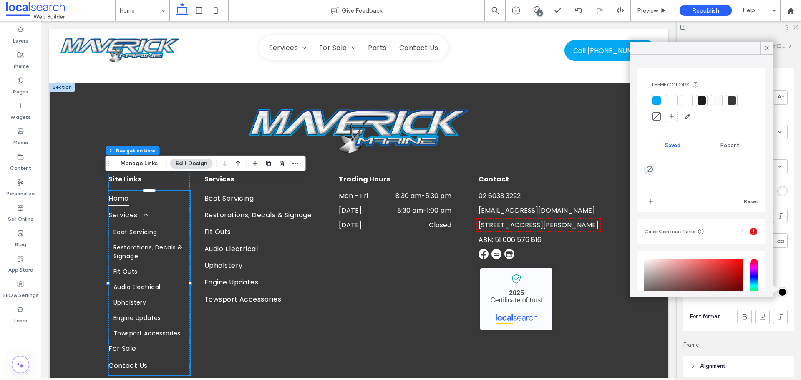
click at [670, 100] on div at bounding box center [672, 100] width 8 height 8
click at [765, 50] on icon at bounding box center [767, 48] width 8 height 8
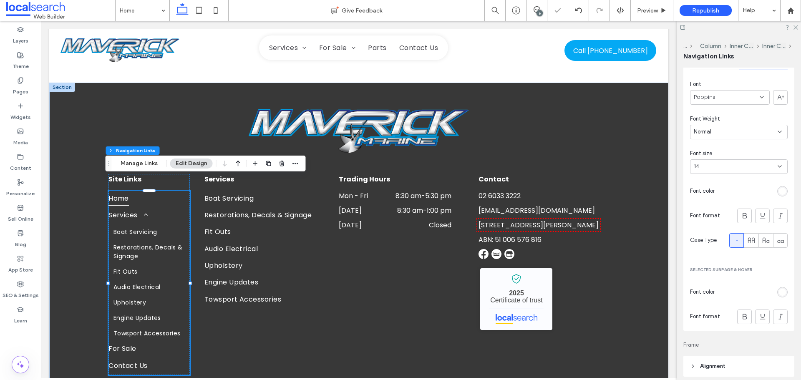
scroll to position [208, 0]
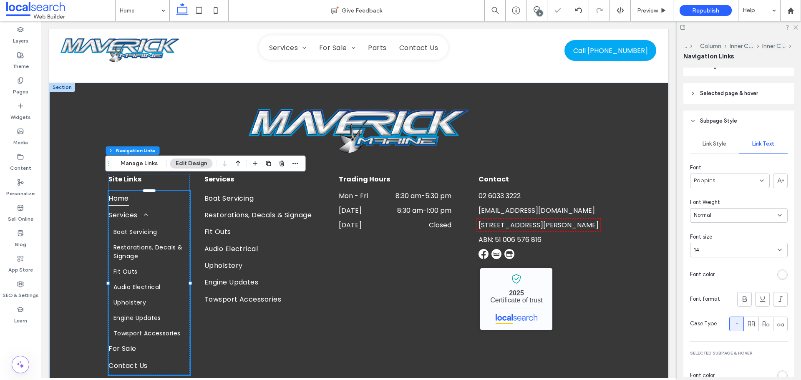
click at [707, 145] on span "Link Style" at bounding box center [715, 144] width 24 height 7
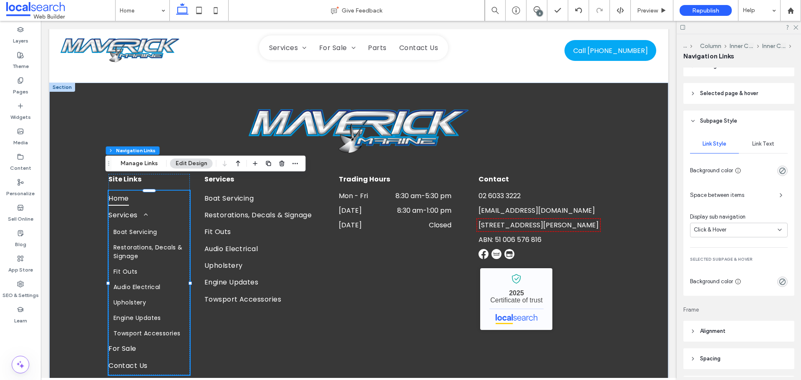
click at [718, 233] on span "Click & Hover" at bounding box center [710, 230] width 33 height 8
click at [759, 141] on span "Link Text" at bounding box center [763, 144] width 22 height 7
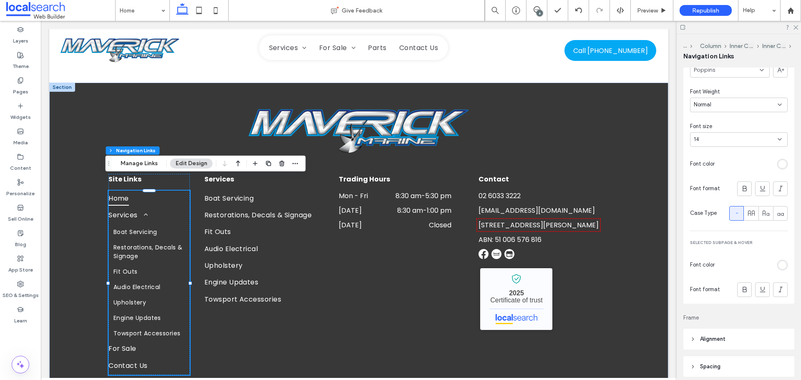
scroll to position [333, 0]
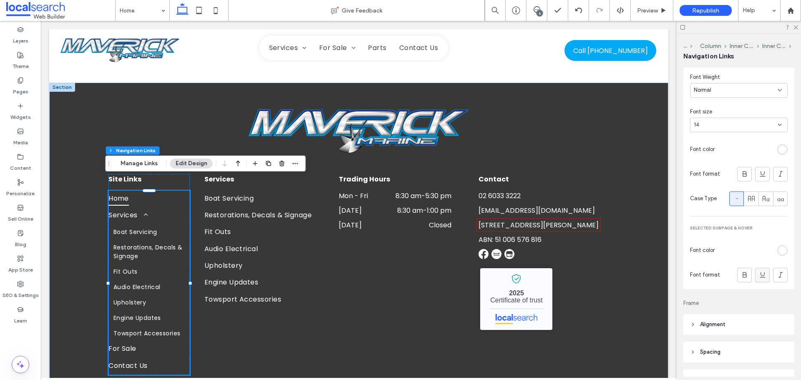
drag, startPoint x: 757, startPoint y: 274, endPoint x: 621, endPoint y: 245, distance: 139.0
click at [759, 274] on icon at bounding box center [763, 275] width 8 height 8
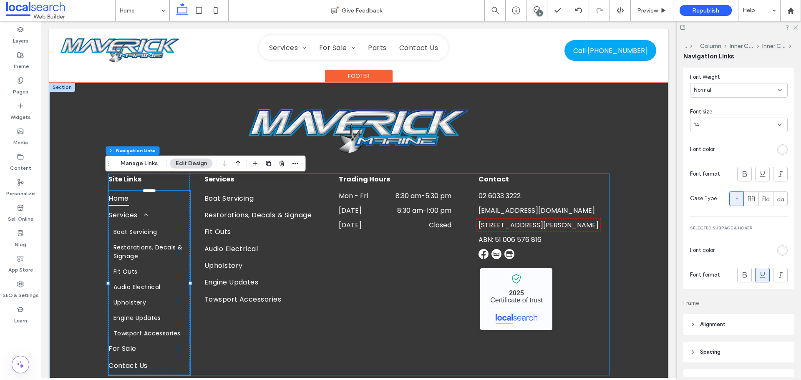
click at [227, 324] on div "Site Links Home Services Boat Servicing Restorations, Decals & Signage Fit Outs…" at bounding box center [358, 274] width 501 height 201
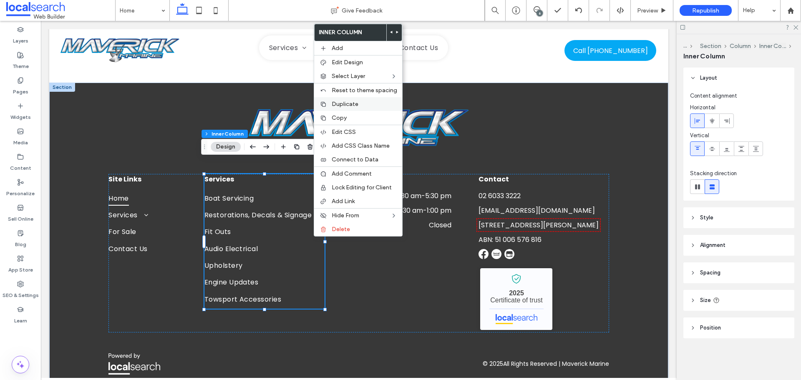
click at [345, 107] on span "Duplicate" at bounding box center [345, 104] width 27 height 7
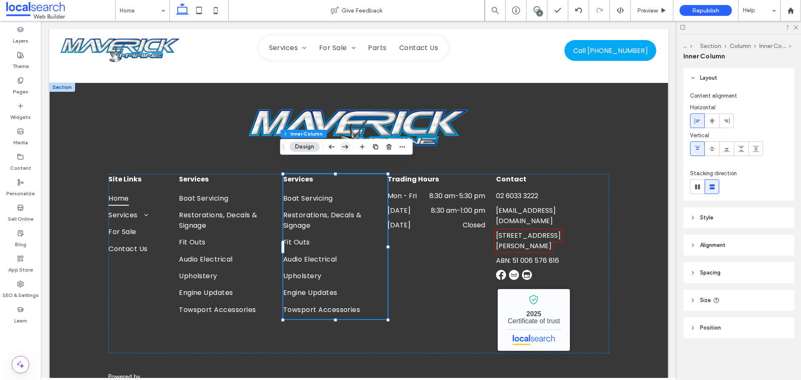
click at [346, 146] on icon "button" at bounding box center [345, 146] width 10 height 15
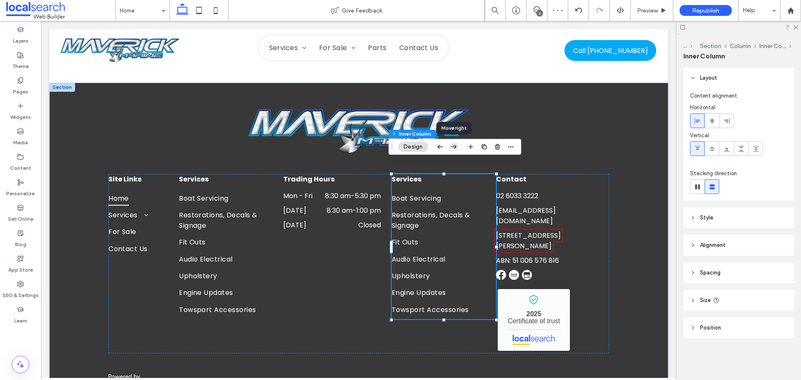
click at [454, 146] on icon "button" at bounding box center [454, 146] width 10 height 15
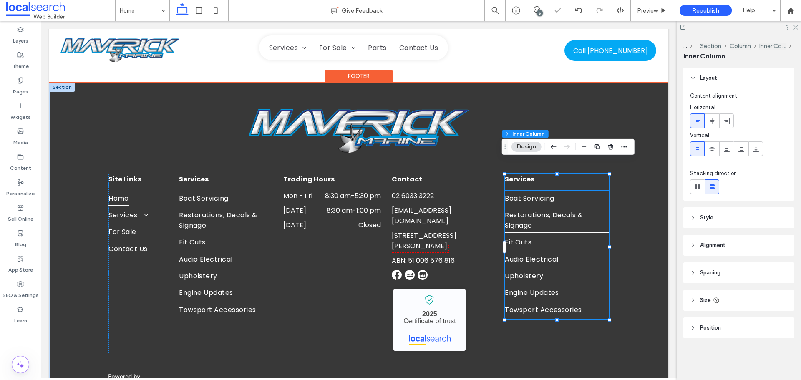
click at [534, 208] on span "Restorations, Decals & Signage" at bounding box center [557, 220] width 104 height 25
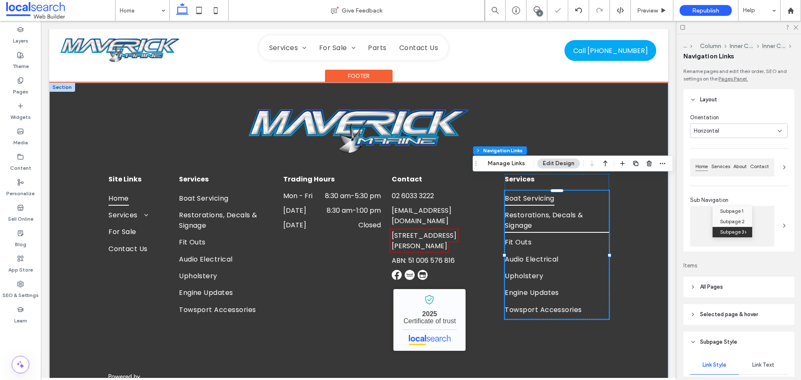
type input "***"
type input "****"
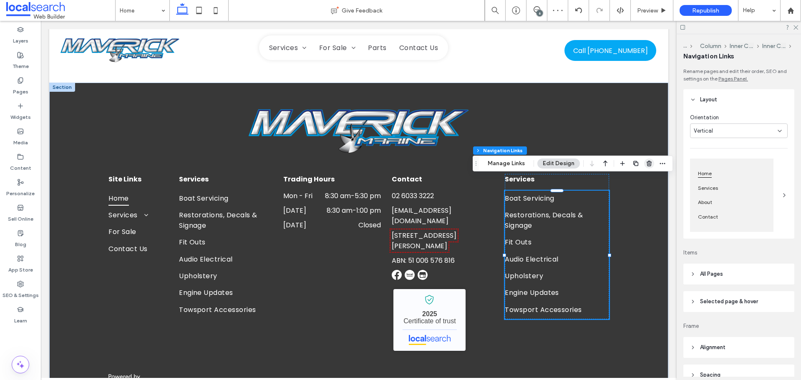
click at [647, 161] on icon "button" at bounding box center [649, 163] width 7 height 7
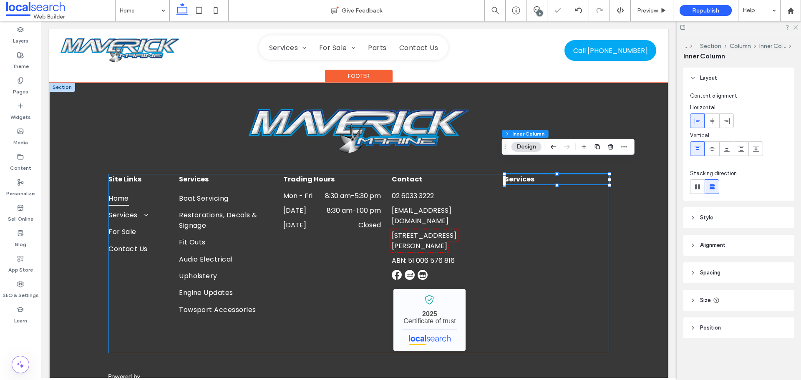
click at [531, 174] on div "Site Links Home Services Boat Servicing Restorations, Decals & Signage Fit Outs…" at bounding box center [358, 263] width 501 height 179
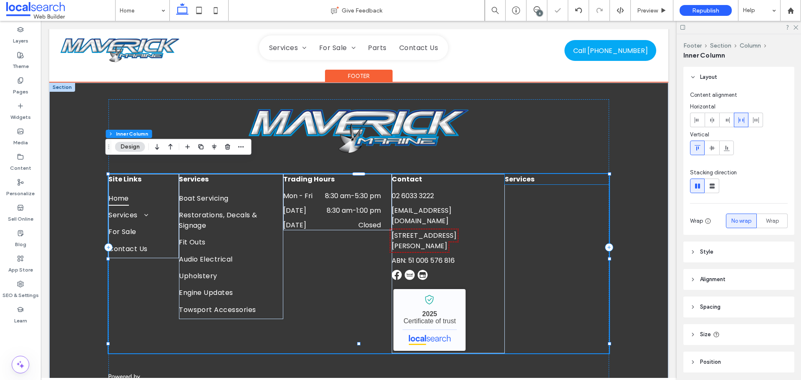
click at [565, 174] on h6 "Services" at bounding box center [557, 179] width 104 height 10
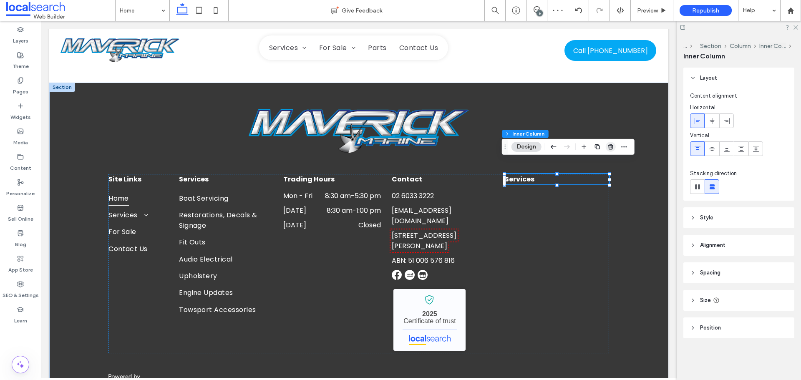
drag, startPoint x: 610, startPoint y: 148, endPoint x: 497, endPoint y: 148, distance: 113.1
click at [610, 148] on use "button" at bounding box center [610, 146] width 5 height 5
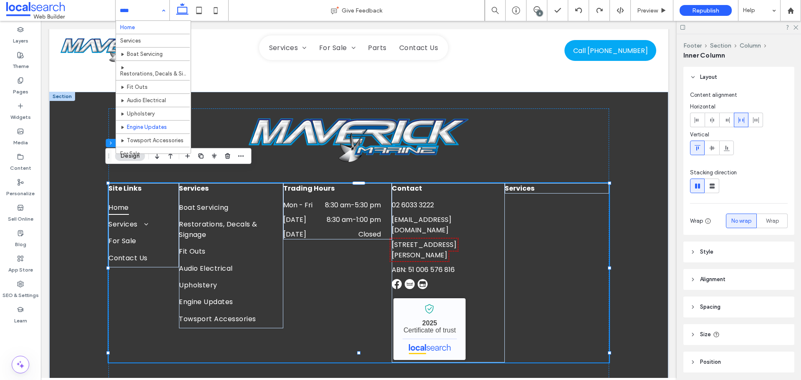
scroll to position [73, 0]
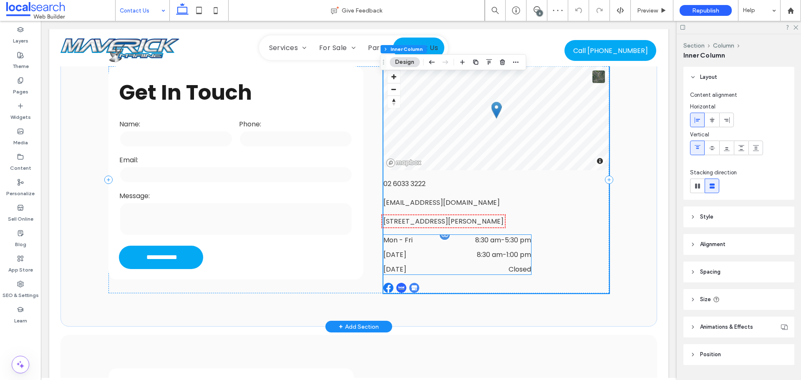
scroll to position [125, 0]
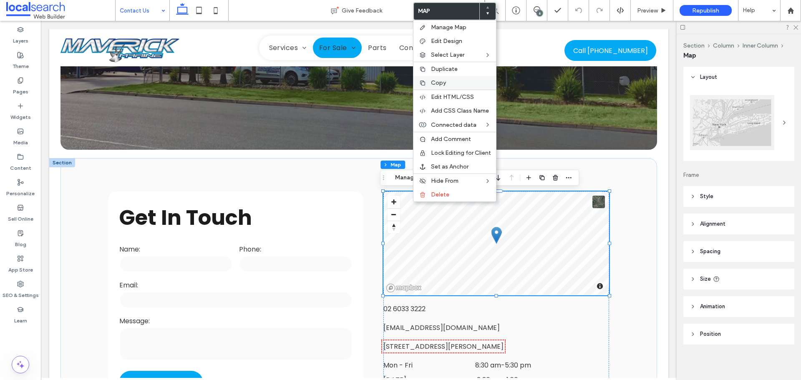
click at [437, 82] on span "Copy" at bounding box center [438, 82] width 15 height 7
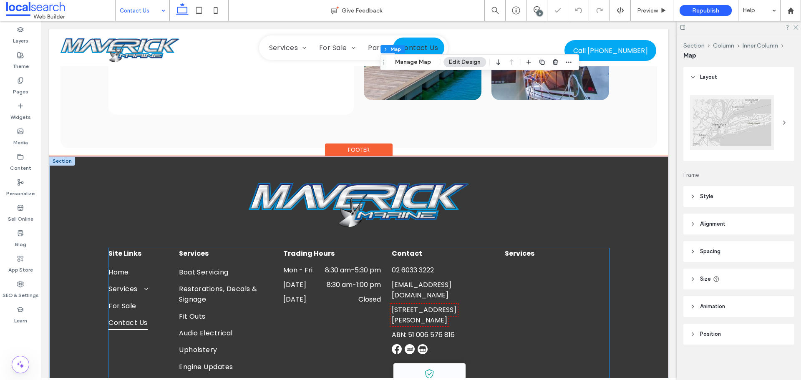
scroll to position [834, 0]
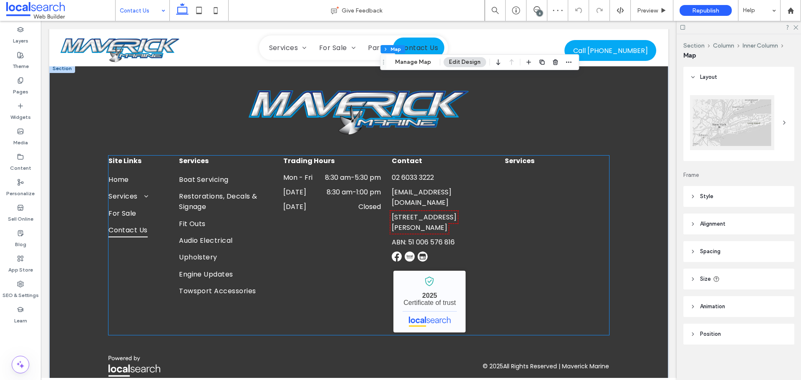
click at [525, 164] on span "Services" at bounding box center [520, 161] width 30 height 10
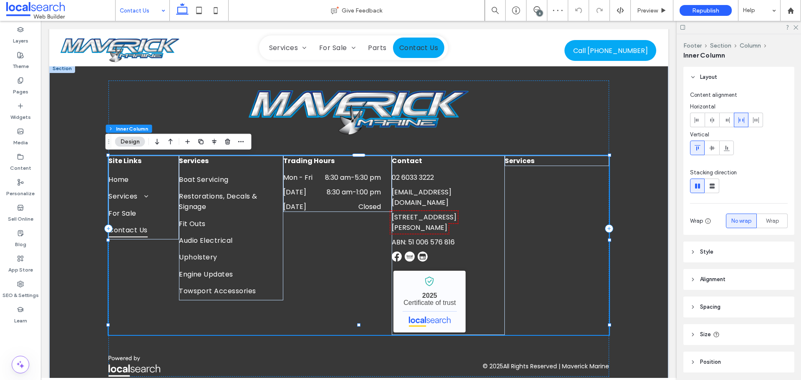
click at [526, 161] on span "Services" at bounding box center [520, 161] width 30 height 10
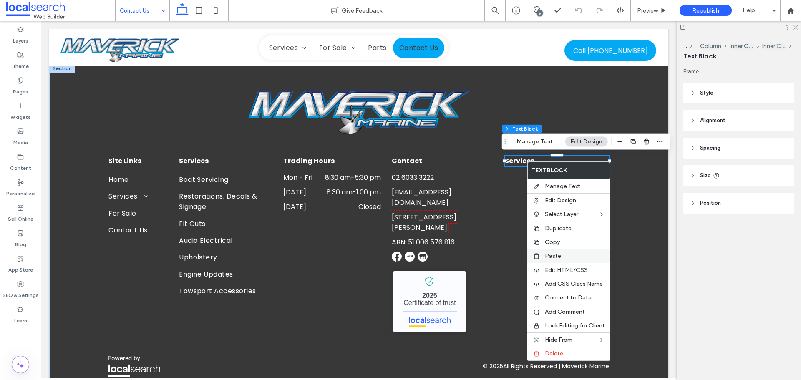
click at [545, 254] on span "Paste" at bounding box center [553, 255] width 16 height 7
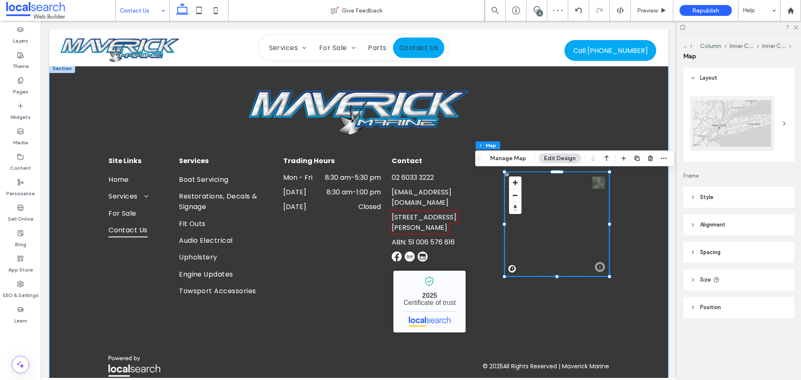
click at [632, 187] on div "Site Links Home Services Boat Servicing Restorations, Decals & Signage Fit Outs…" at bounding box center [358, 229] width 619 height 330
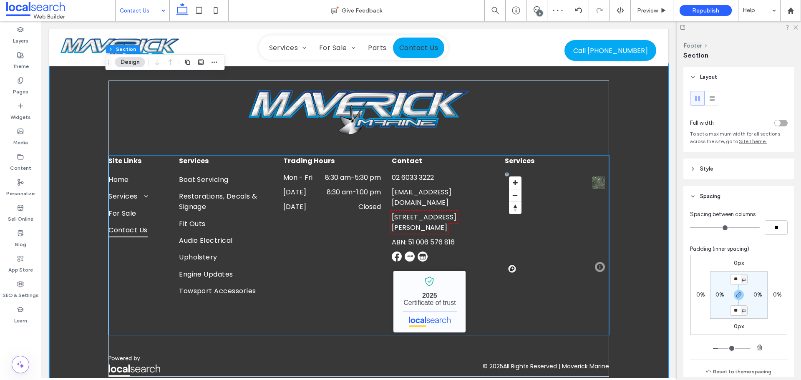
click at [564, 160] on h6 "Services" at bounding box center [557, 161] width 104 height 10
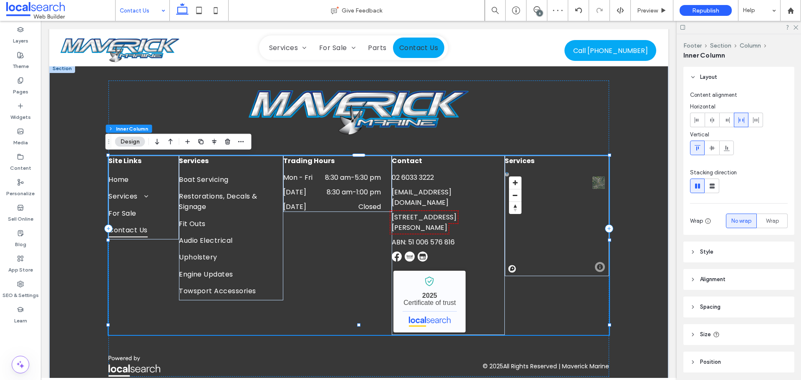
click at [540, 162] on h6 "Services" at bounding box center [557, 161] width 104 height 10
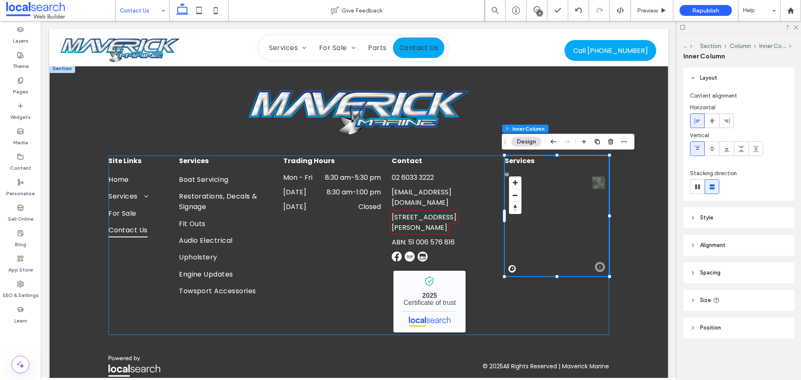
click at [540, 162] on h6 "Services" at bounding box center [557, 161] width 104 height 10
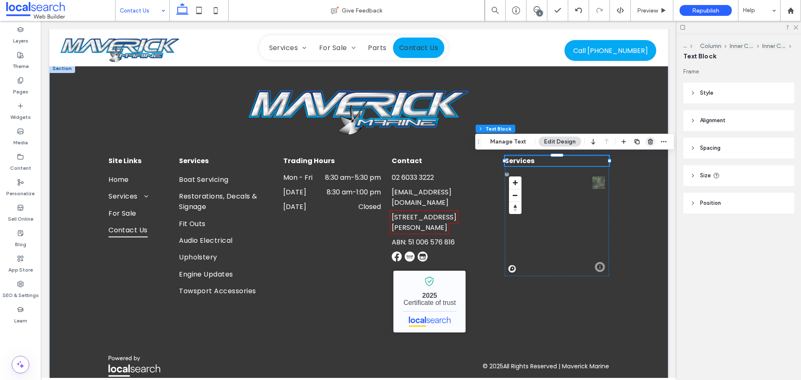
drag, startPoint x: 648, startPoint y: 140, endPoint x: 606, endPoint y: 119, distance: 46.6
click at [648, 140] on use "button" at bounding box center [650, 141] width 5 height 5
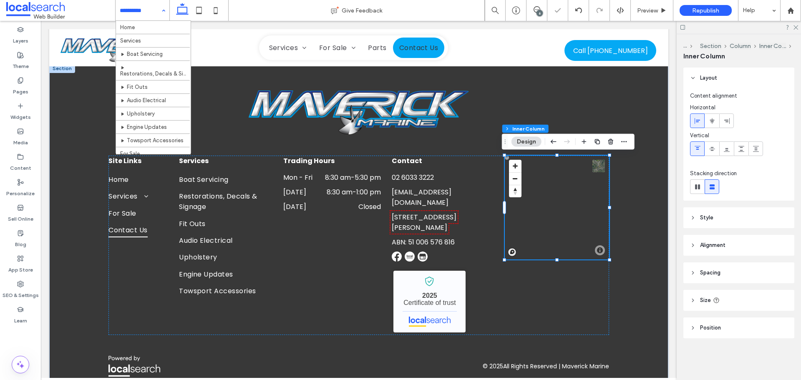
scroll to position [73, 0]
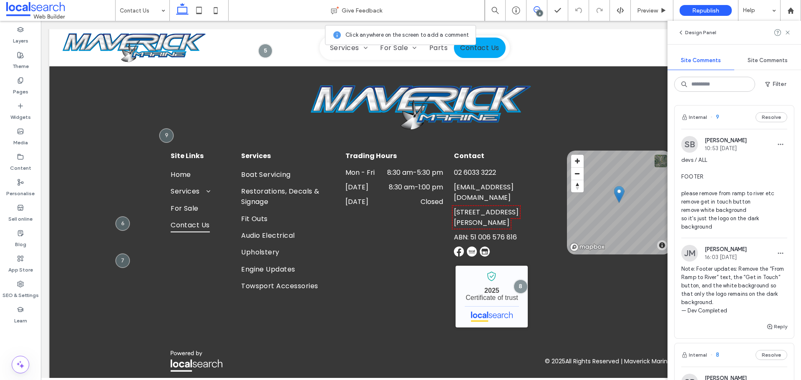
click at [123, 217] on div at bounding box center [123, 224] width 14 height 14
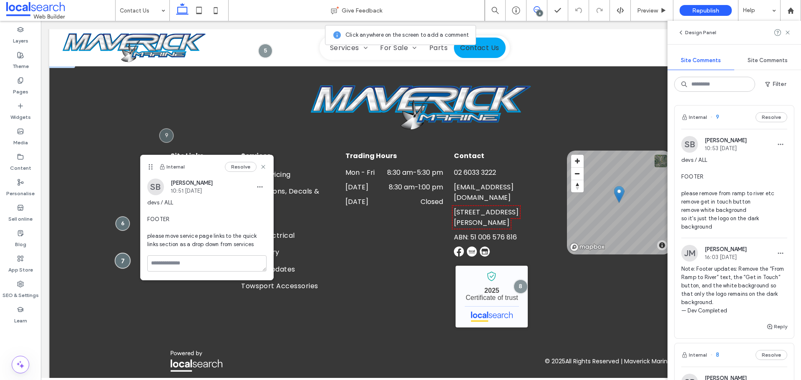
click at [121, 253] on div at bounding box center [122, 260] width 15 height 15
click at [118, 253] on div at bounding box center [122, 260] width 15 height 15
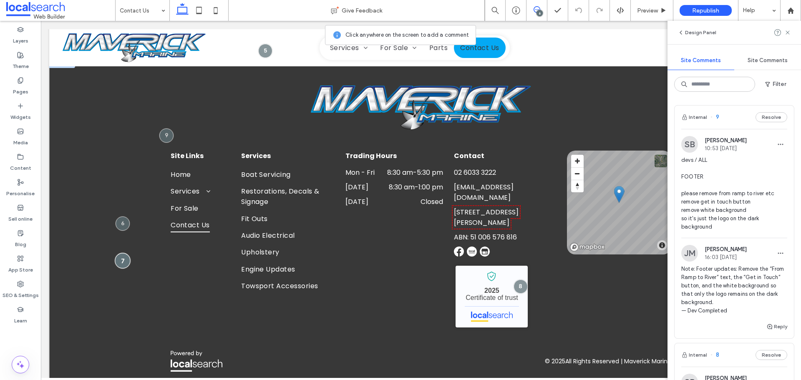
click at [118, 253] on div at bounding box center [122, 260] width 15 height 15
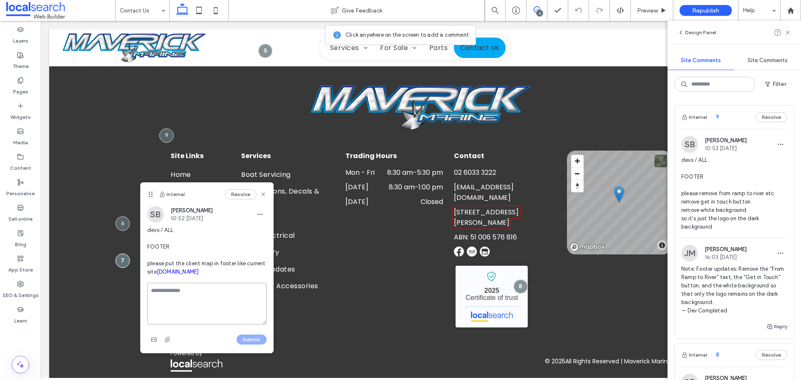
click at [173, 303] on textarea at bounding box center [206, 304] width 119 height 42
paste textarea "**********"
drag, startPoint x: 189, startPoint y: 321, endPoint x: 166, endPoint y: 305, distance: 27.7
click at [166, 305] on textarea "**********" at bounding box center [206, 304] width 119 height 42
paste textarea "**********"
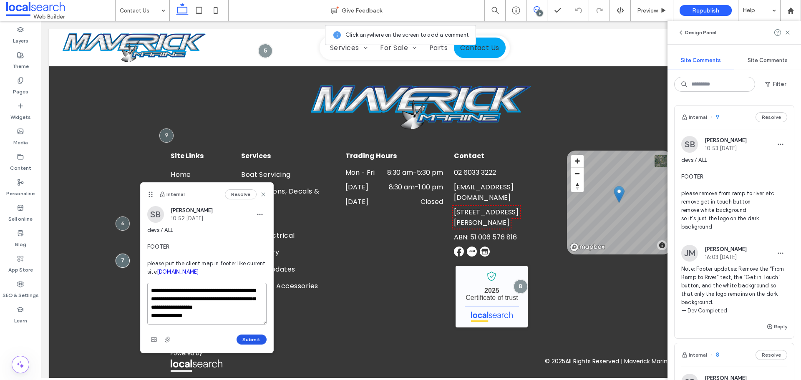
type textarea "**********"
click at [245, 345] on button "Submit" at bounding box center [252, 340] width 30 height 10
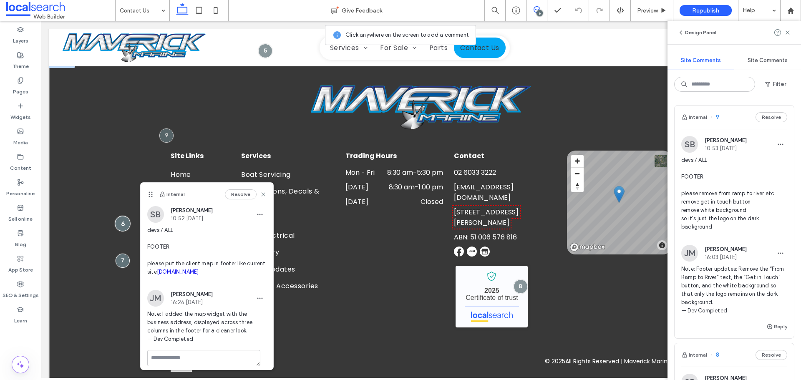
click at [120, 218] on div at bounding box center [122, 223] width 15 height 15
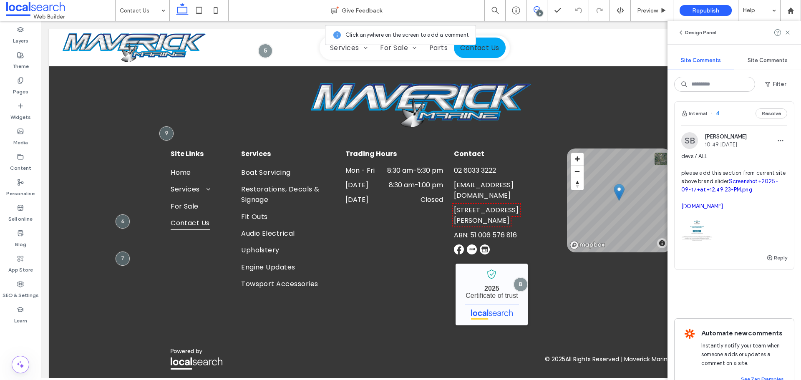
scroll to position [793, 0]
click at [771, 261] on button "Reply" at bounding box center [776, 256] width 21 height 10
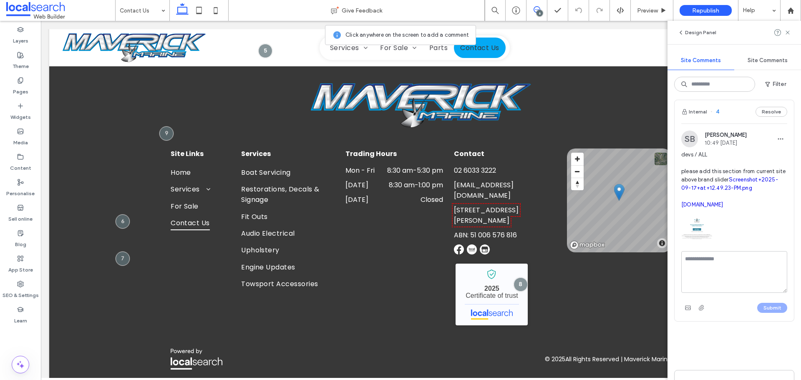
click at [709, 293] on textarea at bounding box center [734, 272] width 106 height 42
type textarea "**********"
click at [759, 313] on button "Submit" at bounding box center [772, 308] width 30 height 10
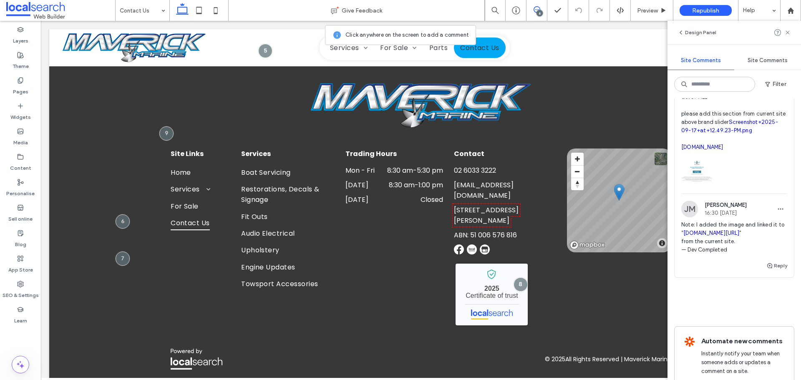
scroll to position [876, 0]
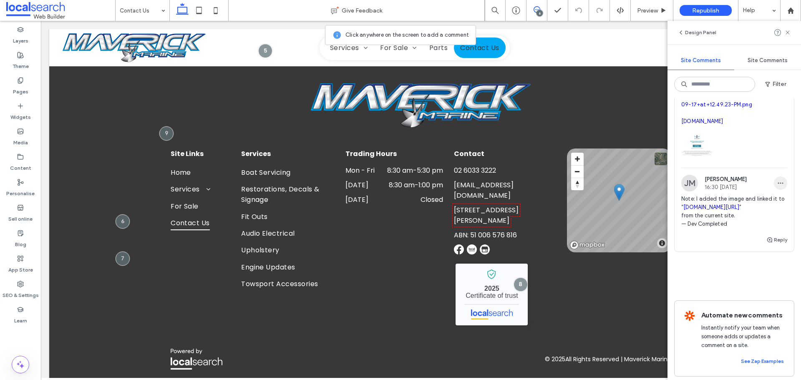
click at [778, 184] on use "button" at bounding box center [780, 183] width 5 height 1
click at [722, 266] on div "Edit" at bounding box center [743, 272] width 74 height 16
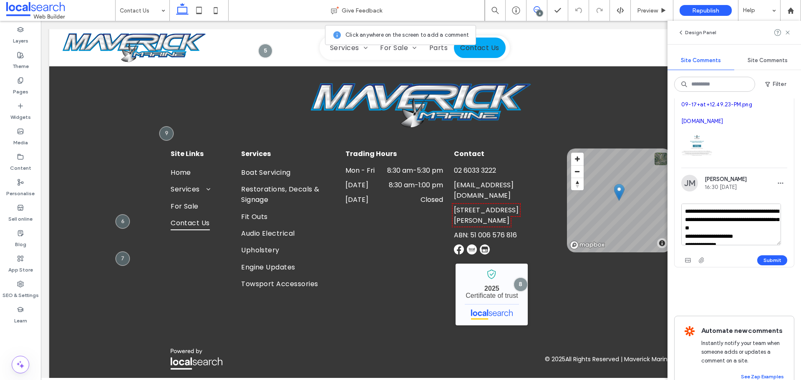
scroll to position [16, 0]
click at [685, 245] on textarea "**********" at bounding box center [731, 225] width 100 height 42
type textarea "**********"
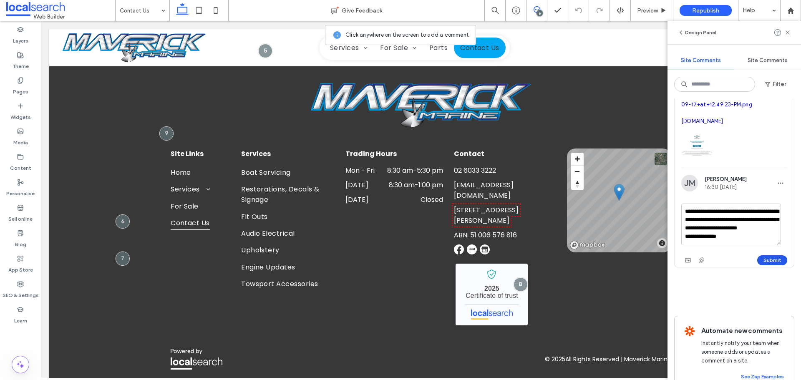
click at [766, 265] on button "Submit" at bounding box center [772, 260] width 30 height 10
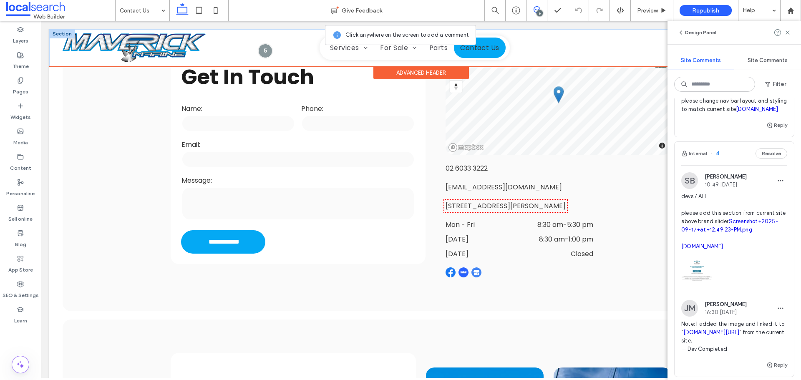
scroll to position [216, 0]
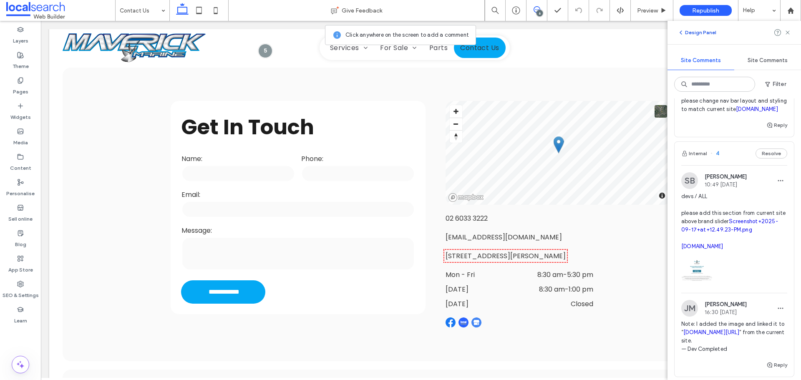
click at [683, 32] on icon "button" at bounding box center [681, 32] width 7 height 7
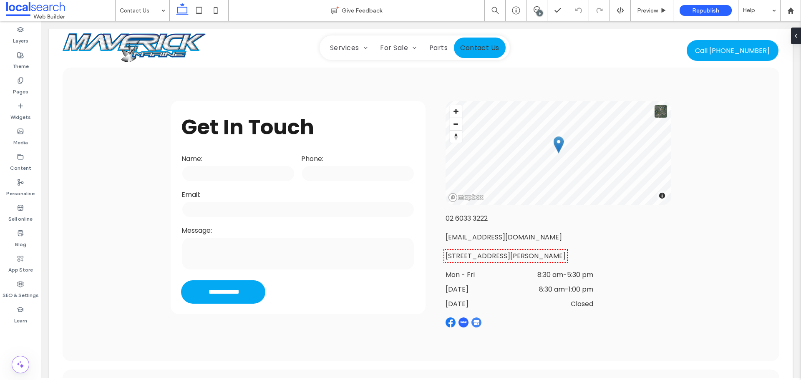
scroll to position [0, 0]
click at [796, 38] on icon at bounding box center [792, 36] width 7 height 7
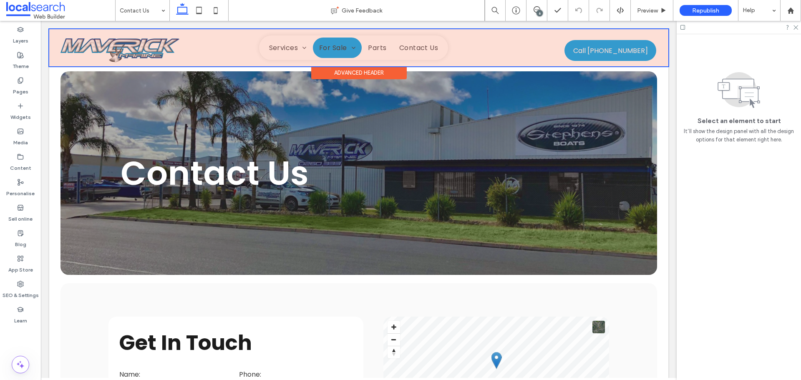
click at [60, 33] on div at bounding box center [358, 47] width 619 height 37
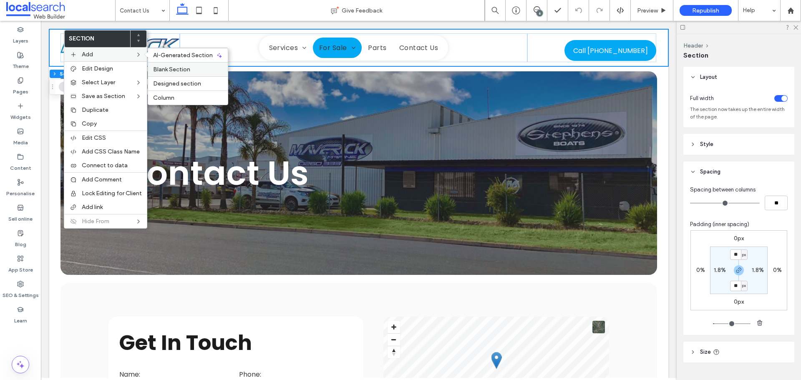
click at [161, 67] on span "Blank Section" at bounding box center [171, 69] width 37 height 7
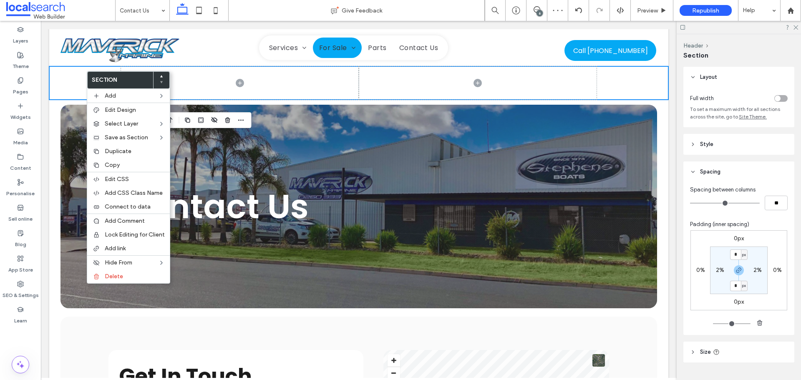
click at [162, 77] on use at bounding box center [161, 76] width 3 height 2
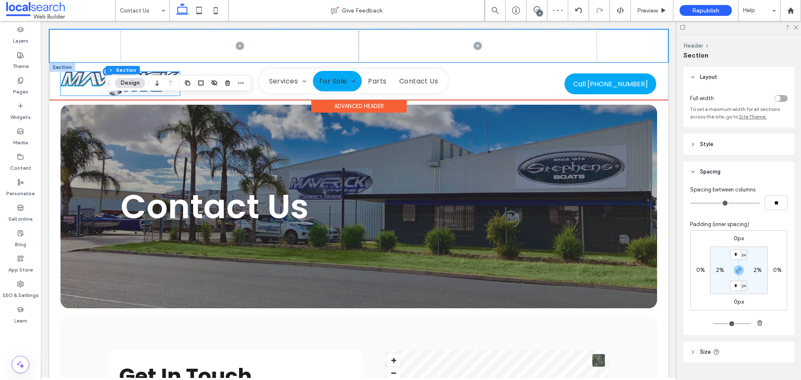
click at [91, 80] on img at bounding box center [119, 84] width 119 height 24
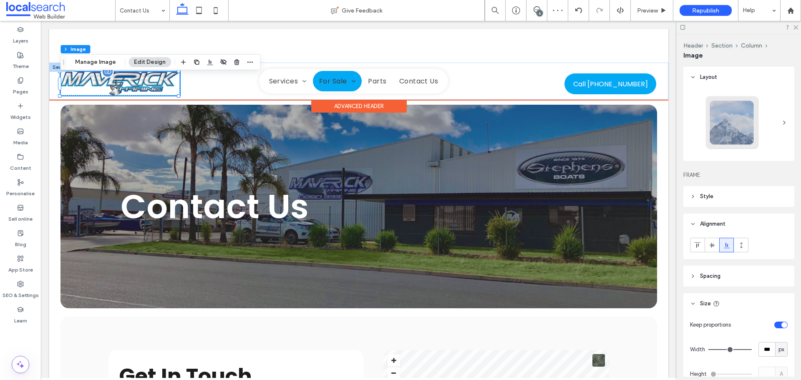
type input "*"
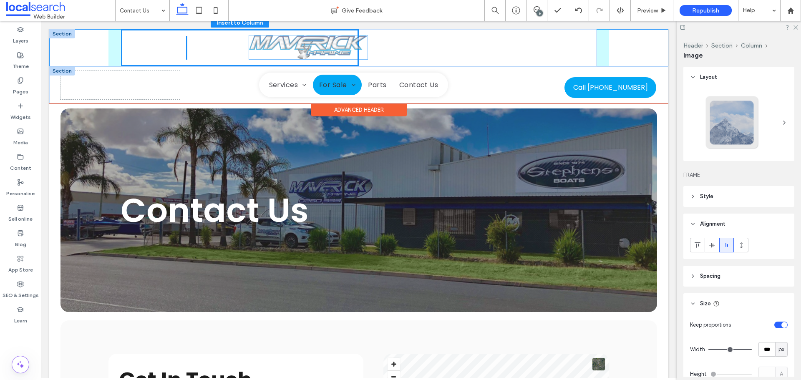
drag, startPoint x: 91, startPoint y: 80, endPoint x: 280, endPoint y: 43, distance: 192.5
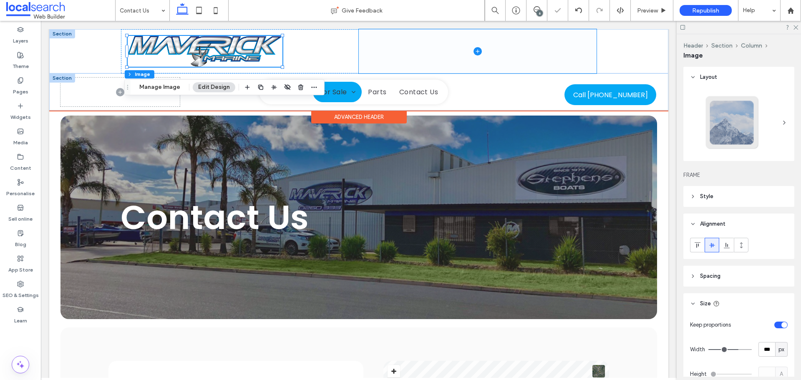
click at [438, 46] on span at bounding box center [478, 51] width 238 height 44
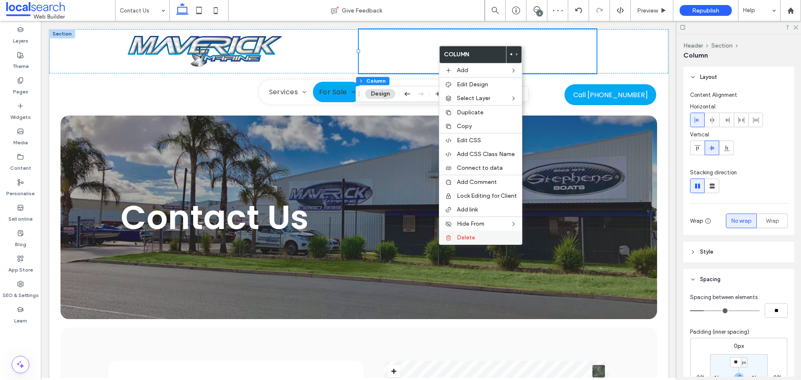
click at [467, 235] on span "Delete" at bounding box center [466, 237] width 18 height 7
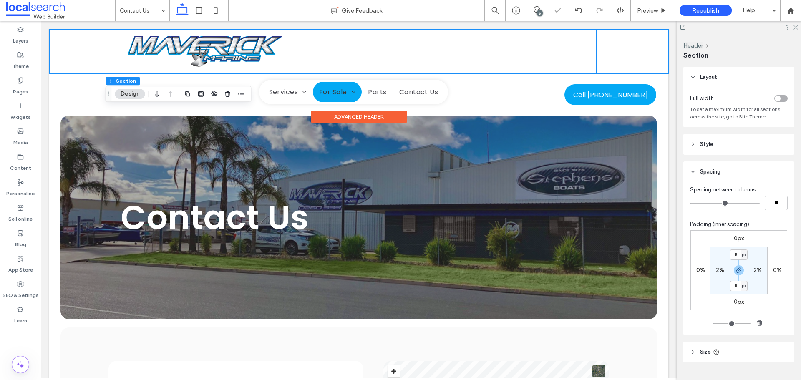
click at [318, 40] on div at bounding box center [359, 51] width 476 height 44
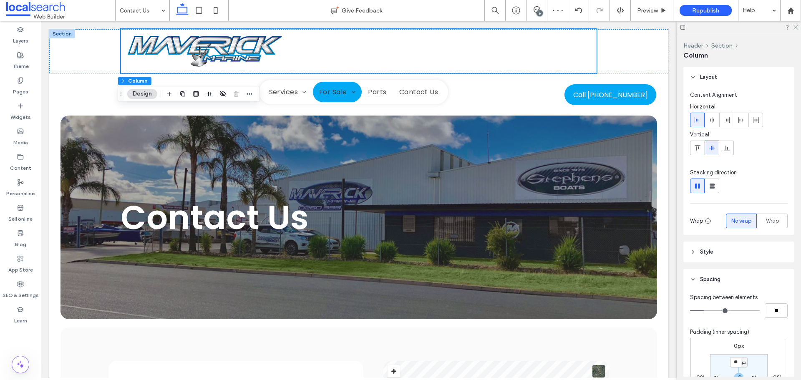
scroll to position [125, 0]
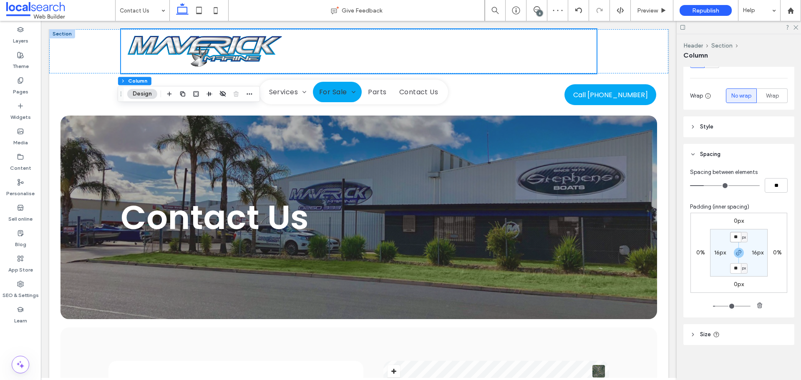
click at [736, 237] on input "**" at bounding box center [735, 237] width 11 height 10
type input "*"
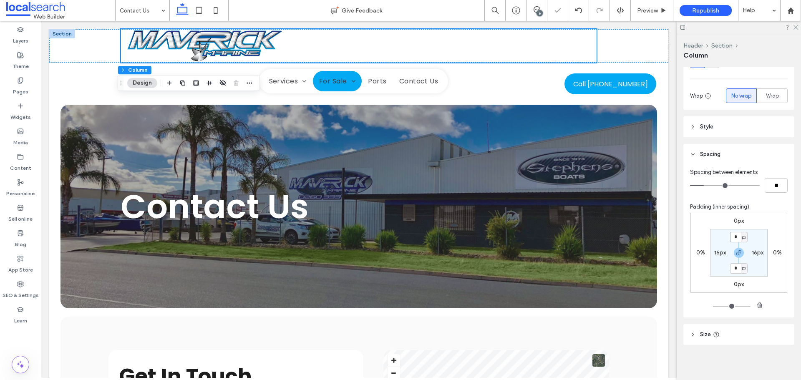
click at [736, 237] on input "*" at bounding box center [735, 237] width 11 height 10
type input "**"
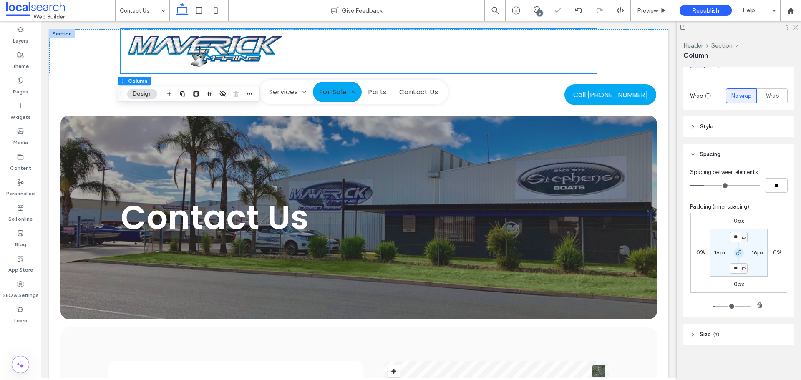
click at [736, 252] on icon "button" at bounding box center [739, 253] width 7 height 7
click at [733, 267] on label "16px" at bounding box center [739, 268] width 12 height 7
type input "*"
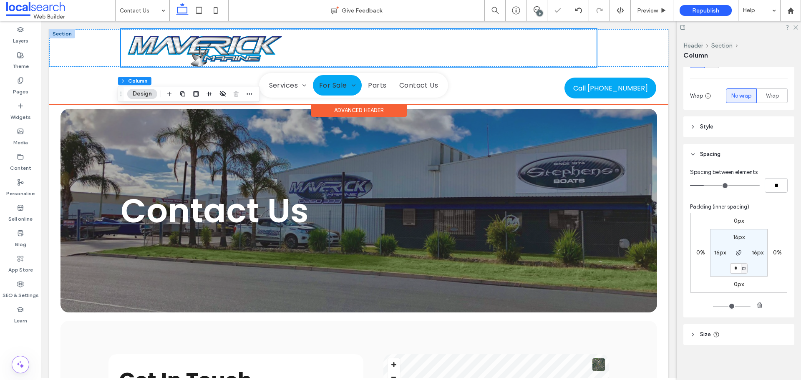
click at [345, 41] on div at bounding box center [359, 48] width 476 height 38
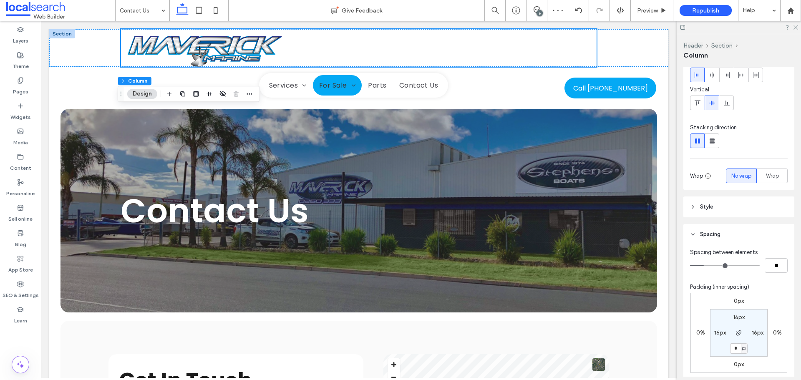
scroll to position [0, 0]
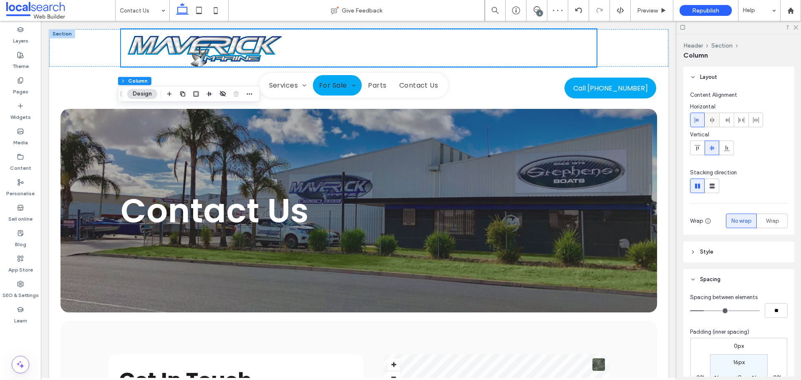
click at [712, 117] on use at bounding box center [712, 120] width 4 height 6
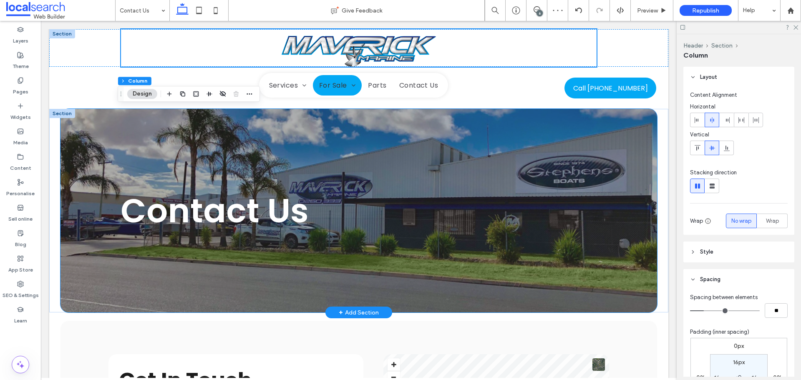
click at [148, 154] on div "Contact Us" at bounding box center [358, 211] width 501 height 204
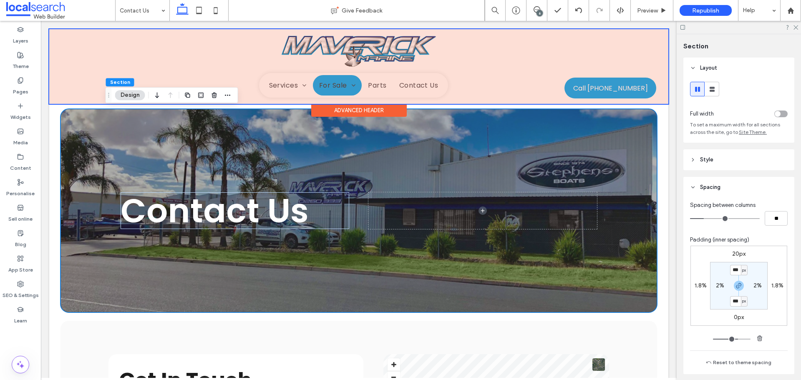
click at [89, 64] on div at bounding box center [358, 66] width 619 height 75
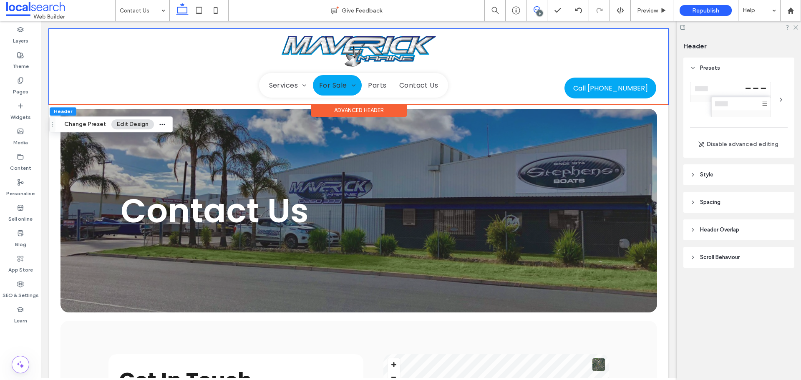
click at [536, 10] on icon at bounding box center [537, 9] width 7 height 7
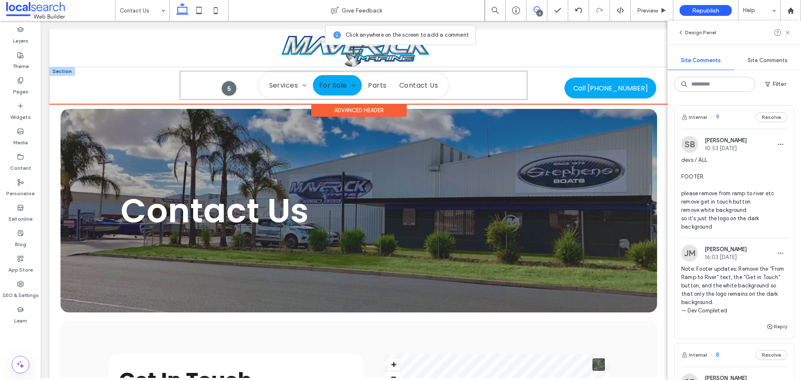
click at [227, 91] on div at bounding box center [229, 88] width 15 height 15
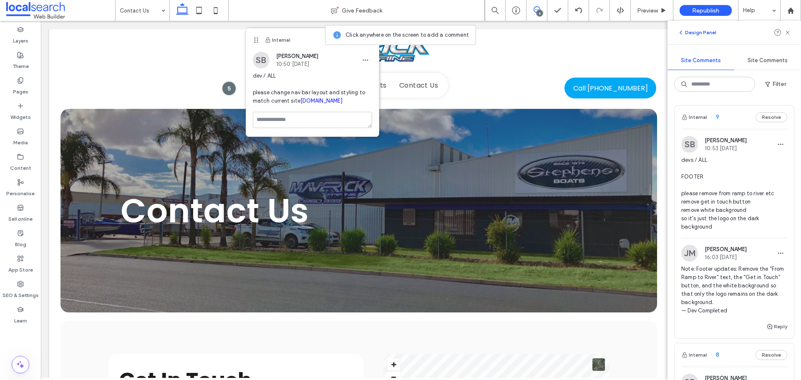
click at [694, 33] on button "Design Panel" at bounding box center [697, 33] width 39 height 10
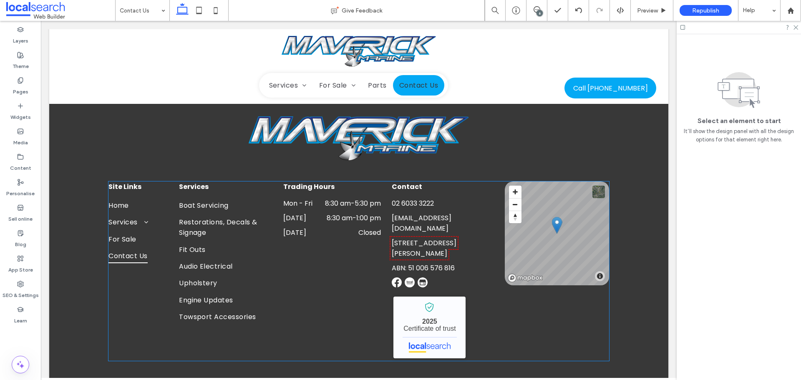
scroll to position [796, 0]
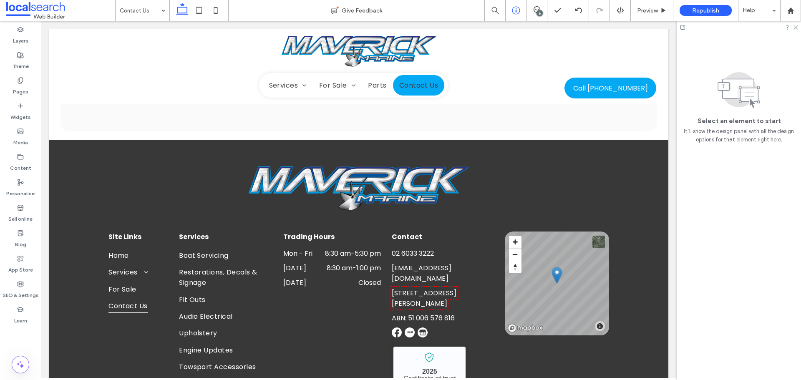
drag, startPoint x: 538, startPoint y: 11, endPoint x: 514, endPoint y: 20, distance: 25.5
click at [538, 11] on div "6" at bounding box center [540, 13] width 6 height 6
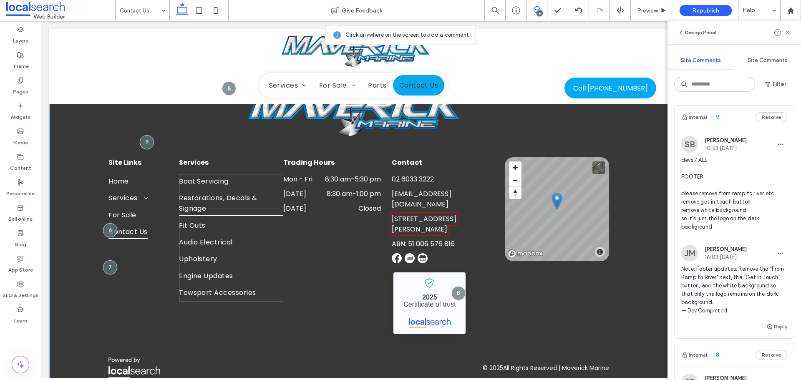
scroll to position [880, 0]
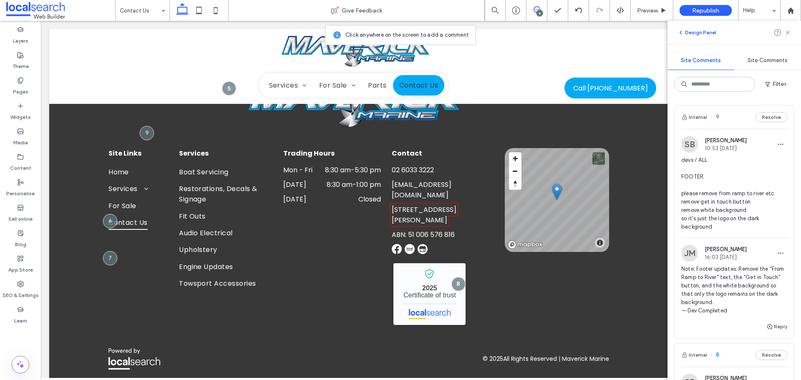
click at [683, 32] on icon "button" at bounding box center [681, 32] width 7 height 7
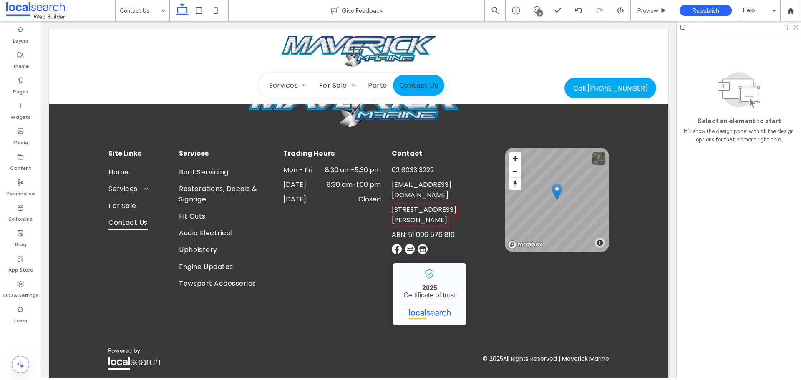
click at [27, 331] on div at bounding box center [20, 332] width 41 height 8
click at [23, 288] on label "SEO & Settings" at bounding box center [21, 293] width 36 height 12
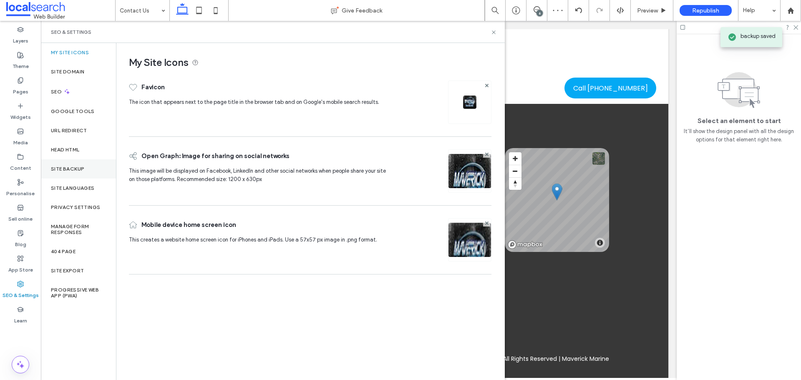
click at [65, 162] on div "Site backup" at bounding box center [78, 168] width 75 height 19
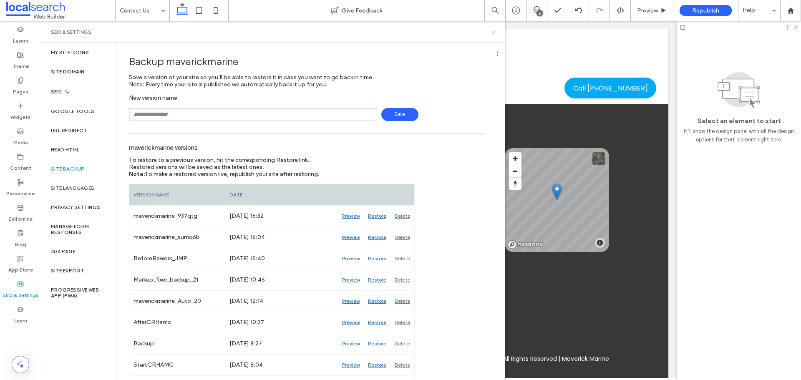
click at [494, 31] on icon at bounding box center [494, 32] width 6 height 6
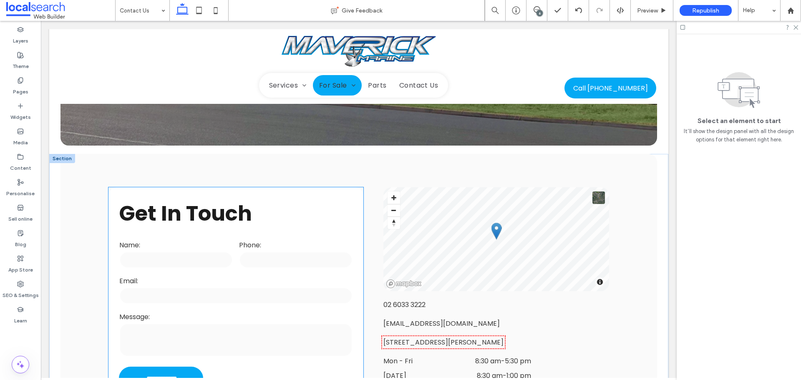
scroll to position [0, 0]
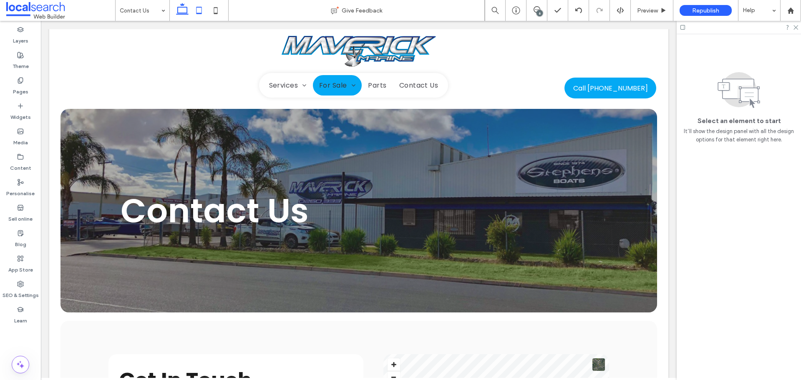
click at [197, 7] on icon at bounding box center [199, 10] width 17 height 17
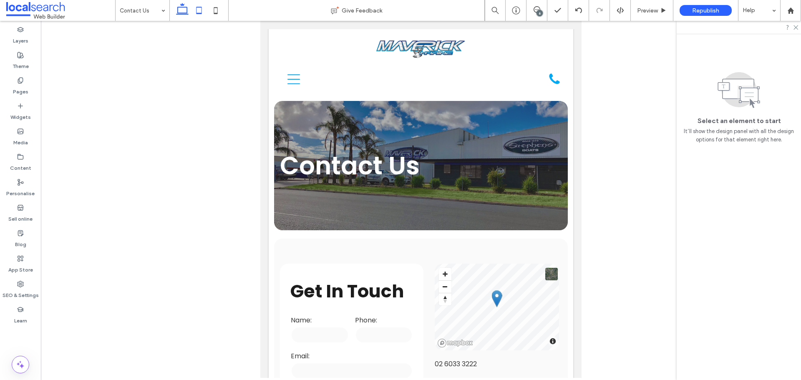
click at [184, 9] on icon at bounding box center [182, 10] width 17 height 17
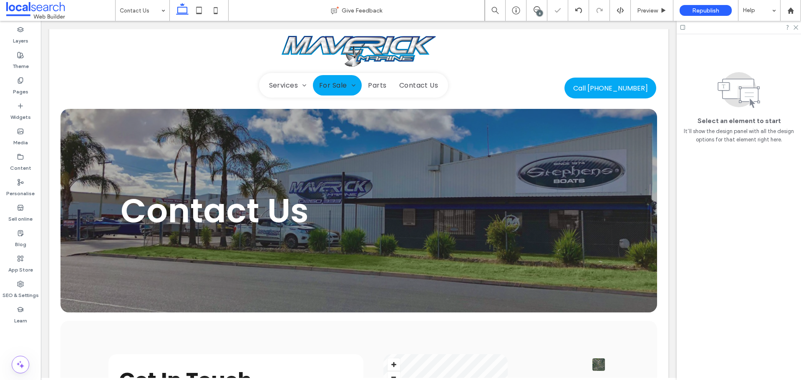
scroll to position [5, 0]
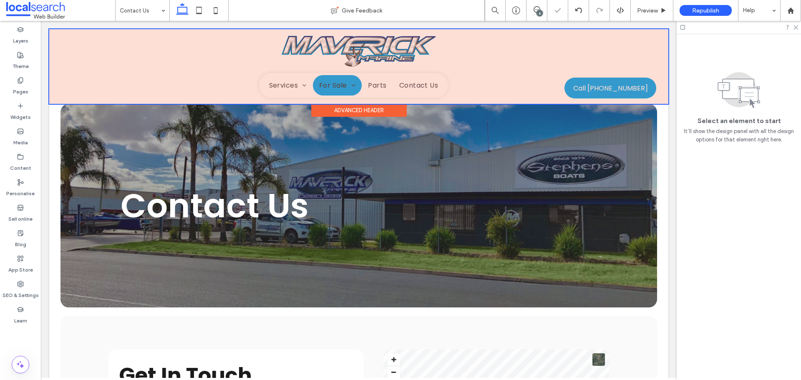
click at [315, 52] on div at bounding box center [358, 66] width 619 height 75
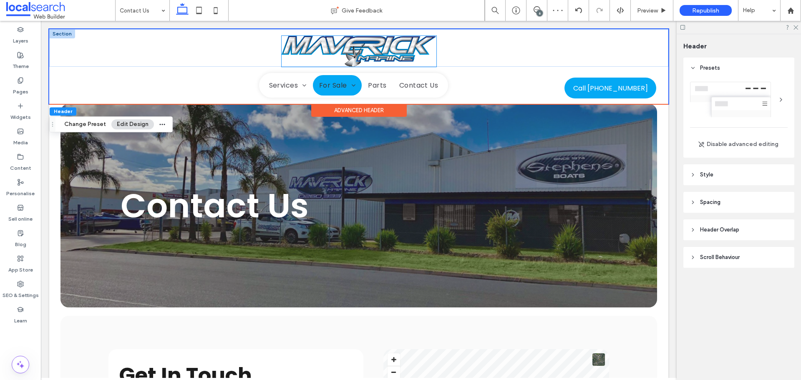
click at [331, 46] on img at bounding box center [359, 51] width 155 height 31
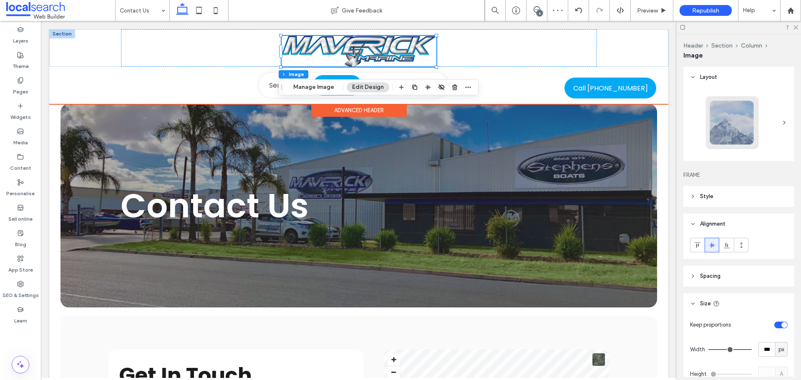
type input "*"
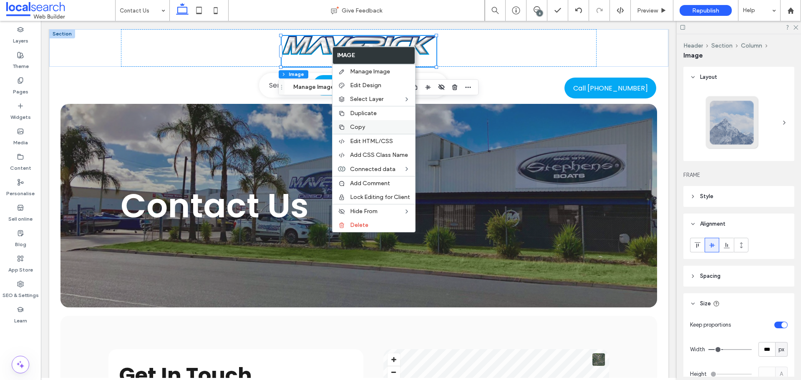
click at [356, 125] on span "Copy" at bounding box center [357, 127] width 15 height 7
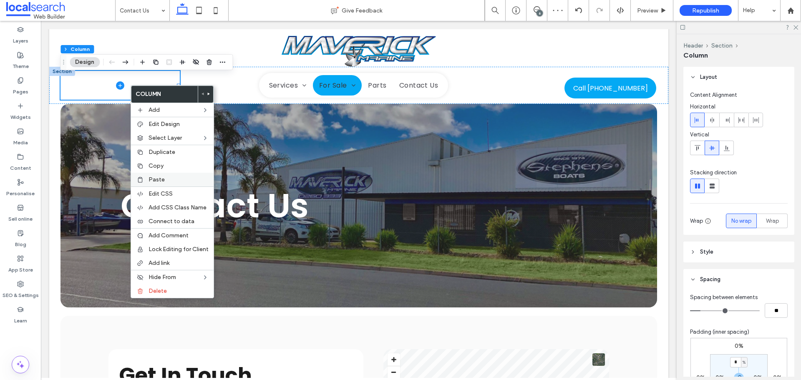
click at [153, 177] on span "Paste" at bounding box center [157, 179] width 16 height 7
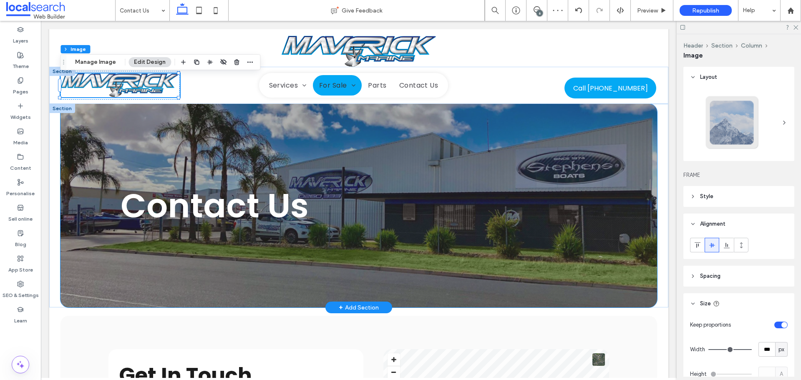
type input "*"
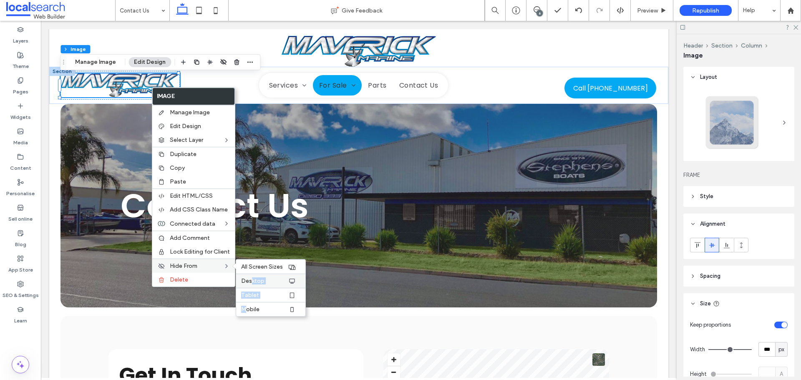
drag, startPoint x: 246, startPoint y: 304, endPoint x: 251, endPoint y: 279, distance: 25.9
click at [251, 279] on div "All Screen Sizes Desktop Tablet Mobile" at bounding box center [271, 288] width 70 height 58
click at [252, 279] on span "Desktop" at bounding box center [252, 280] width 23 height 7
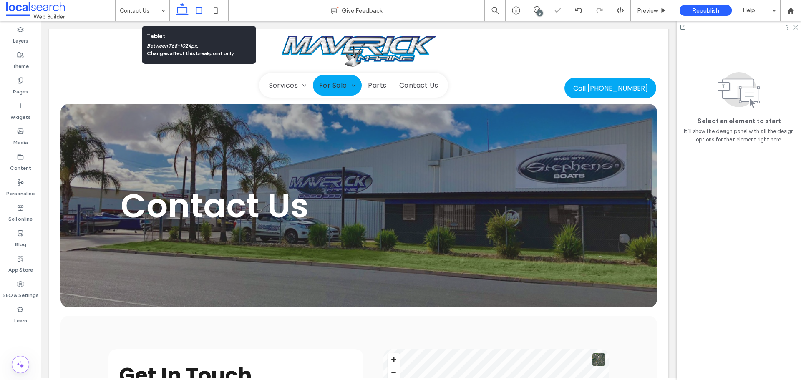
click at [197, 10] on icon at bounding box center [199, 10] width 17 height 17
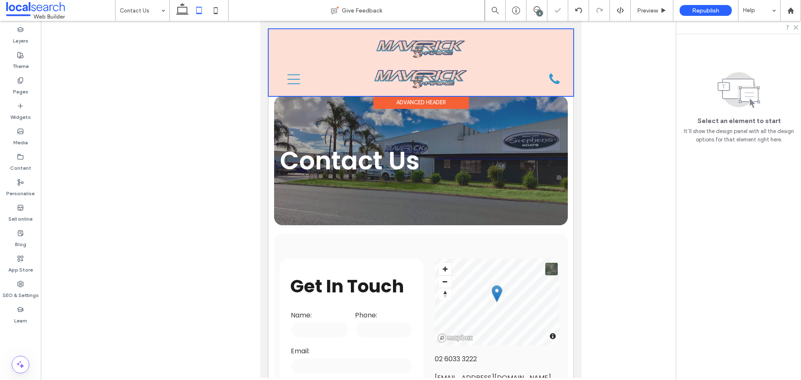
click at [409, 69] on div at bounding box center [421, 62] width 305 height 67
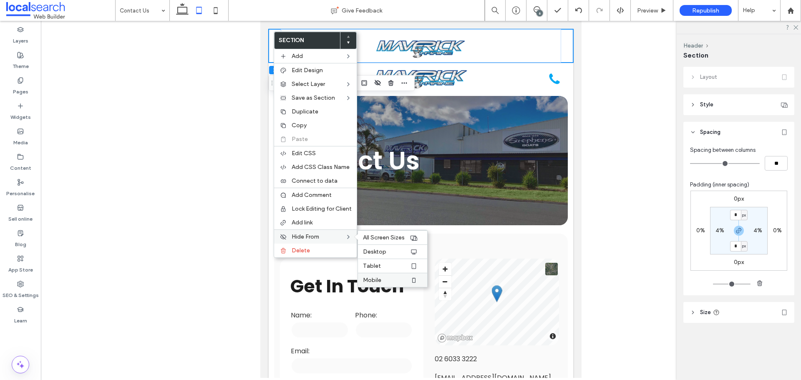
click at [372, 280] on span "Mobile" at bounding box center [372, 280] width 18 height 7
click at [373, 267] on span "Tablet" at bounding box center [372, 265] width 18 height 7
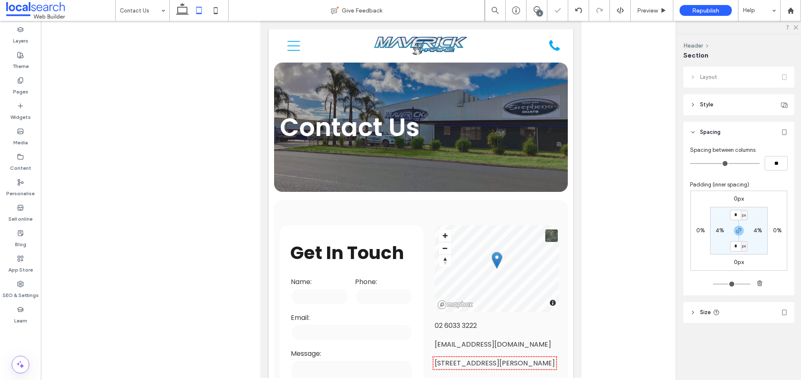
scroll to position [0, 0]
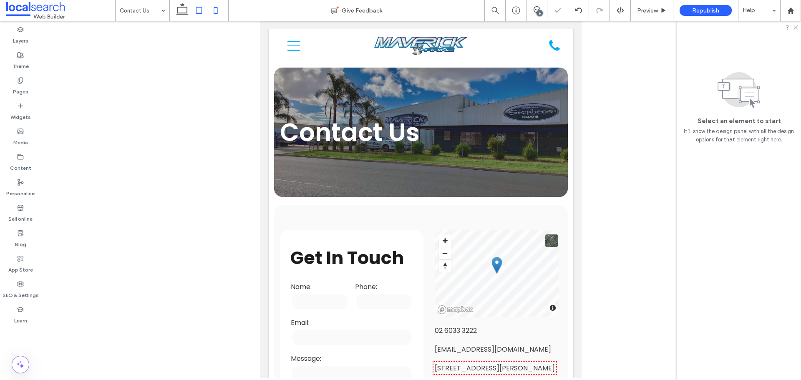
click at [217, 10] on icon at bounding box center [215, 10] width 17 height 17
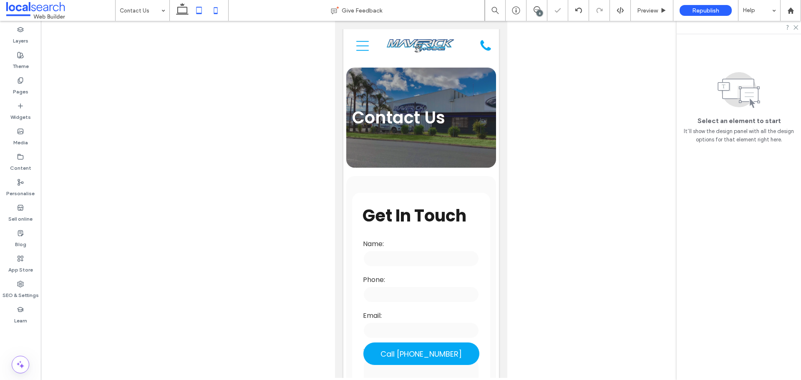
scroll to position [5, 0]
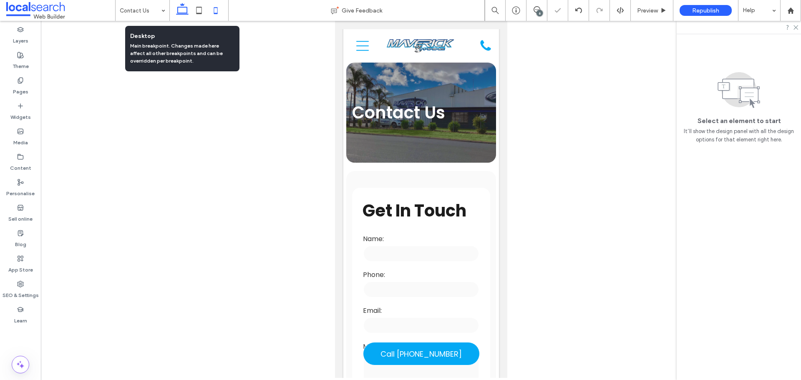
click at [177, 7] on icon at bounding box center [182, 10] width 17 height 17
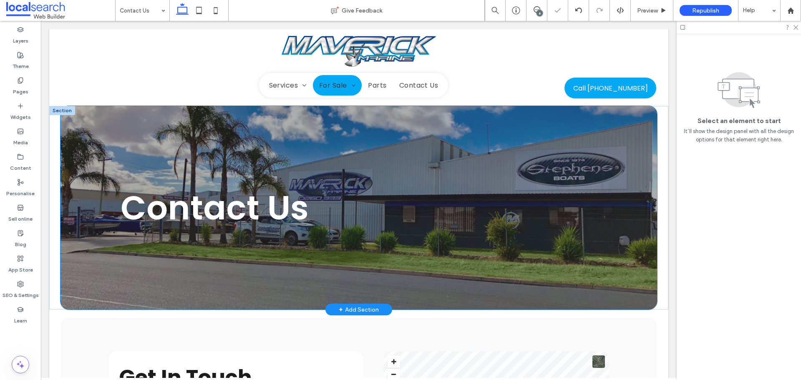
scroll to position [0, 0]
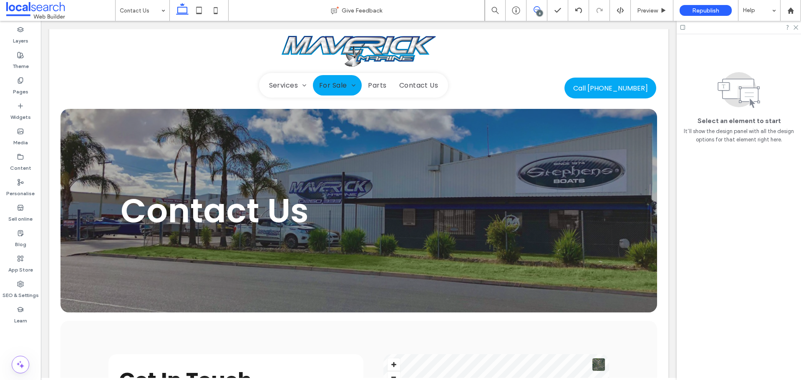
drag, startPoint x: 253, startPoint y: 20, endPoint x: 534, endPoint y: 8, distance: 281.1
click at [534, 8] on use at bounding box center [537, 9] width 7 height 7
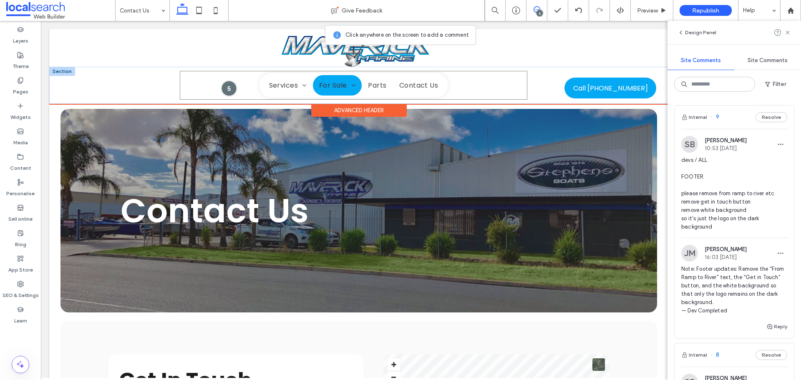
click at [224, 88] on div at bounding box center [229, 88] width 15 height 15
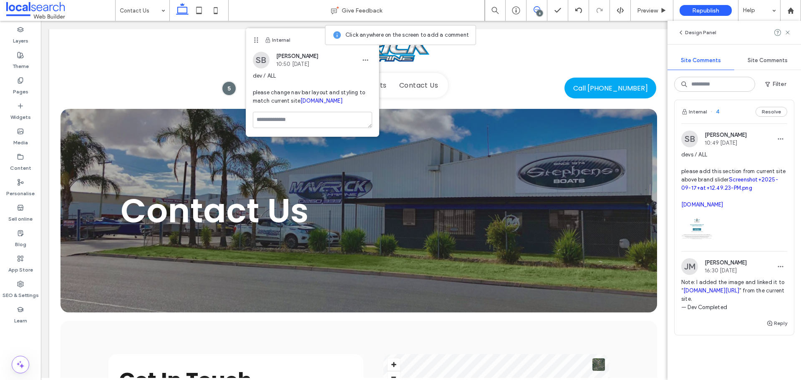
scroll to position [876, 0]
